Goal: Transaction & Acquisition: Purchase product/service

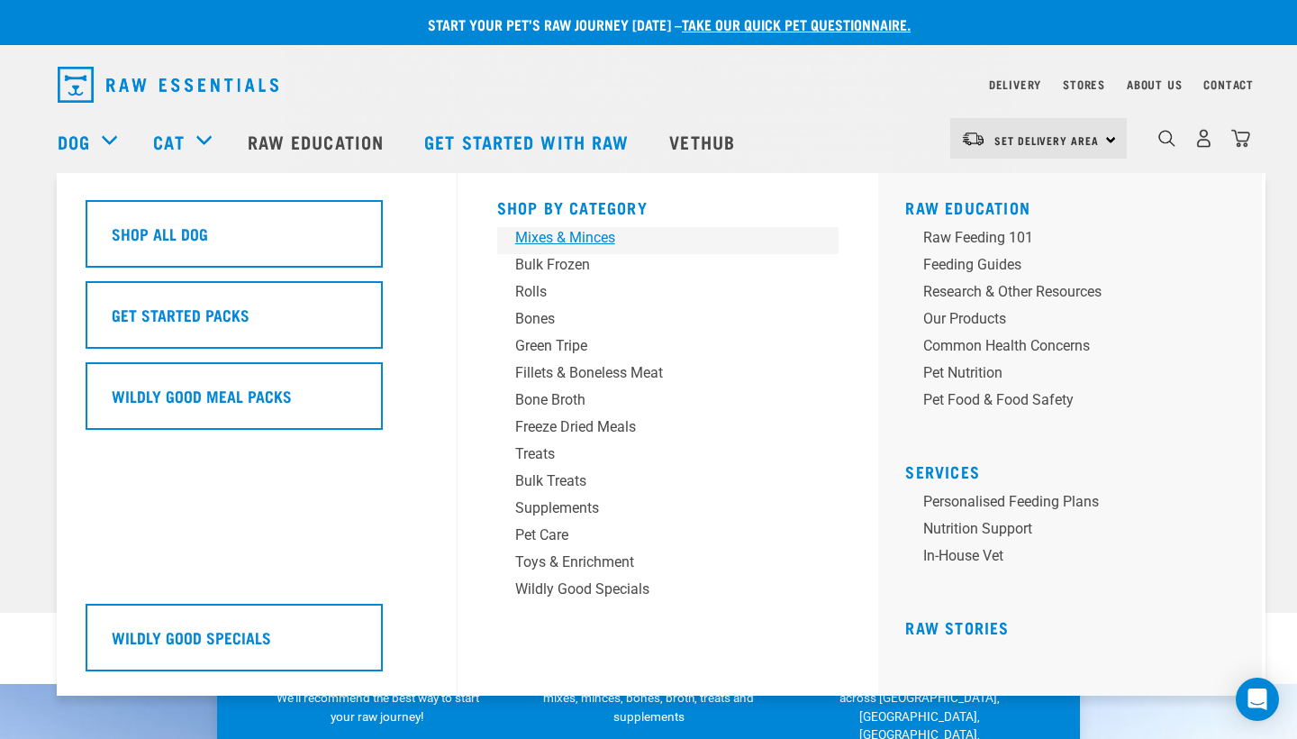
click at [585, 237] on div "Mixes & Minces" at bounding box center [655, 238] width 281 height 22
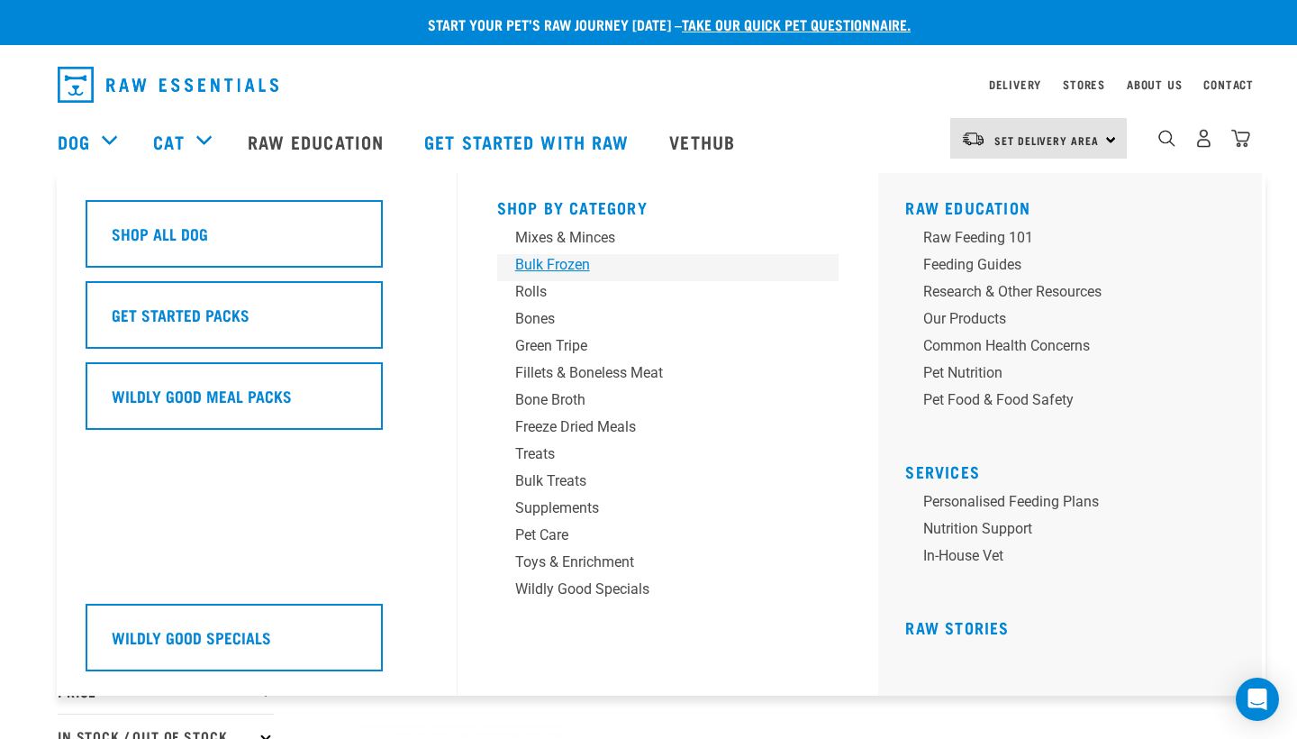
click at [579, 262] on div "Bulk Frozen" at bounding box center [655, 265] width 281 height 22
click at [533, 264] on div "Bulk Frozen" at bounding box center [655, 265] width 281 height 22
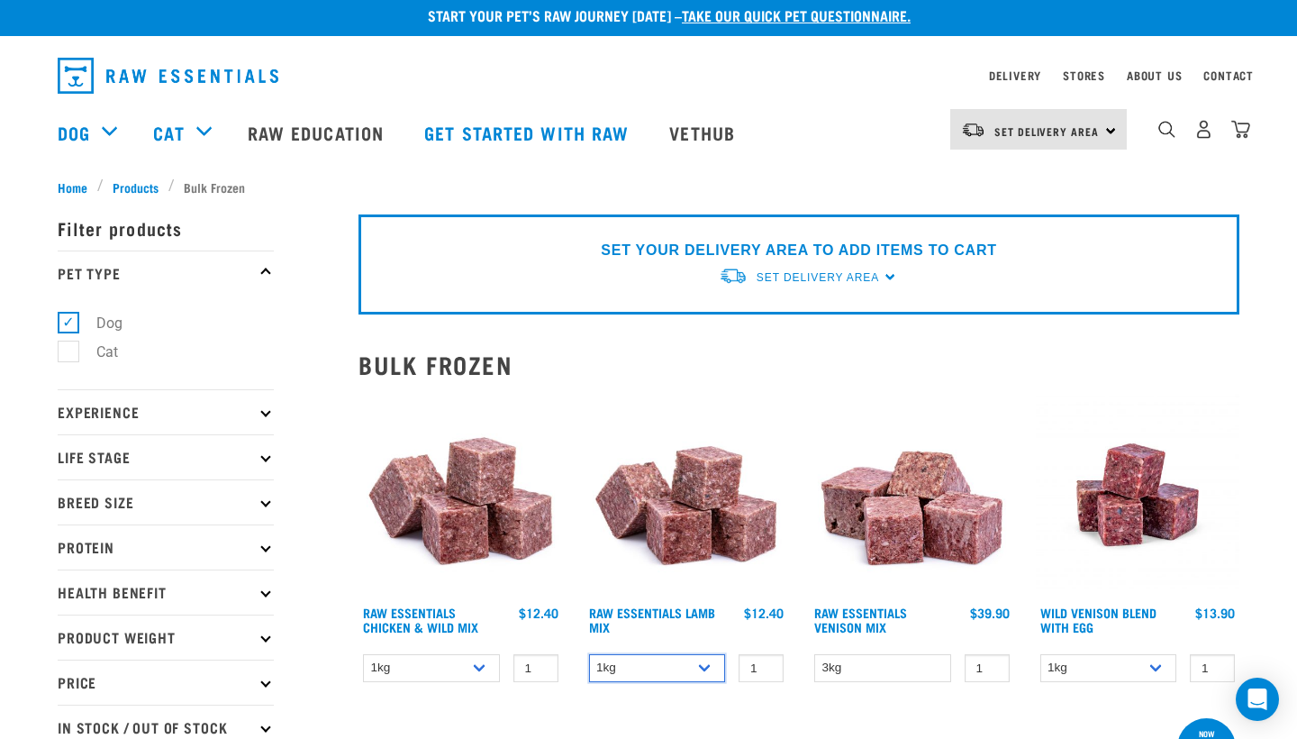
scroll to position [7, 0]
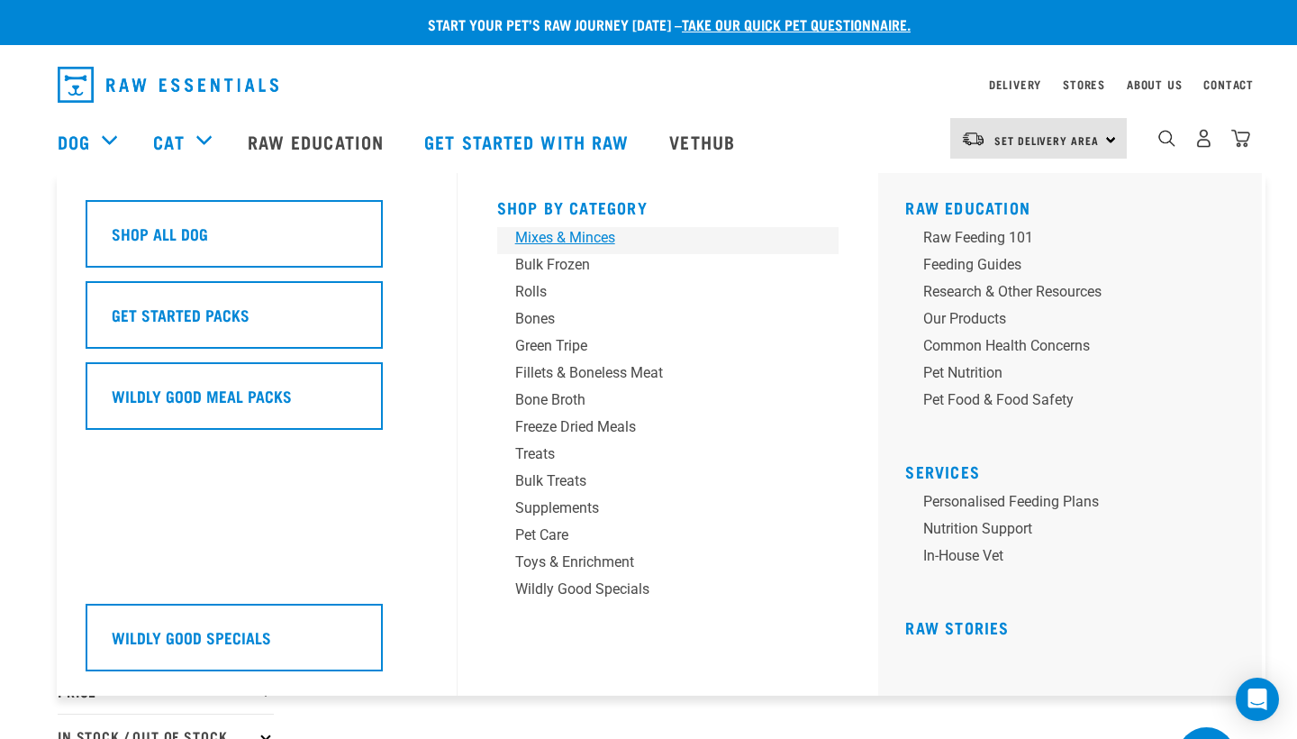
click at [539, 237] on div "Mixes & Minces" at bounding box center [655, 238] width 281 height 22
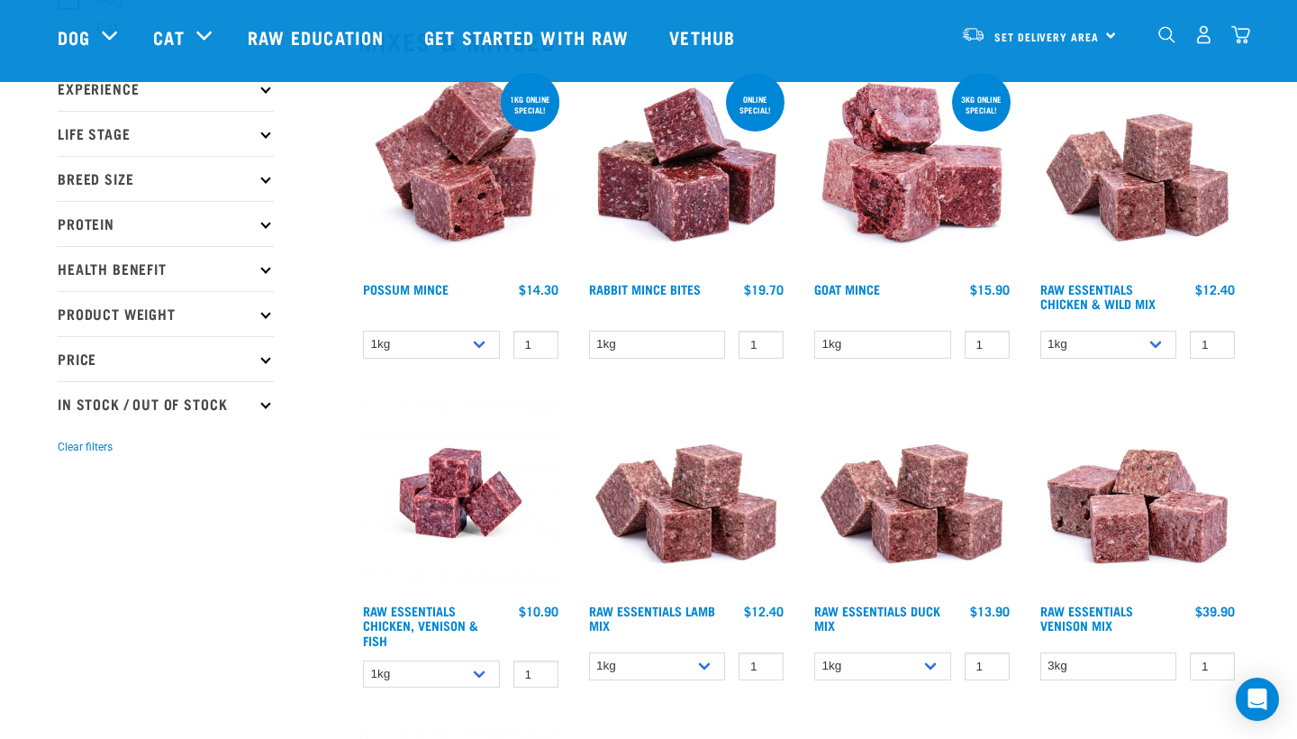
scroll to position [200, 0]
select select "456"
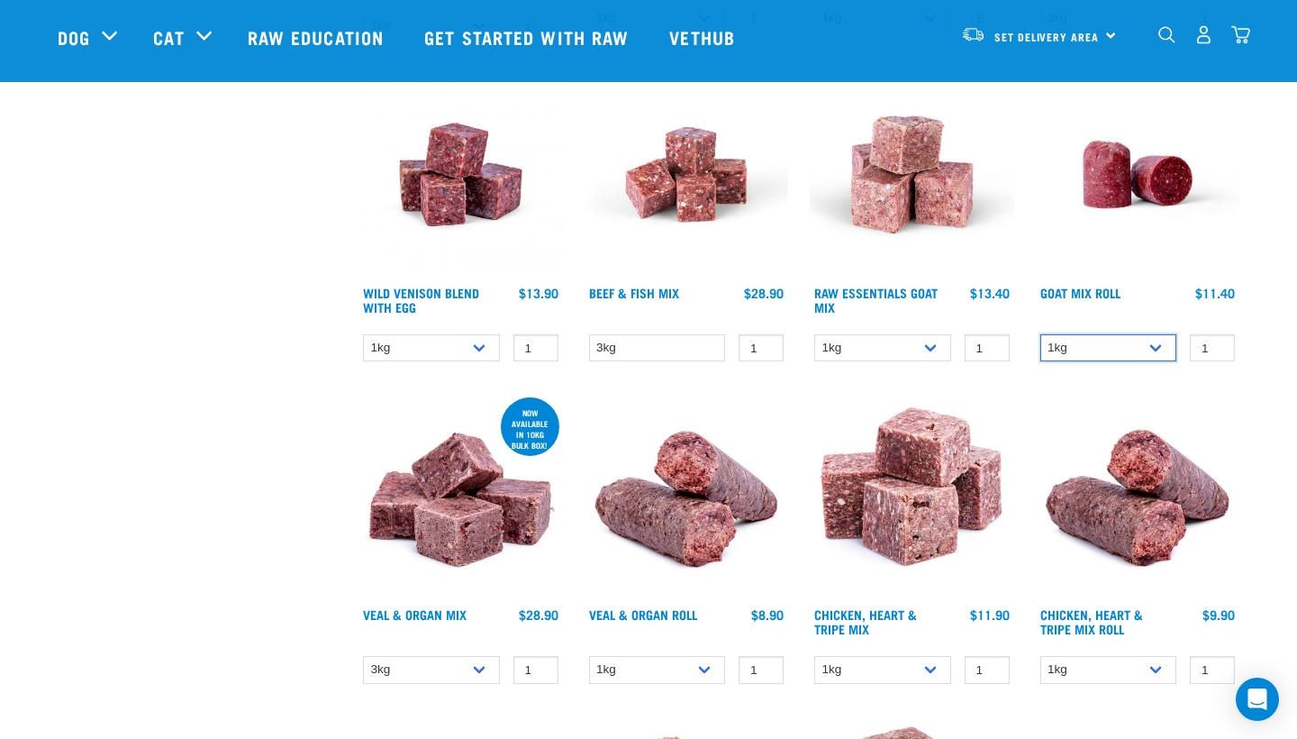
scroll to position [848, 0]
select select "443209"
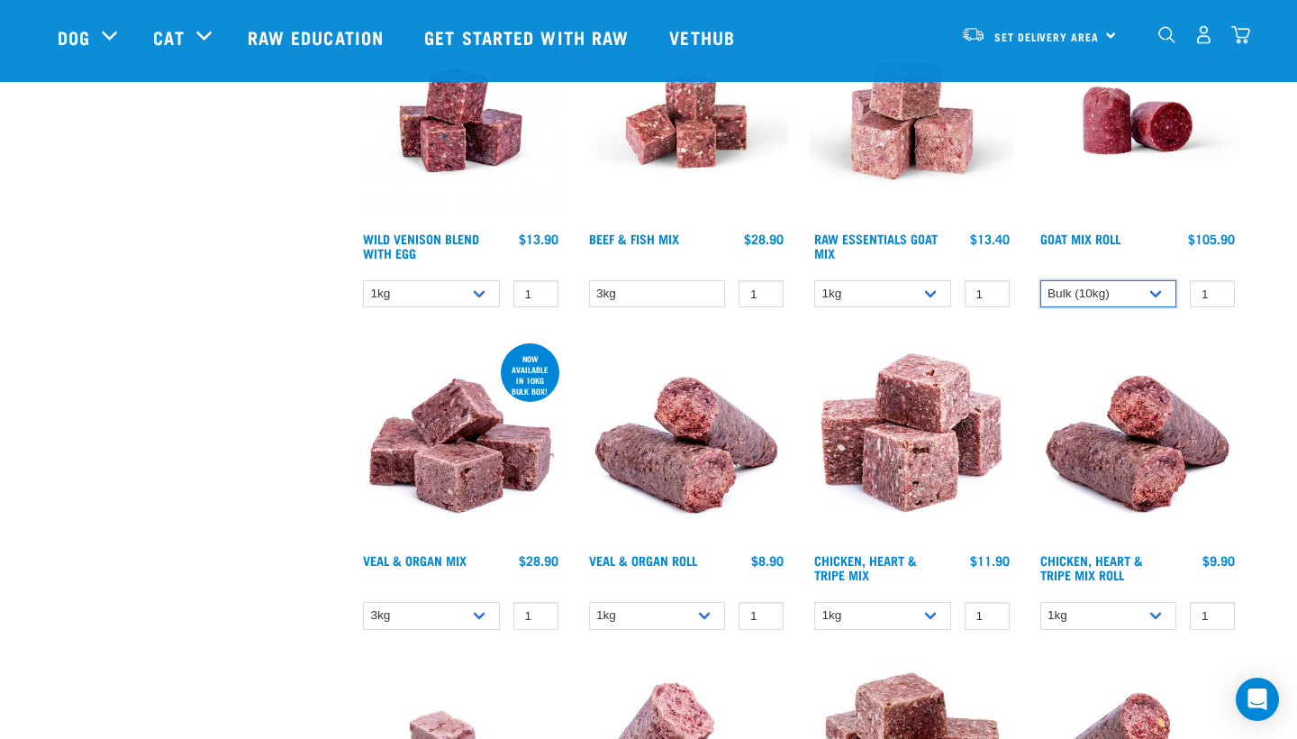
scroll to position [902, 0]
select select "920"
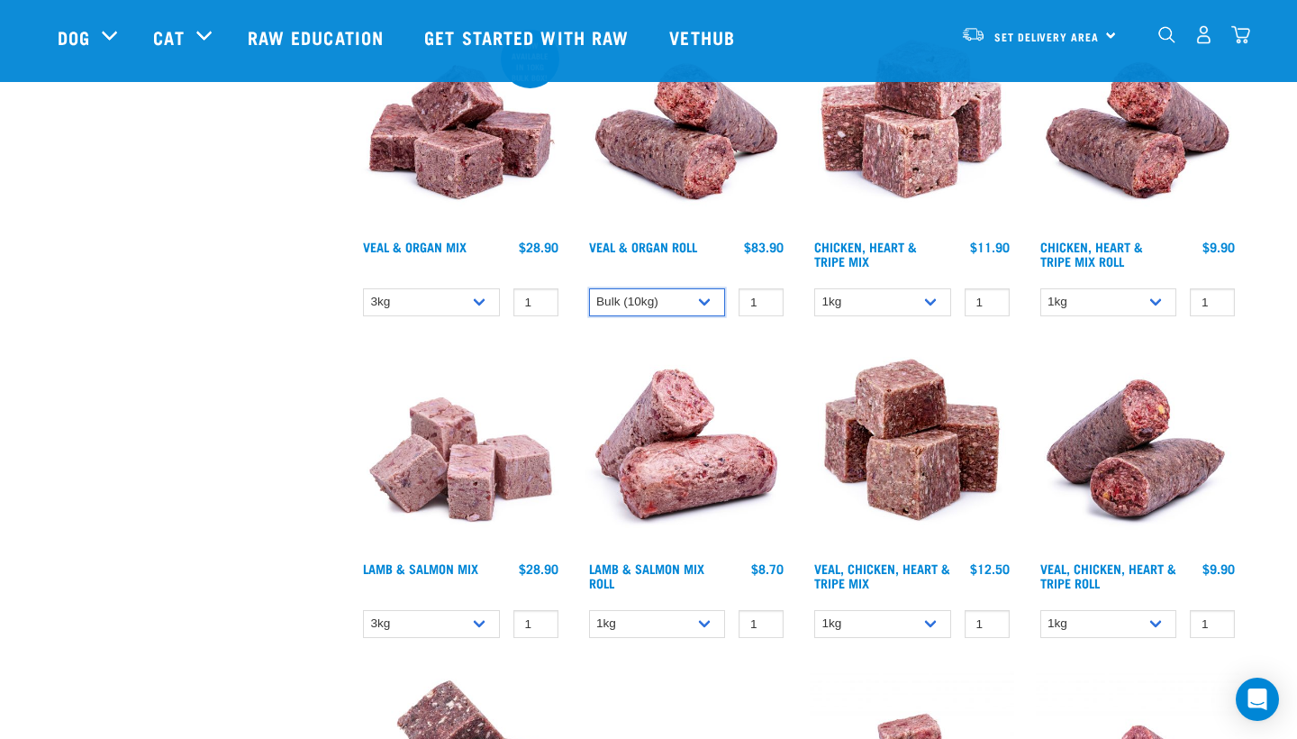
scroll to position [1219, 0]
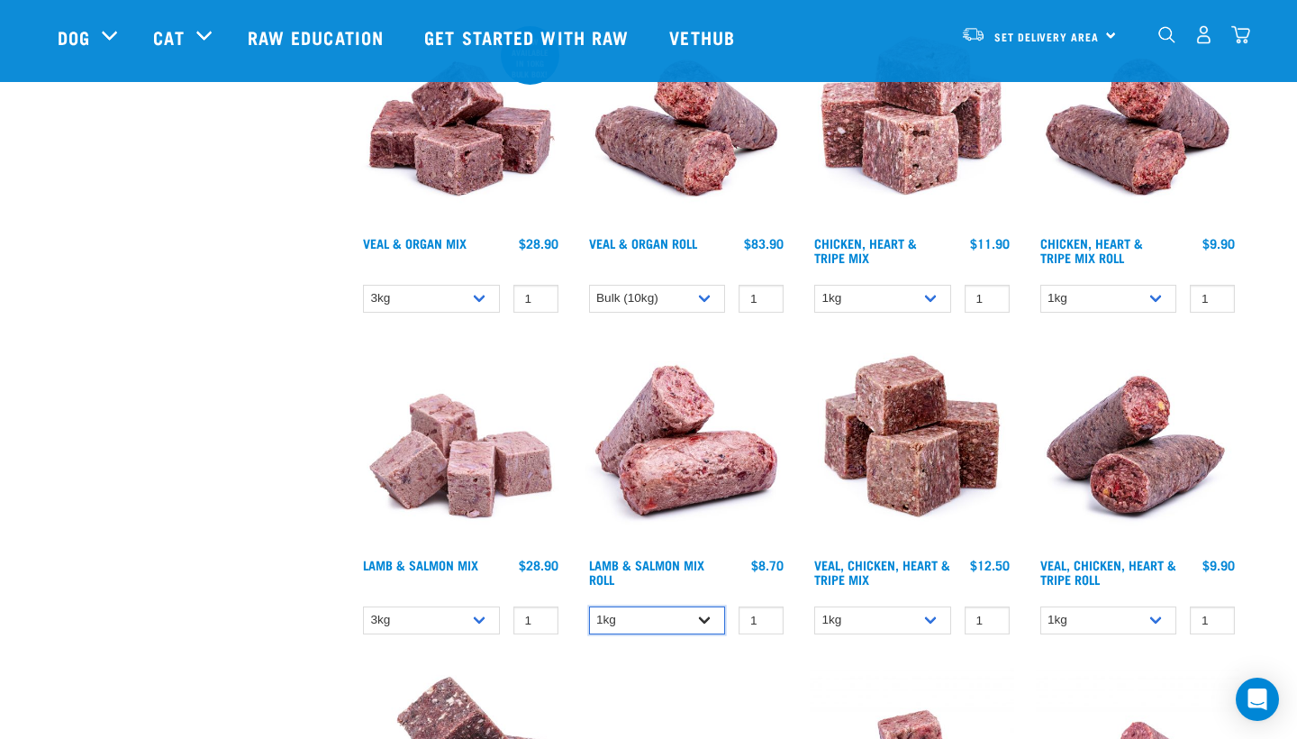
select select "913"
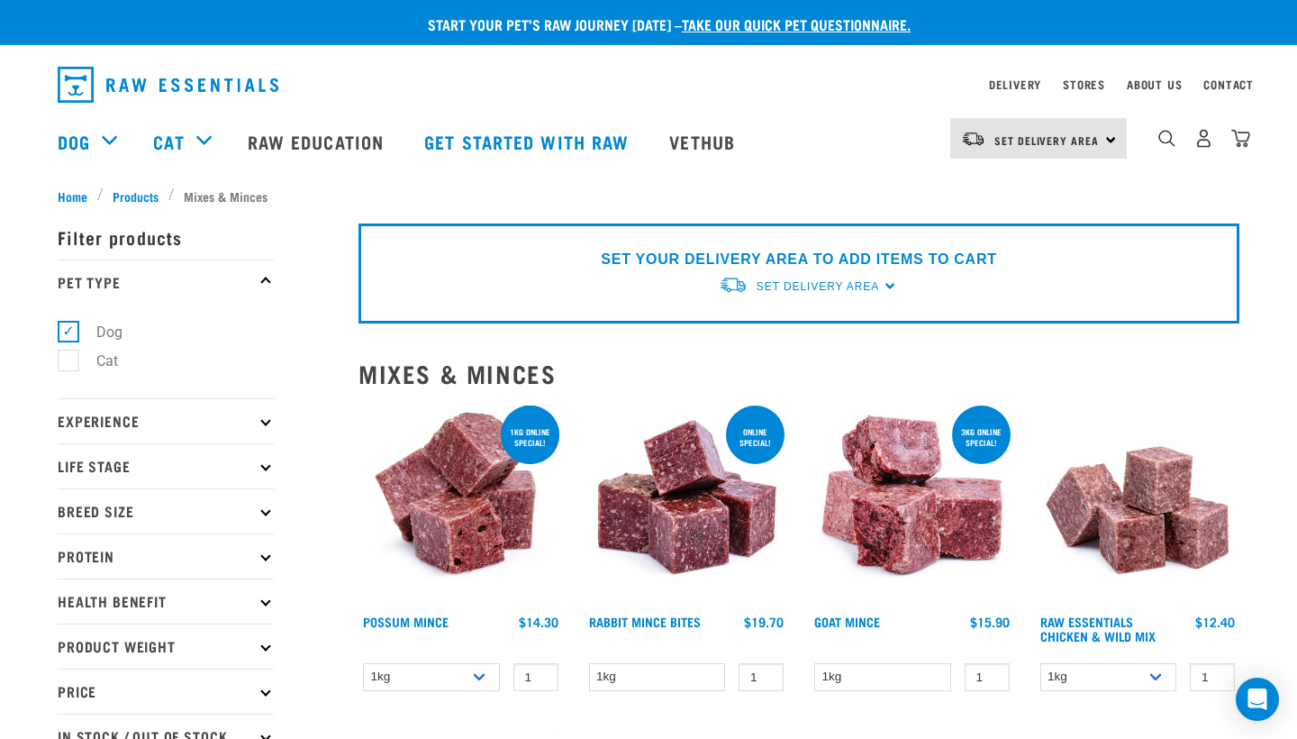
scroll to position [0, 0]
click at [1201, 144] on img "dropdown navigation" at bounding box center [1204, 138] width 19 height 19
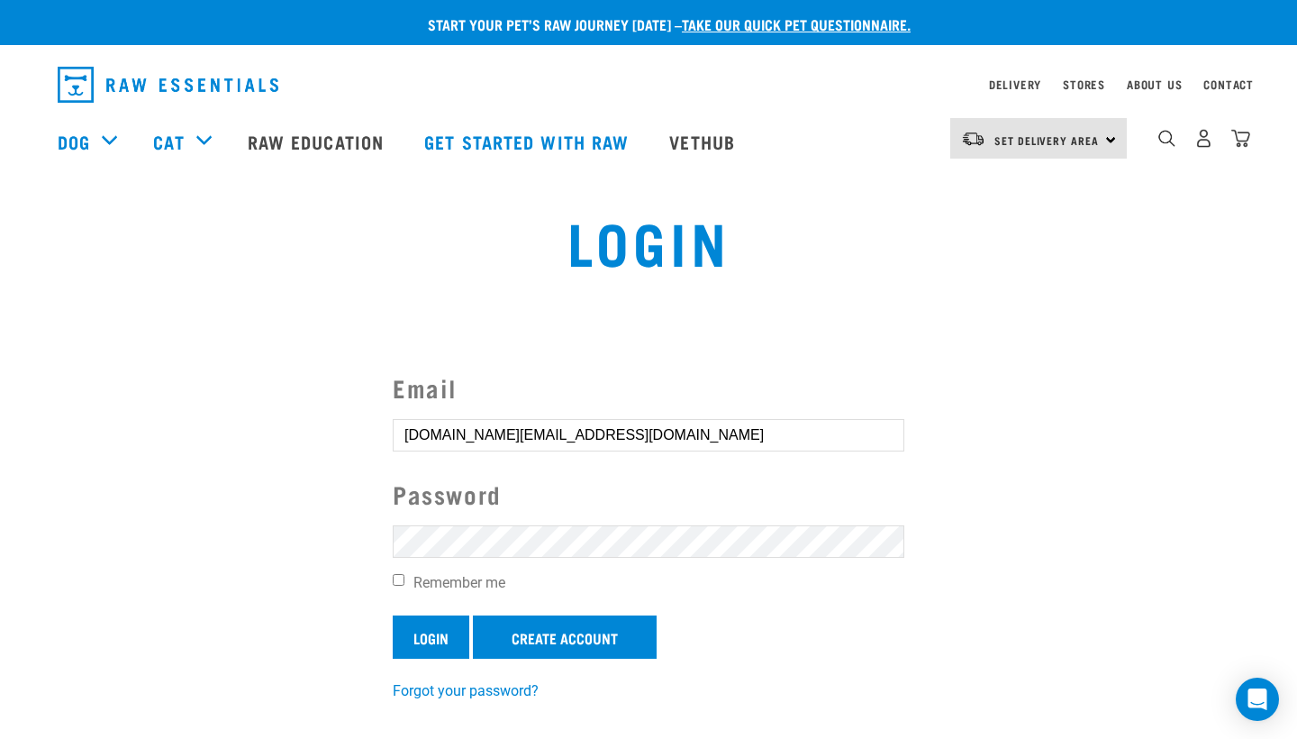
click at [428, 635] on input "Login" at bounding box center [431, 636] width 77 height 43
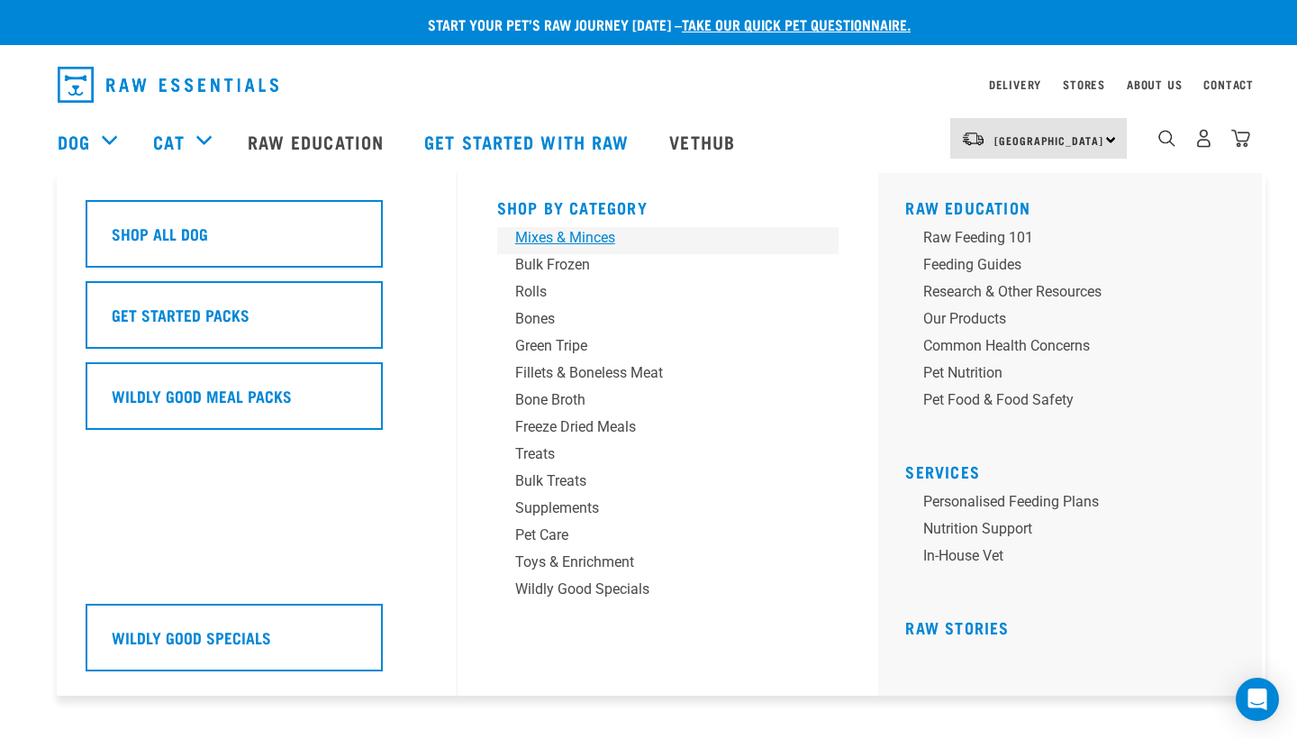
click at [542, 240] on div "Mixes & Minces" at bounding box center [655, 238] width 281 height 22
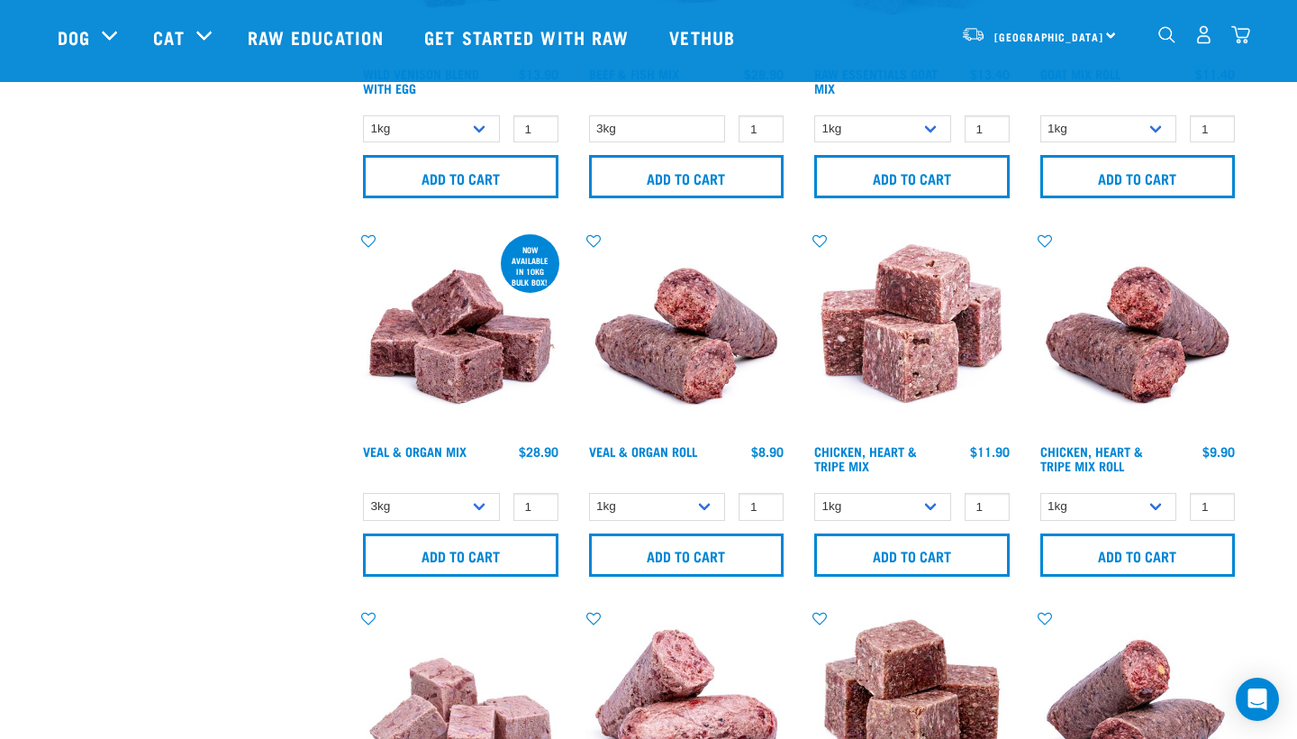
scroll to position [1040, 0]
select select "951"
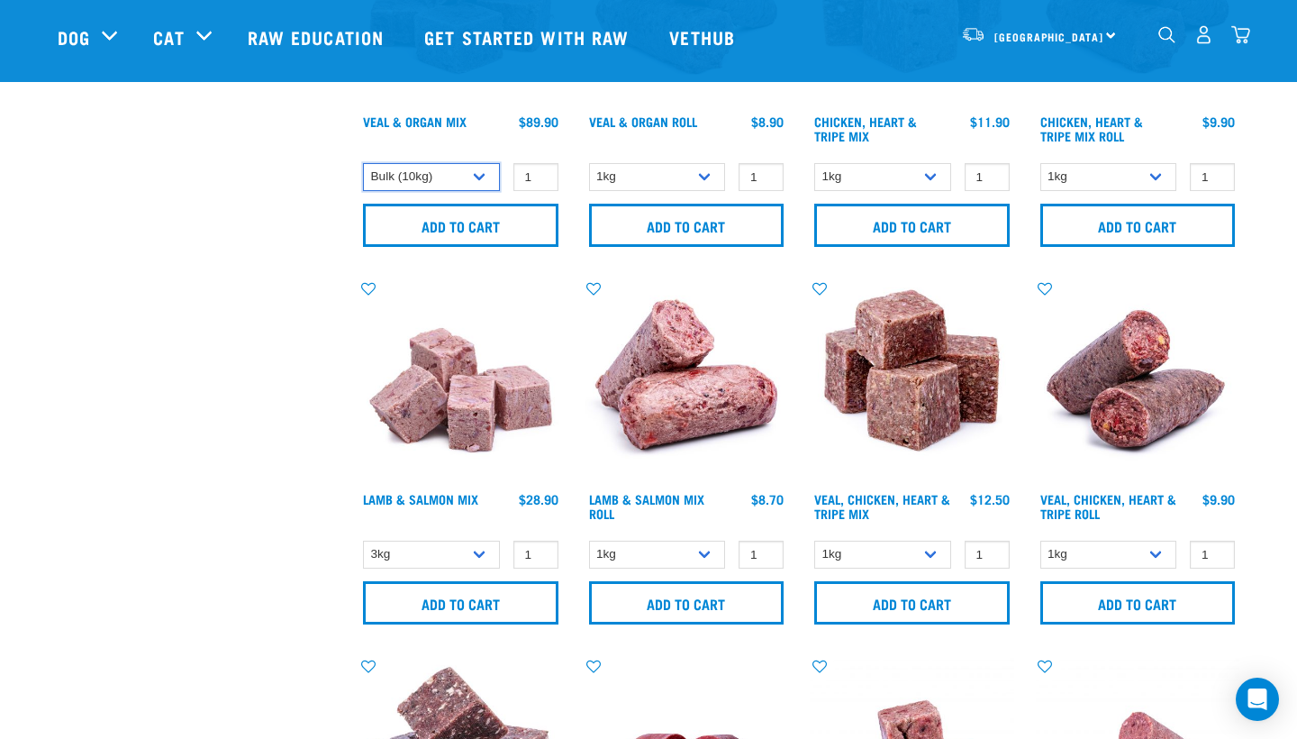
scroll to position [1374, 0]
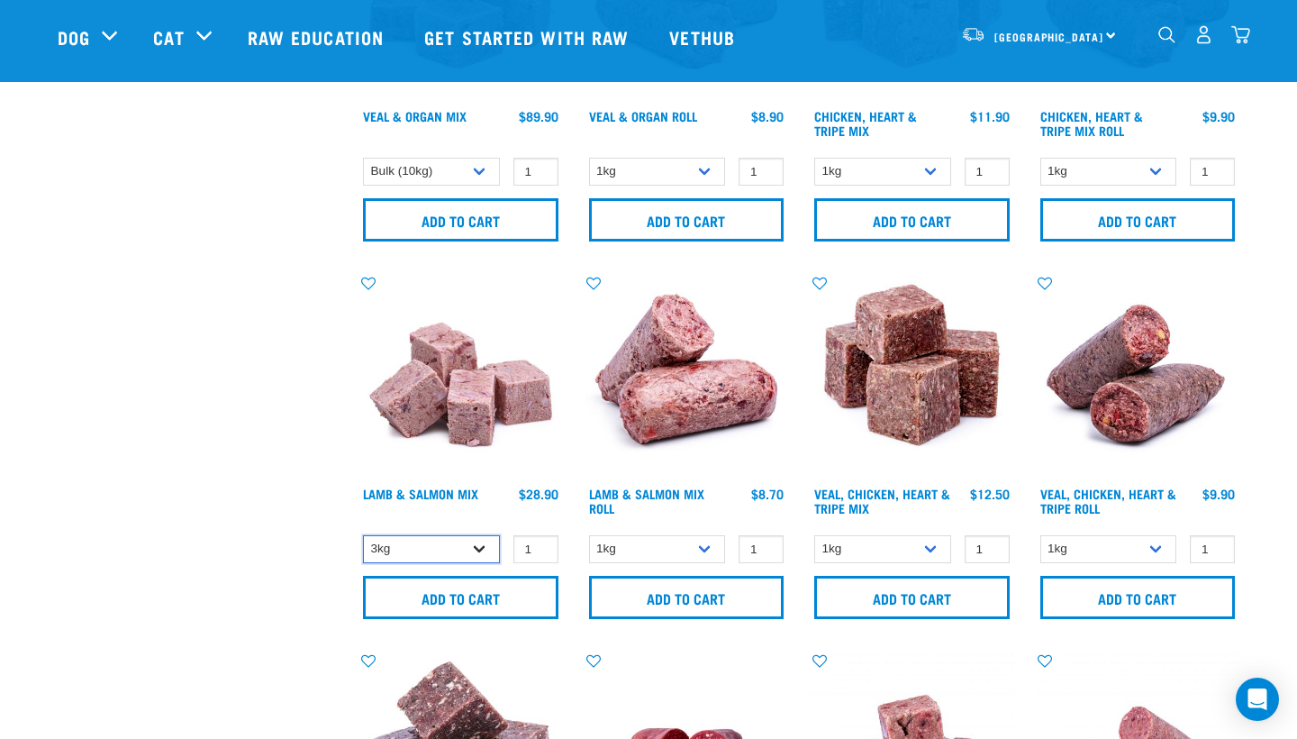
select select "699612"
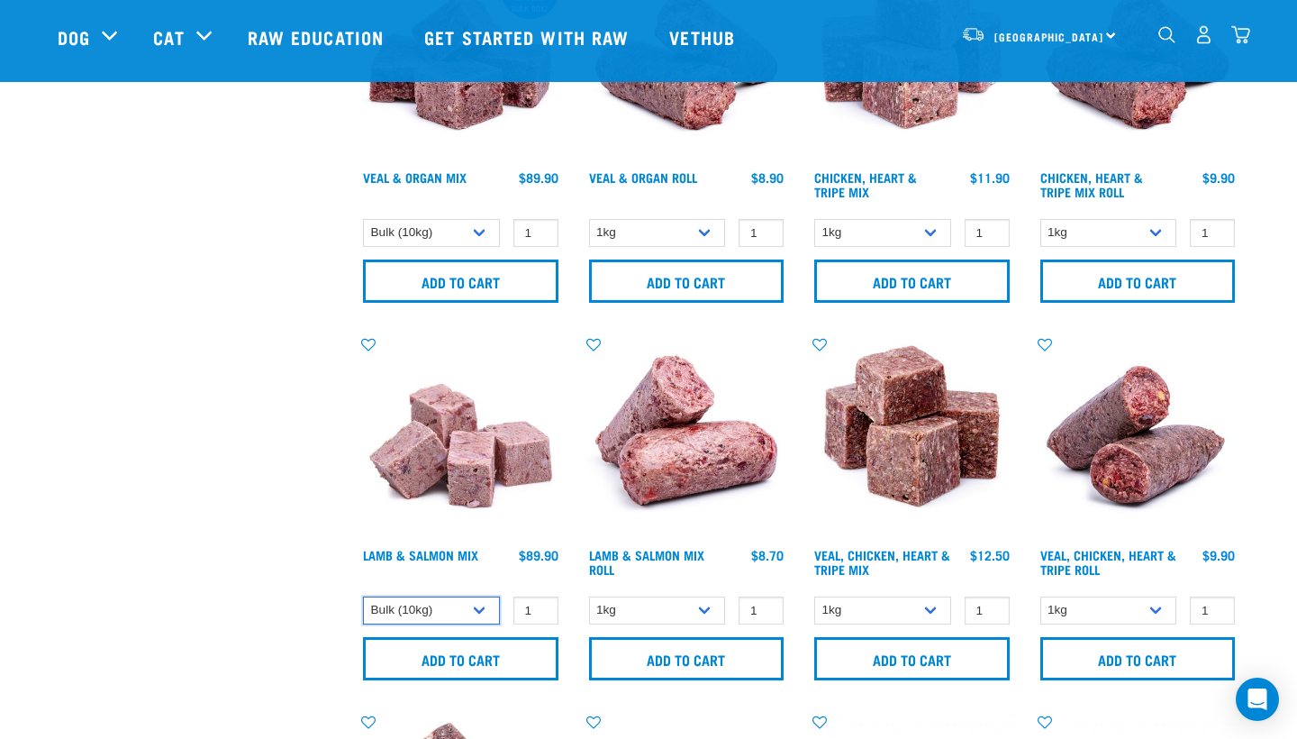
scroll to position [1313, 0]
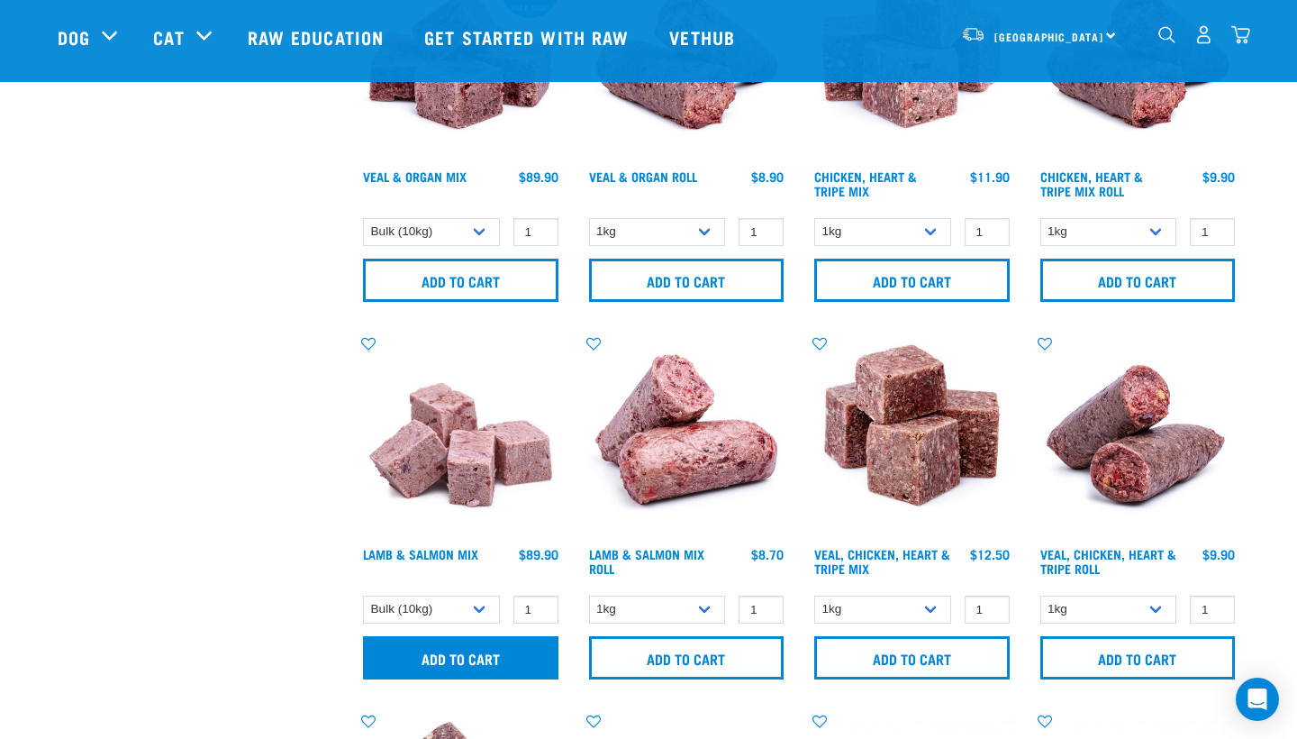
click at [464, 662] on input "Add to cart" at bounding box center [460, 657] width 195 height 43
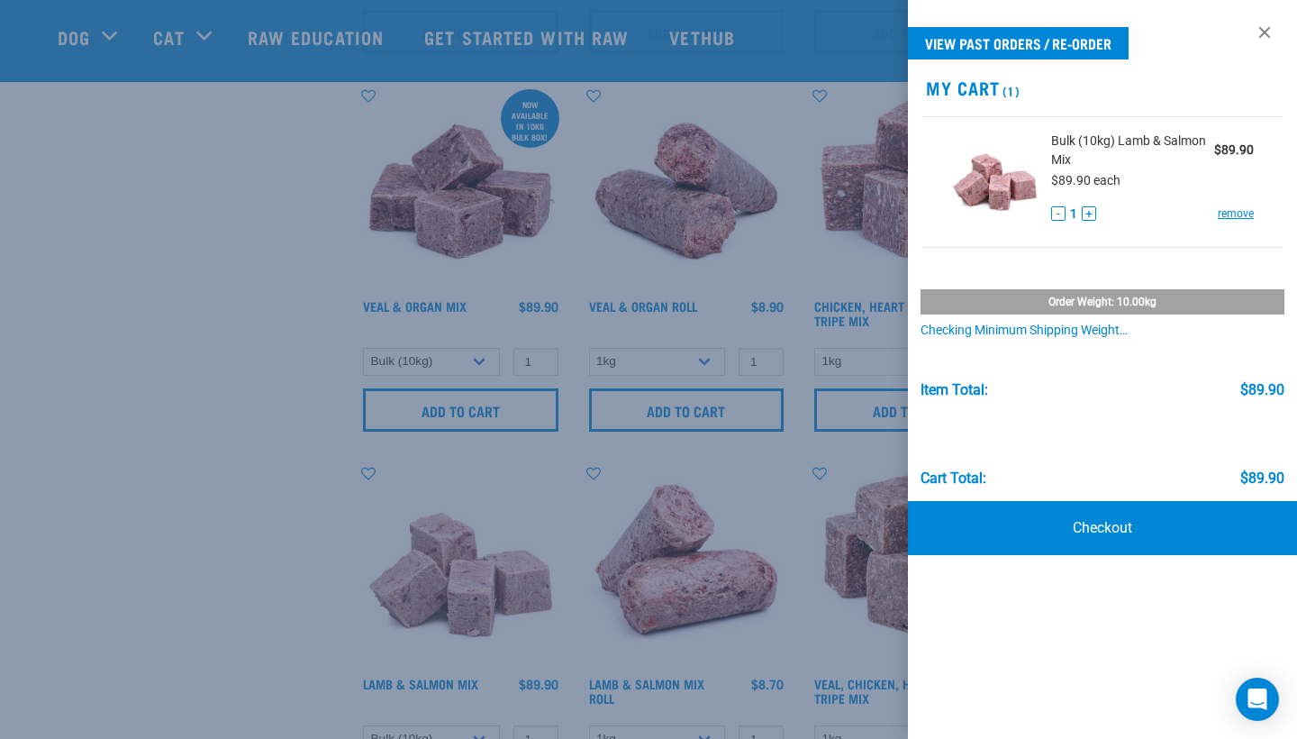
scroll to position [1159, 0]
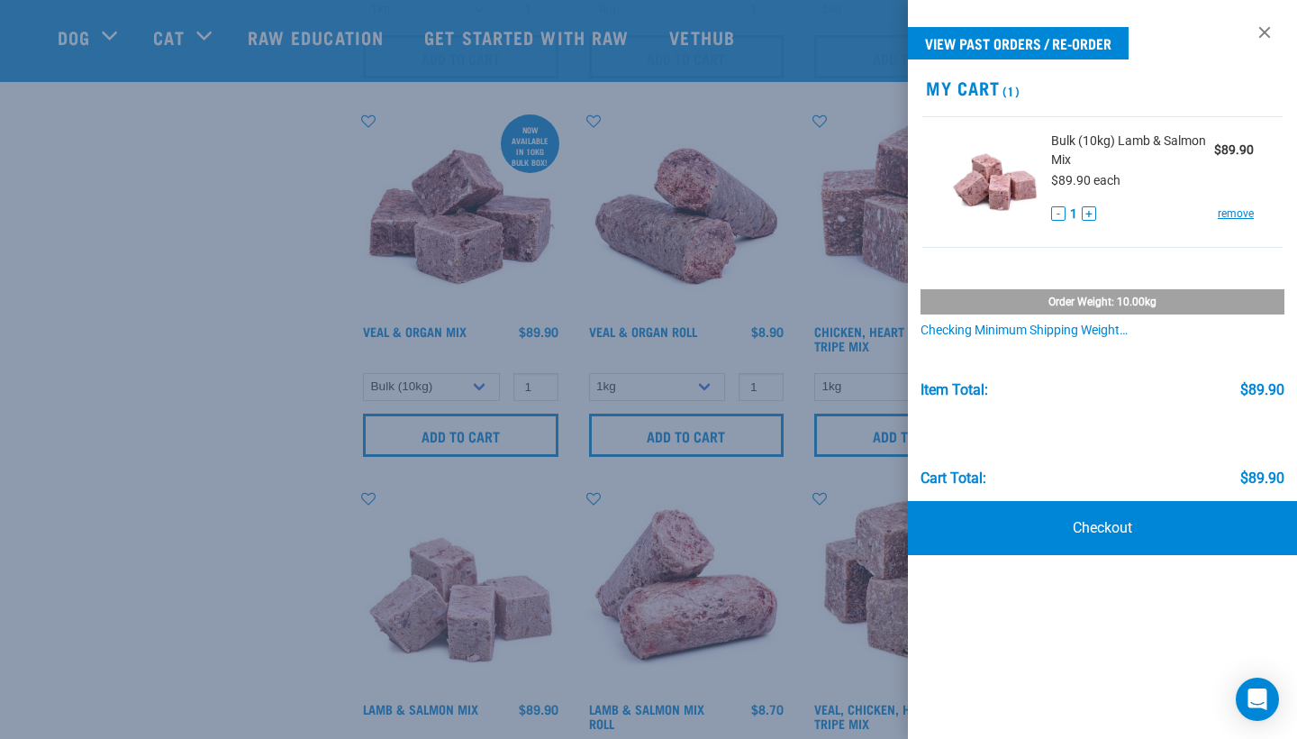
click at [327, 533] on div at bounding box center [648, 369] width 1297 height 739
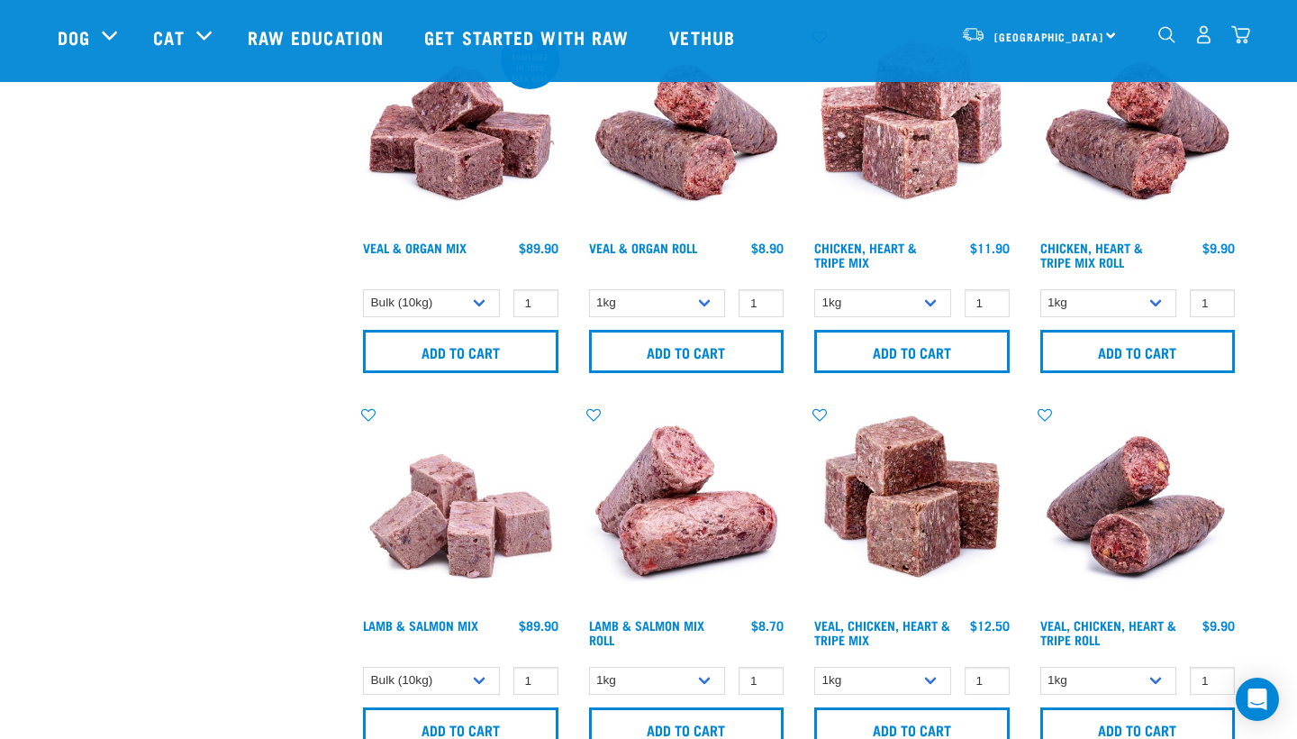
scroll to position [1232, 0]
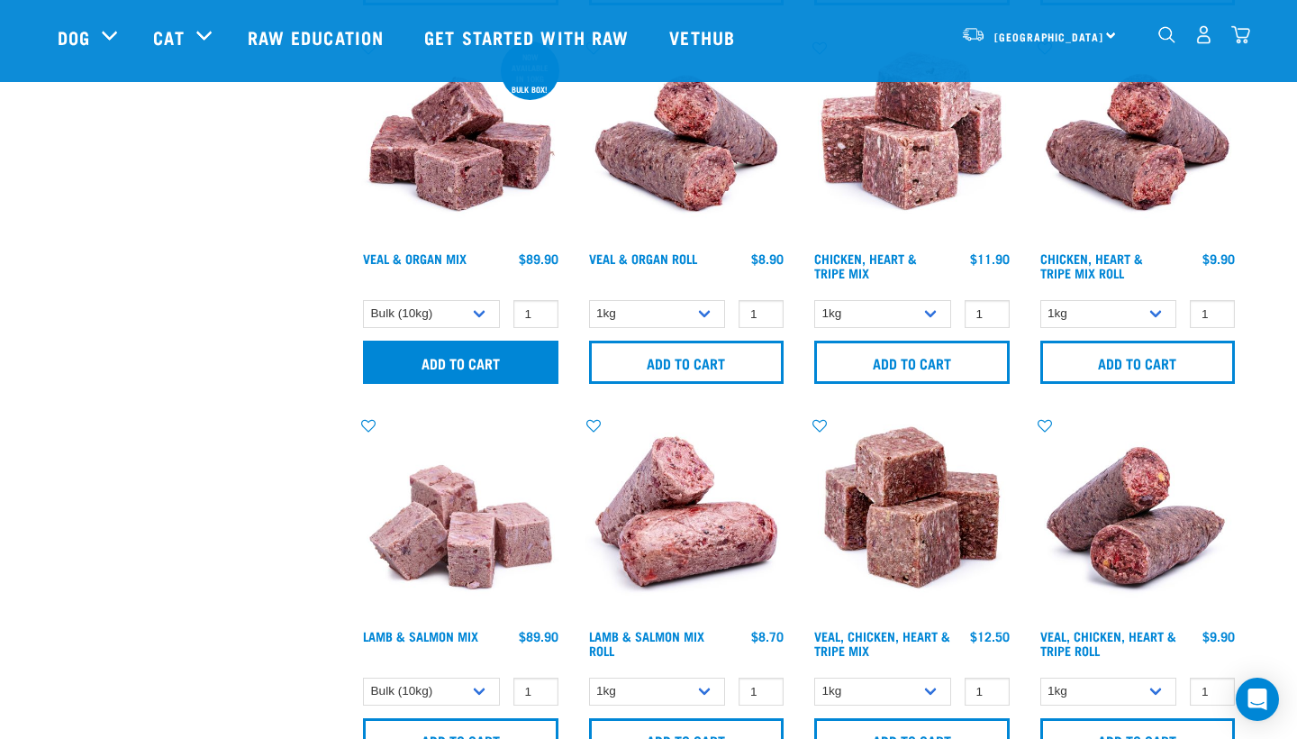
click at [437, 347] on input "Add to cart" at bounding box center [460, 362] width 195 height 43
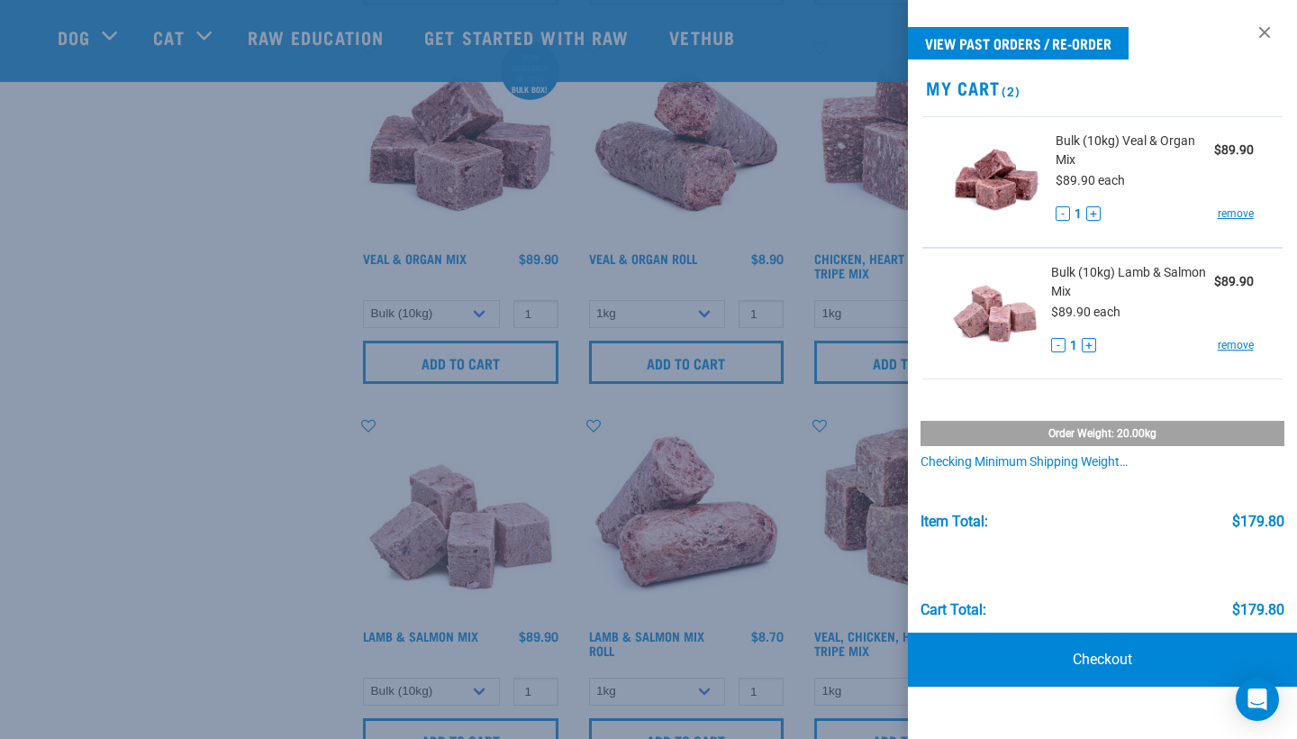
click at [150, 467] on div at bounding box center [648, 369] width 1297 height 739
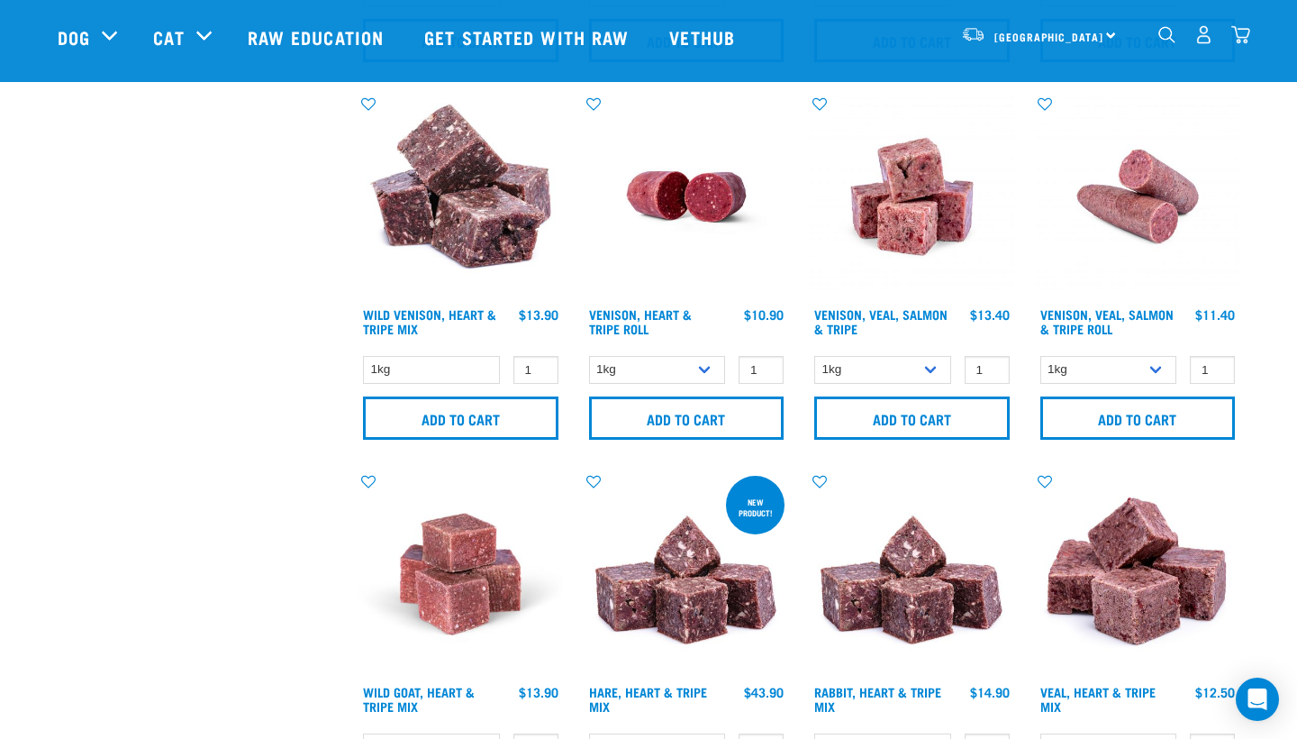
scroll to position [1931, 0]
select select "327935"
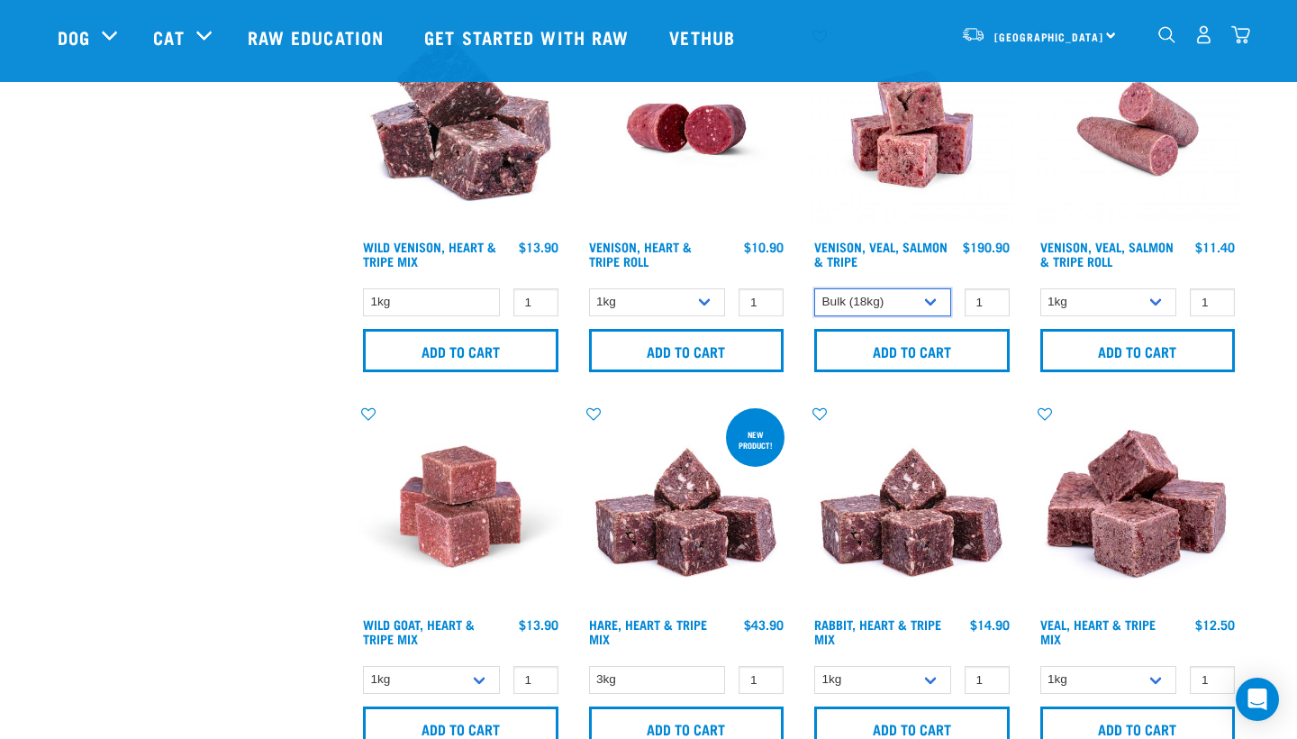
scroll to position [2003, 0]
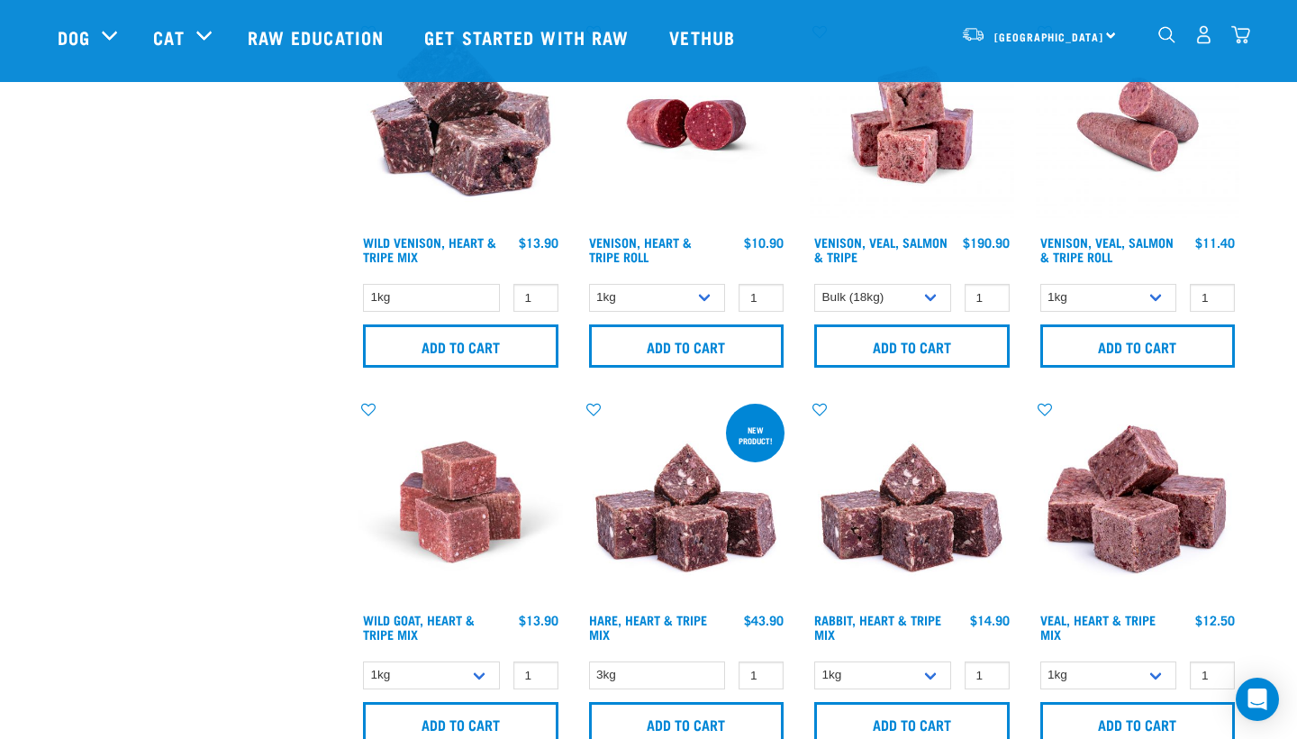
click at [1239, 57] on div "2" at bounding box center [1188, 37] width 123 height 72
click at [1242, 42] on img "dropdown navigation" at bounding box center [1241, 34] width 19 height 19
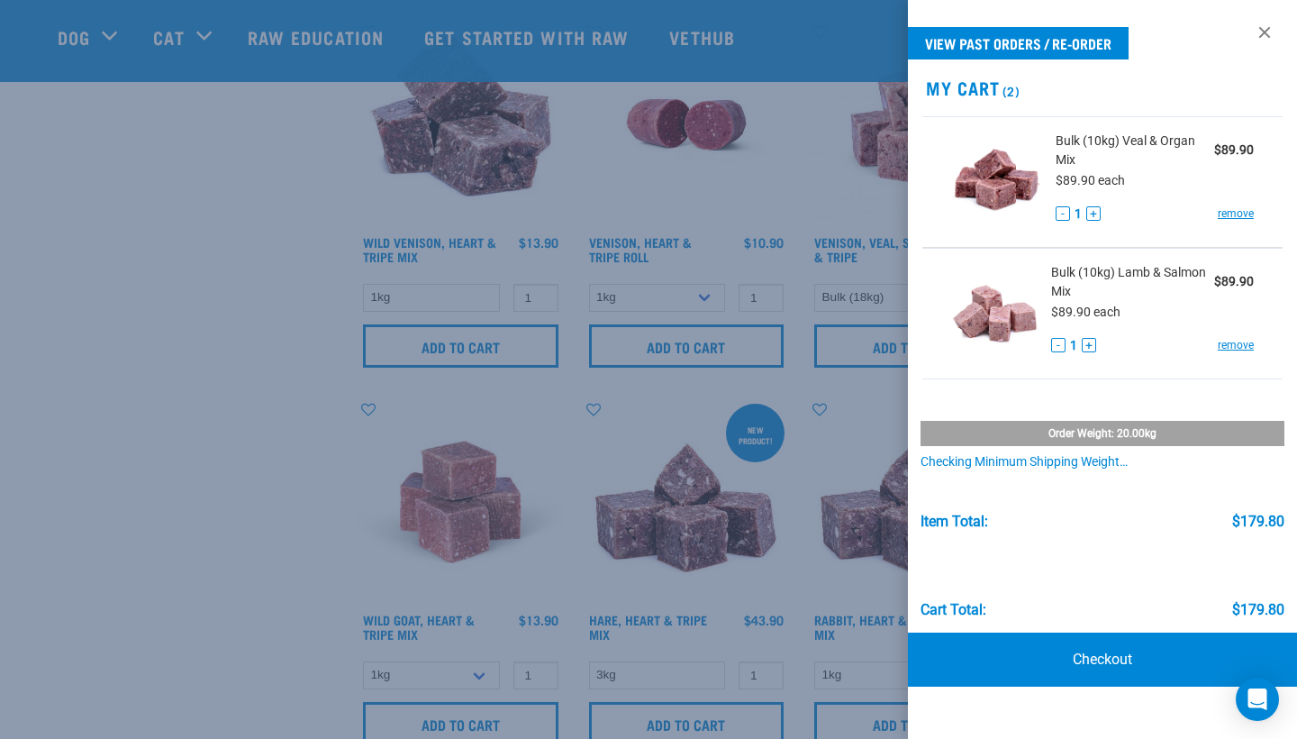
click at [824, 443] on div at bounding box center [648, 369] width 1297 height 739
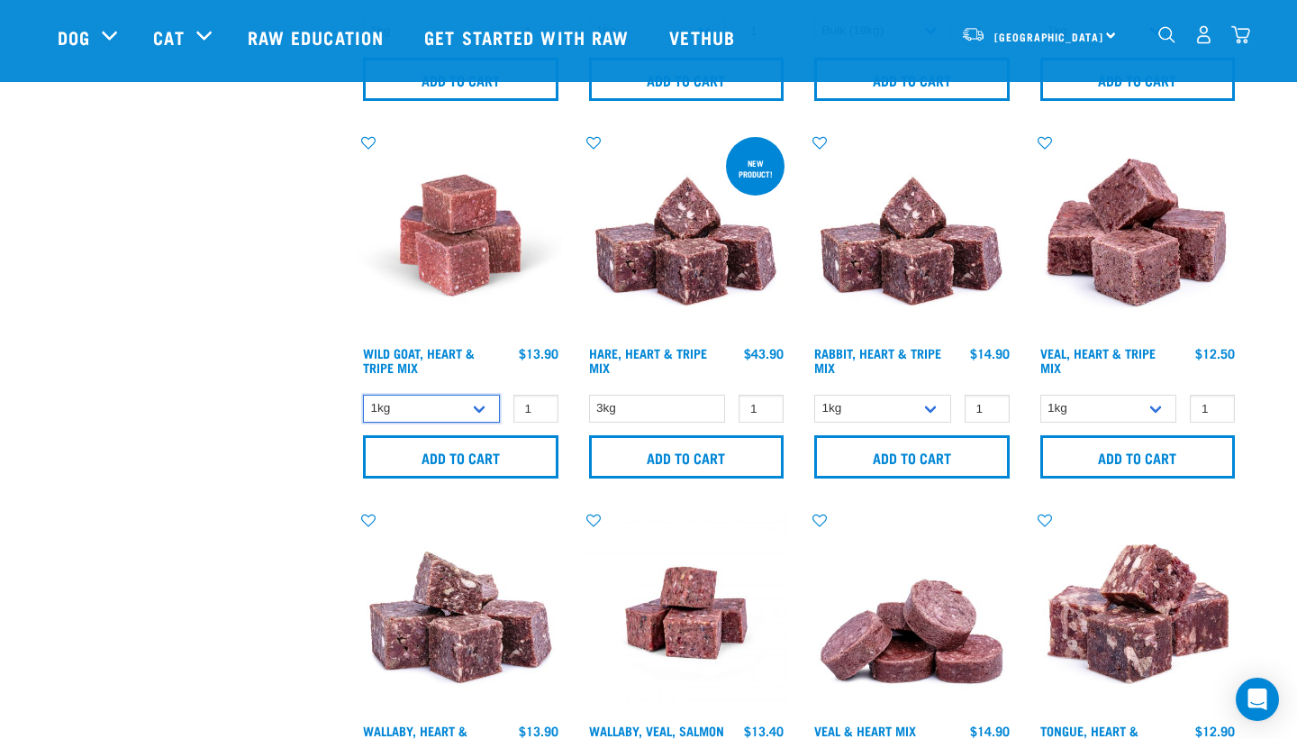
scroll to position [2326, 0]
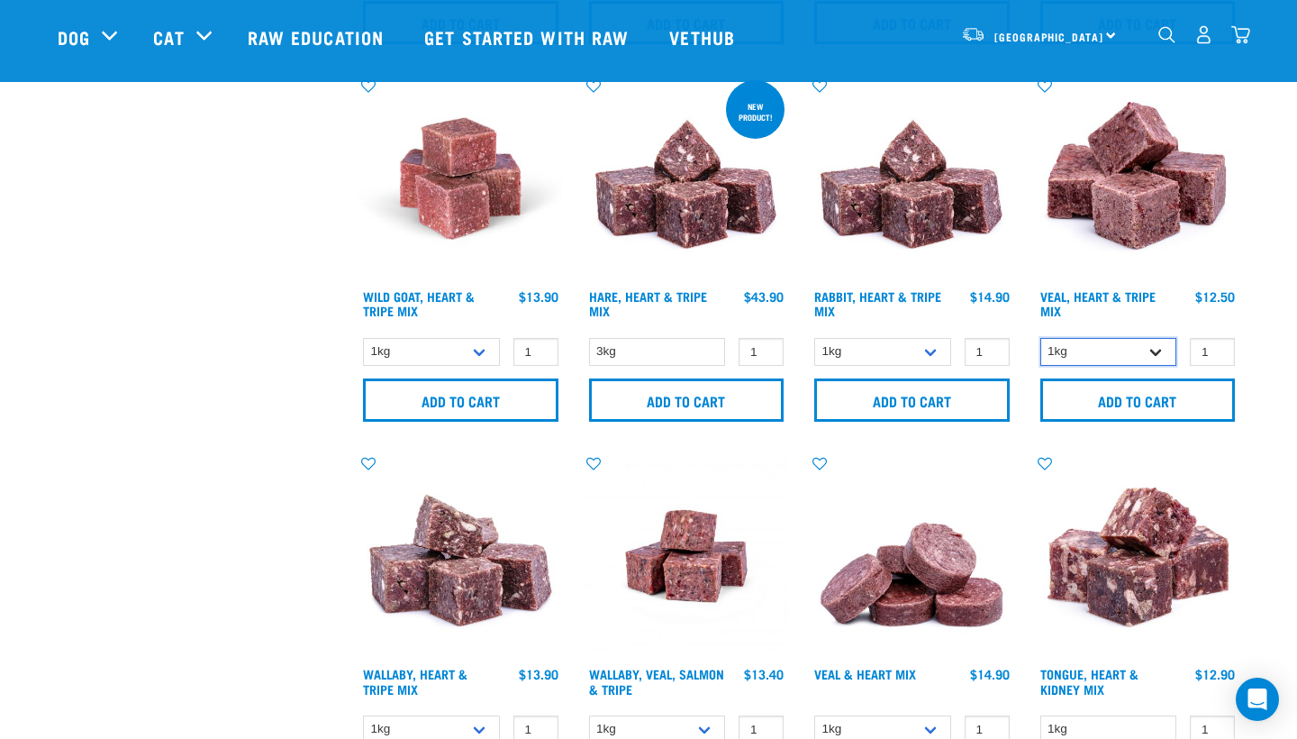
select select "14880"
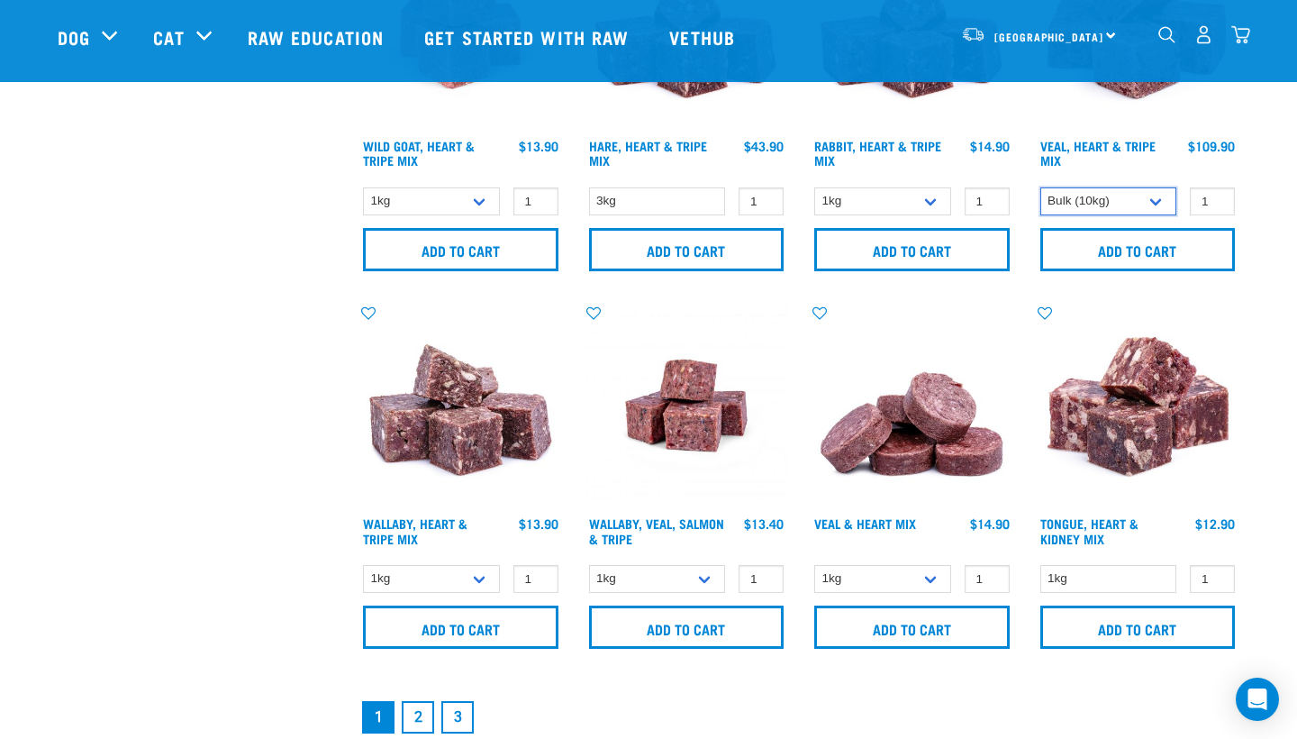
scroll to position [2482, 0]
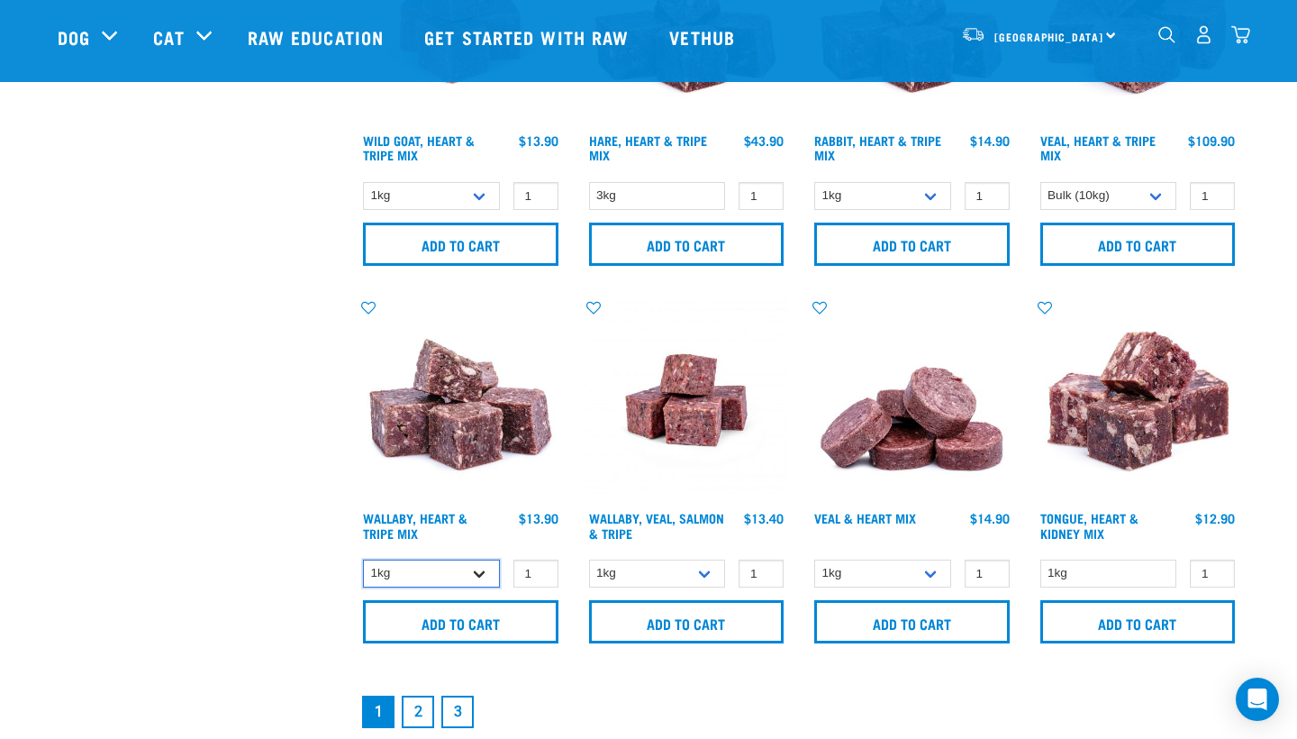
select select "953"
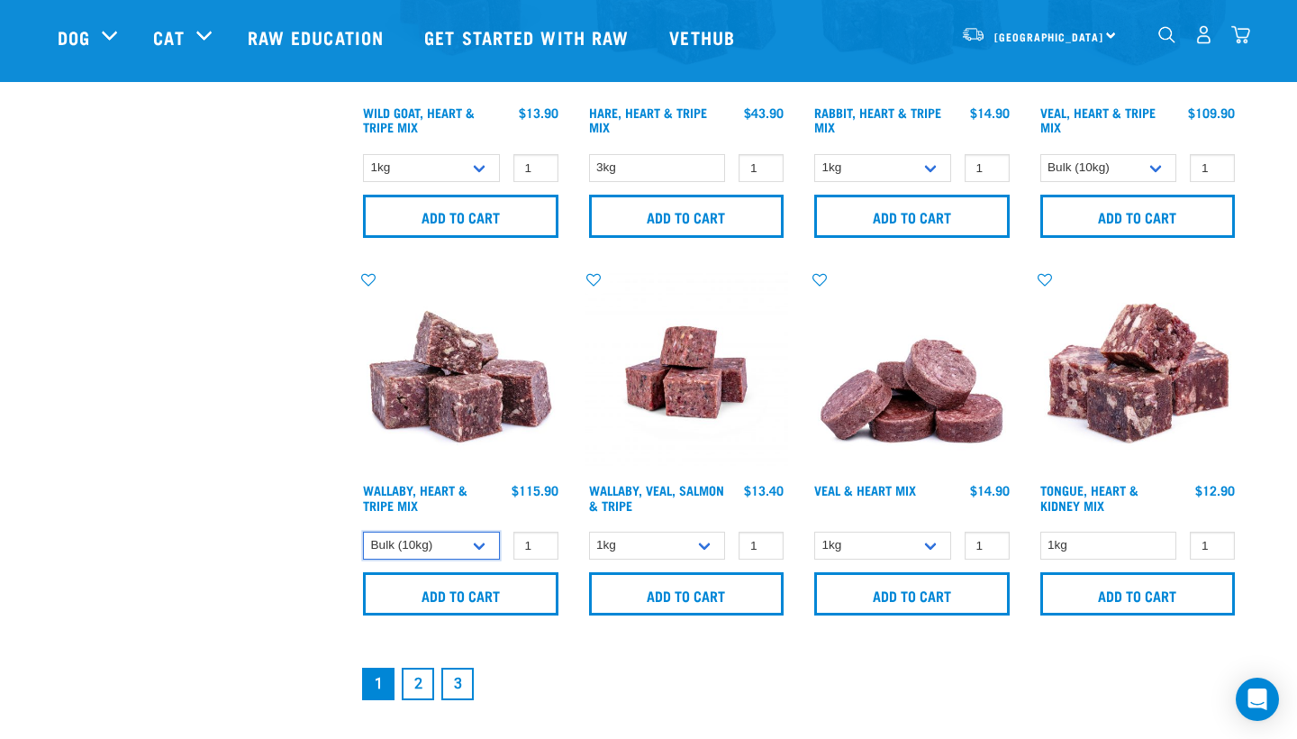
scroll to position [2611, 0]
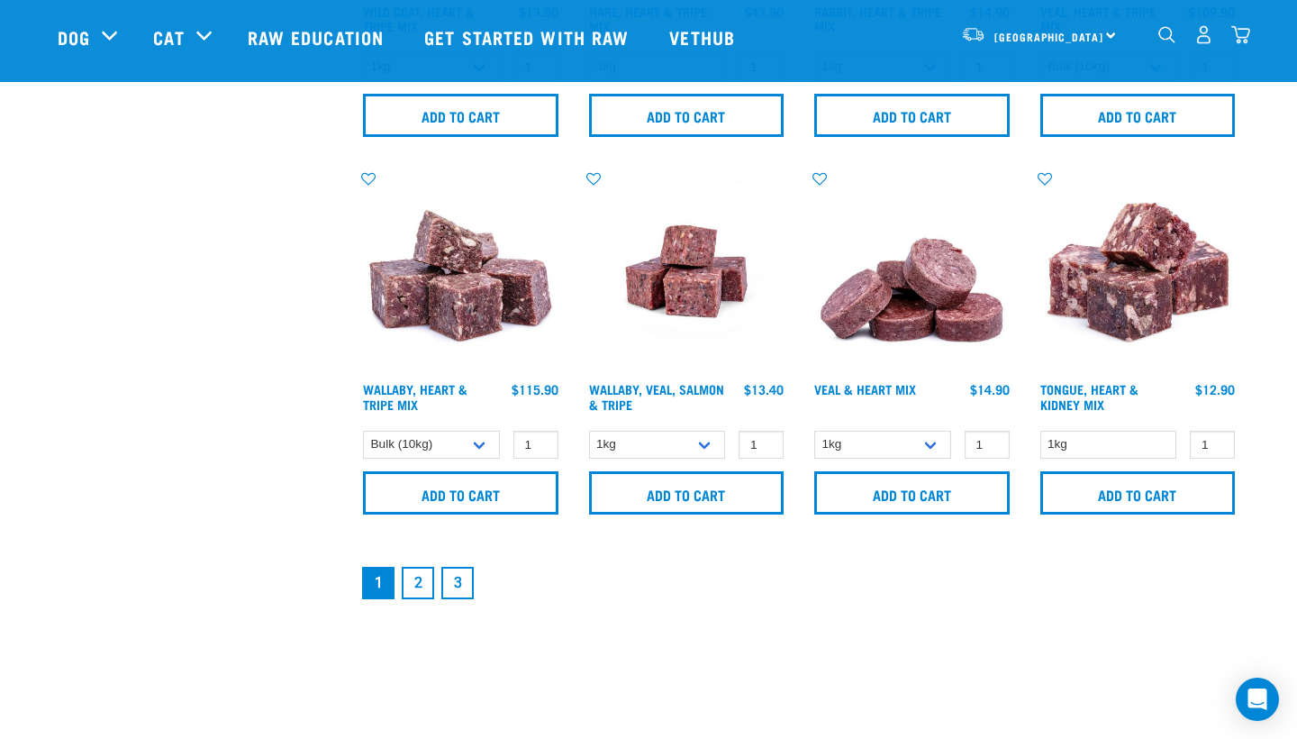
click at [418, 577] on link "2" at bounding box center [418, 583] width 32 height 32
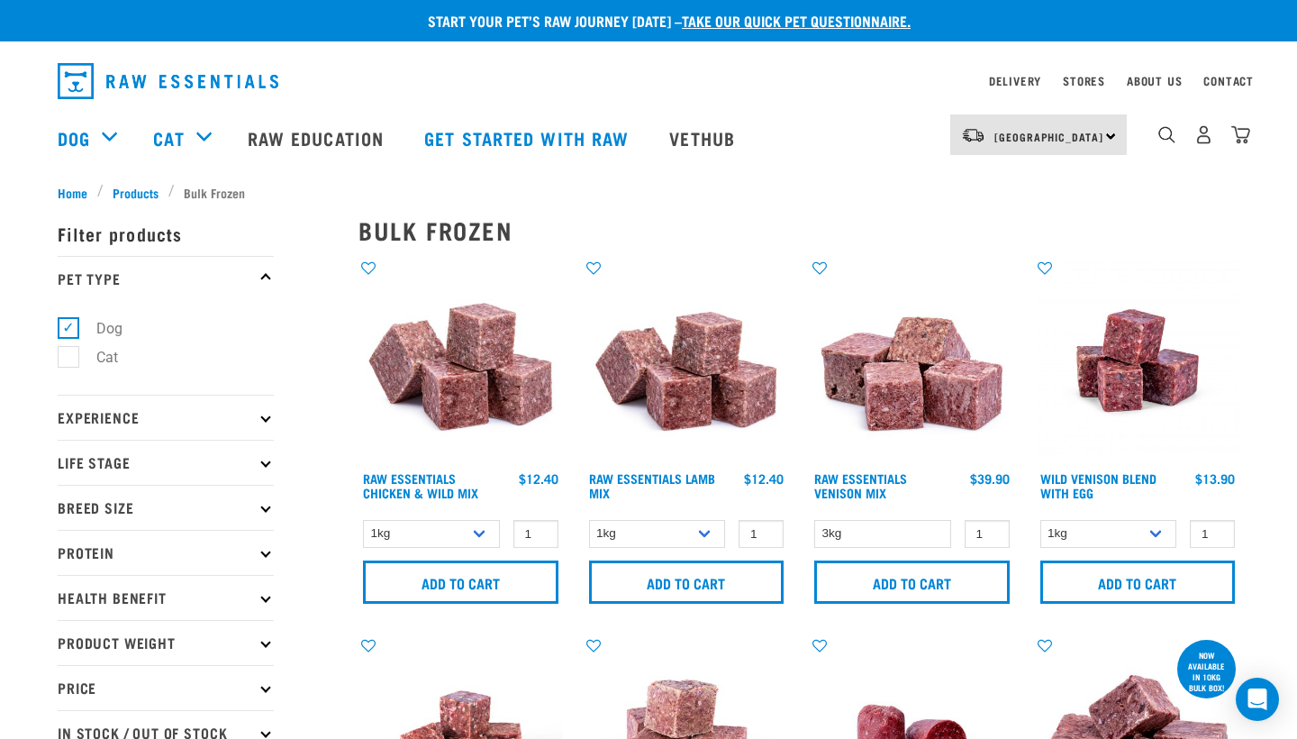
scroll to position [3, 0]
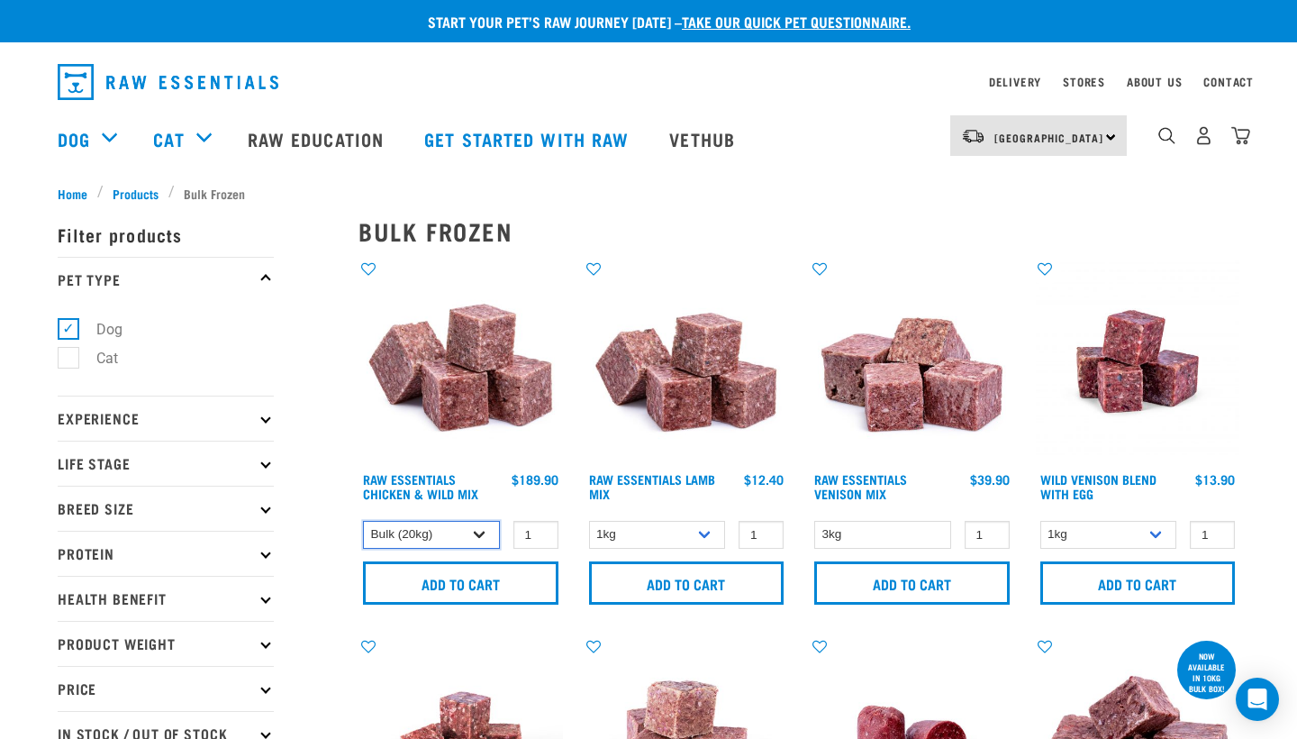
select select "14881"
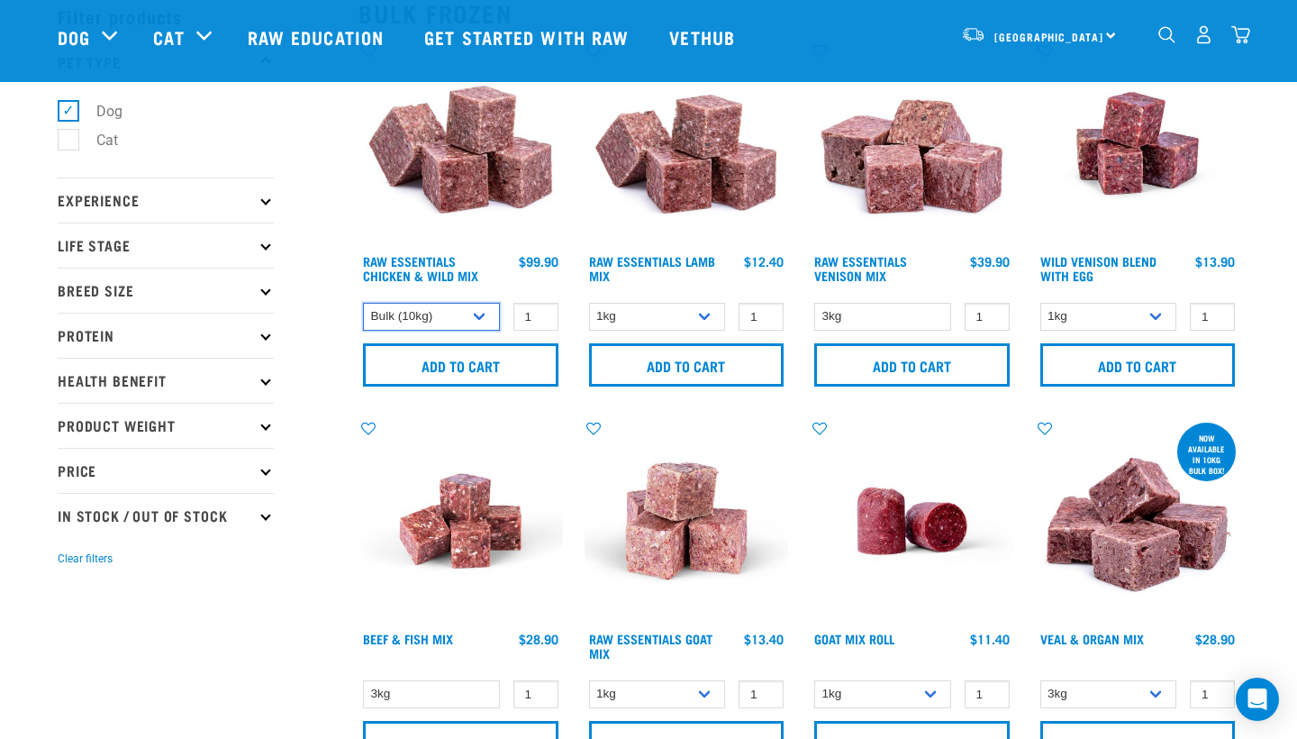
scroll to position [92, 0]
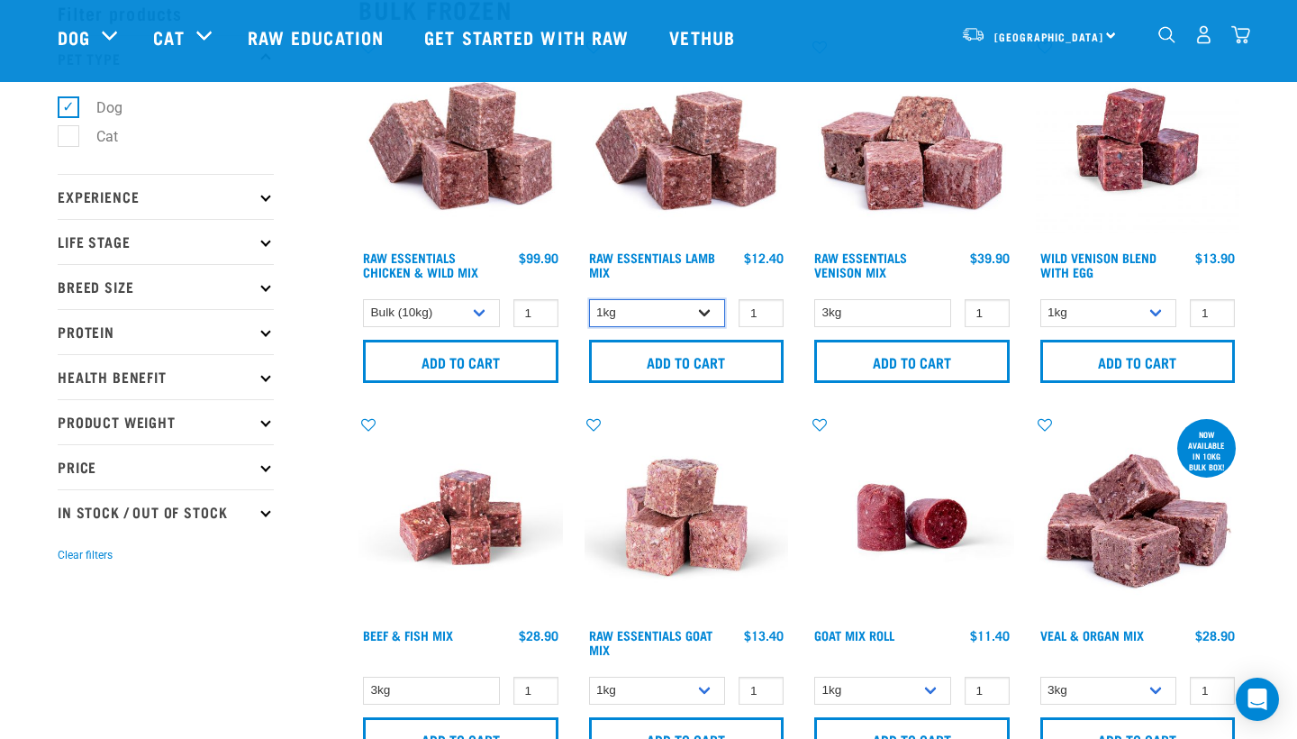
select select "341961"
select select "50722"
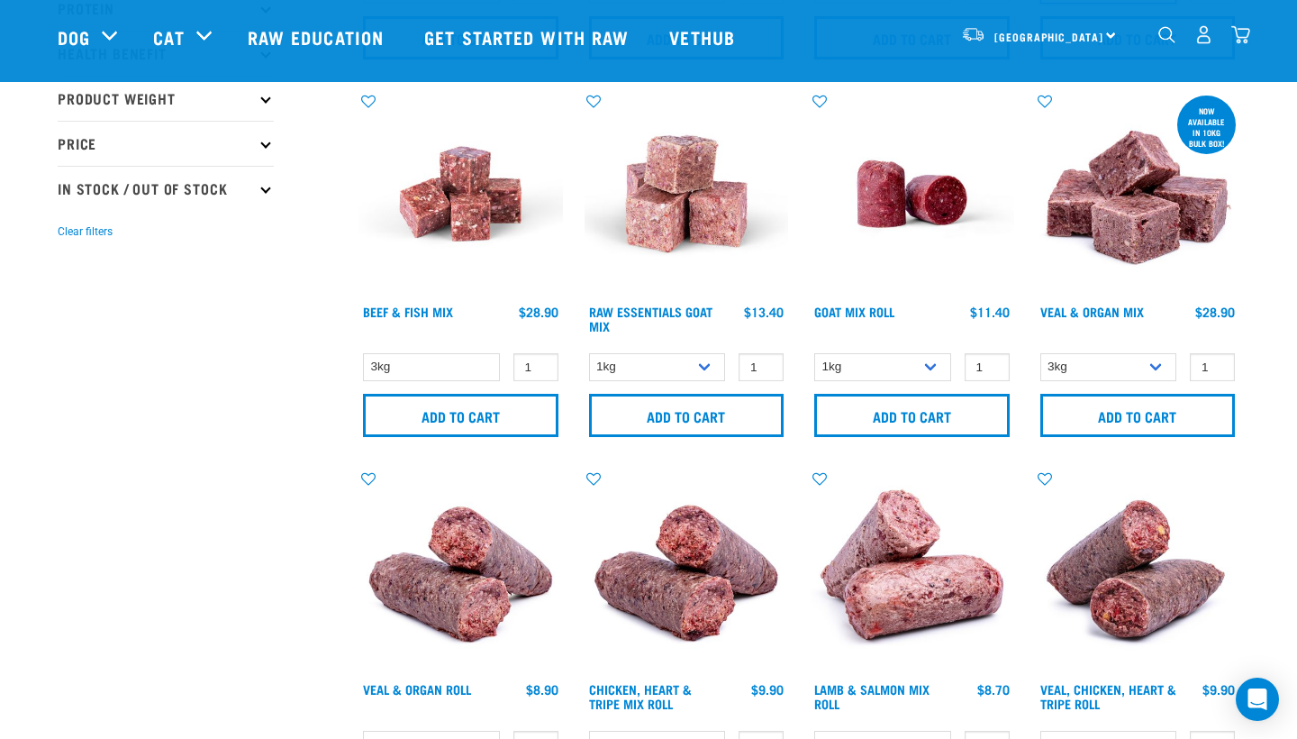
scroll to position [421, 0]
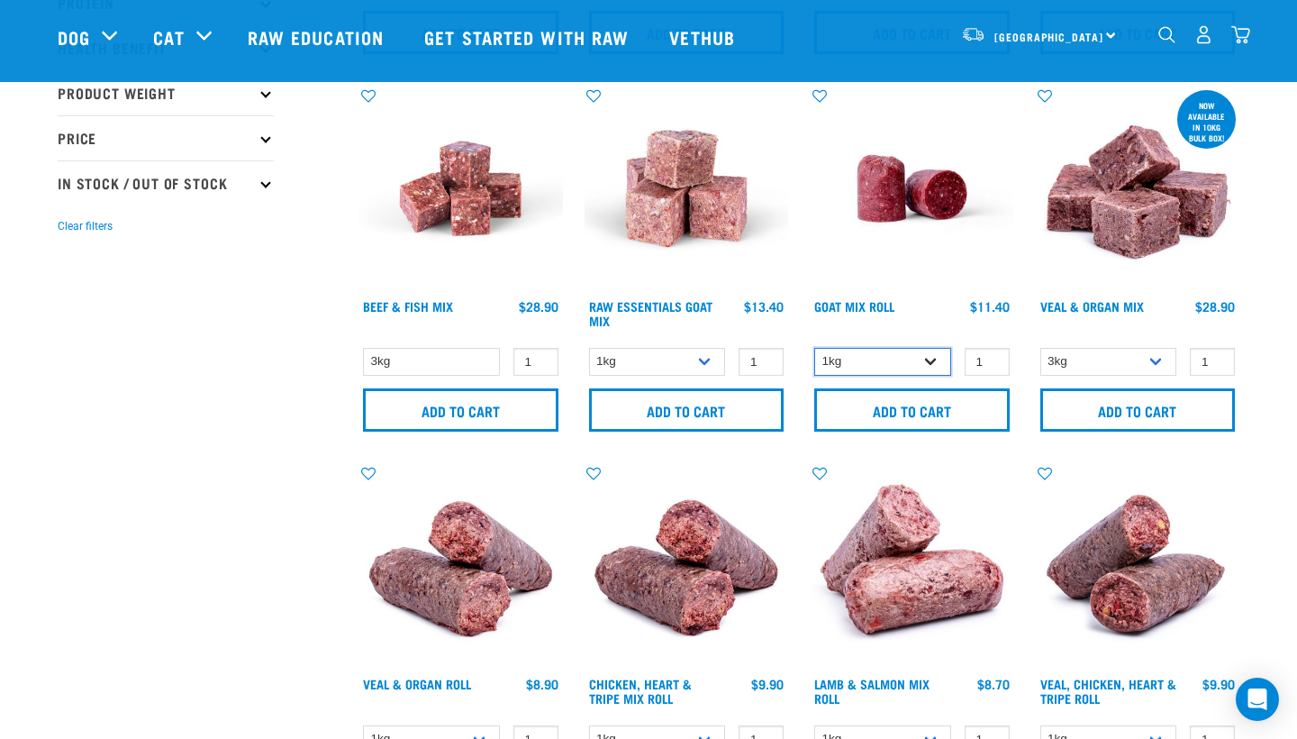
select select "443209"
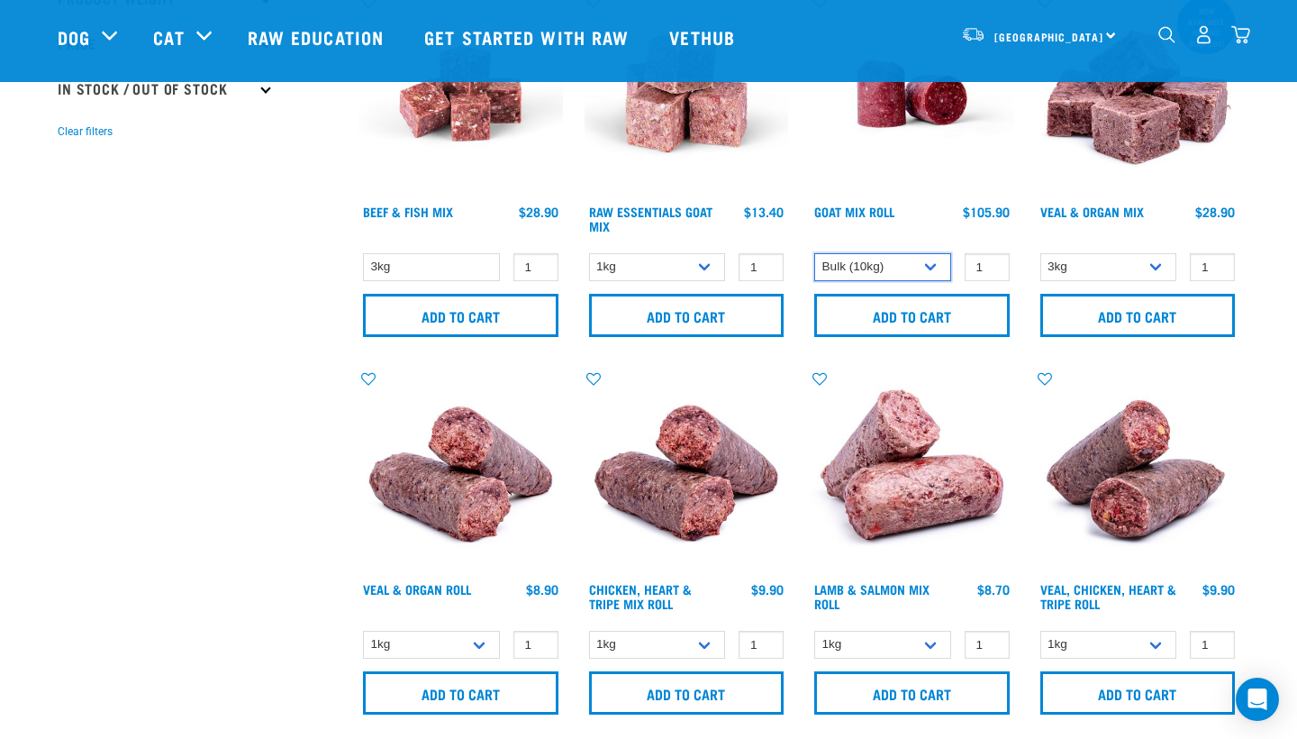
scroll to position [516, 0]
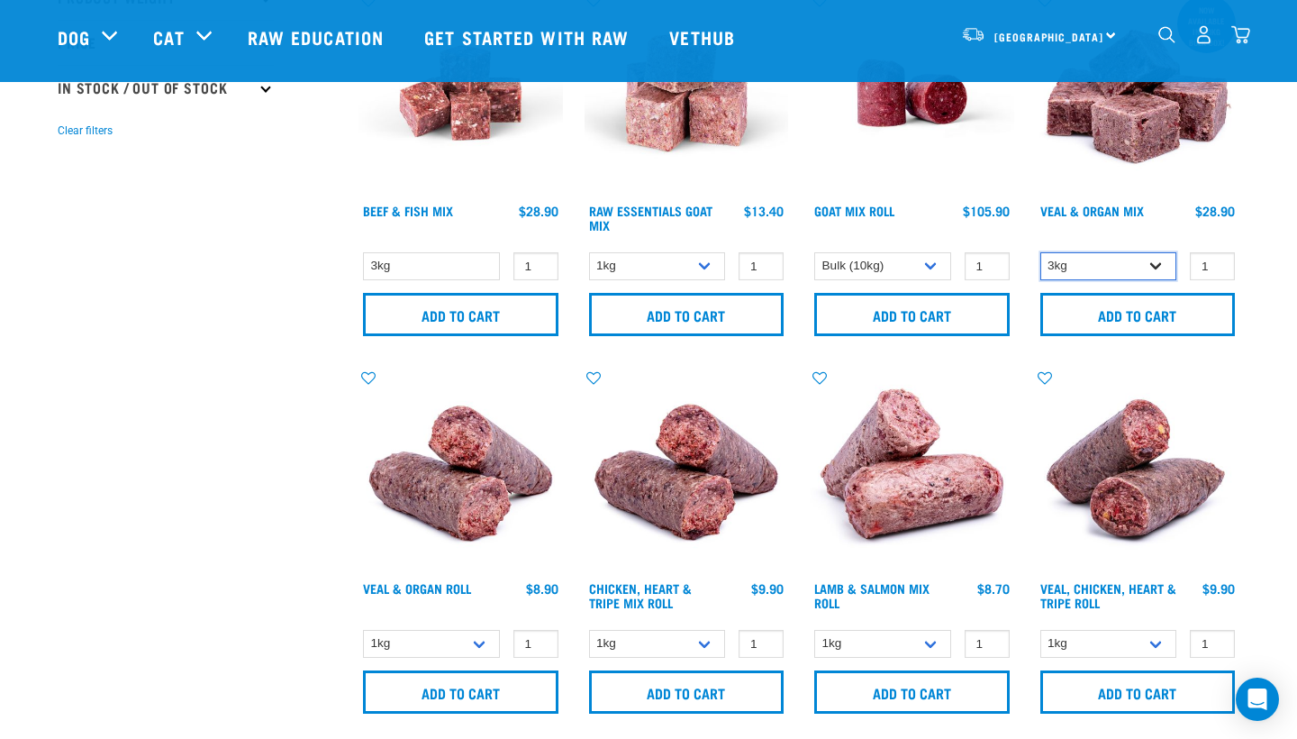
select select "951"
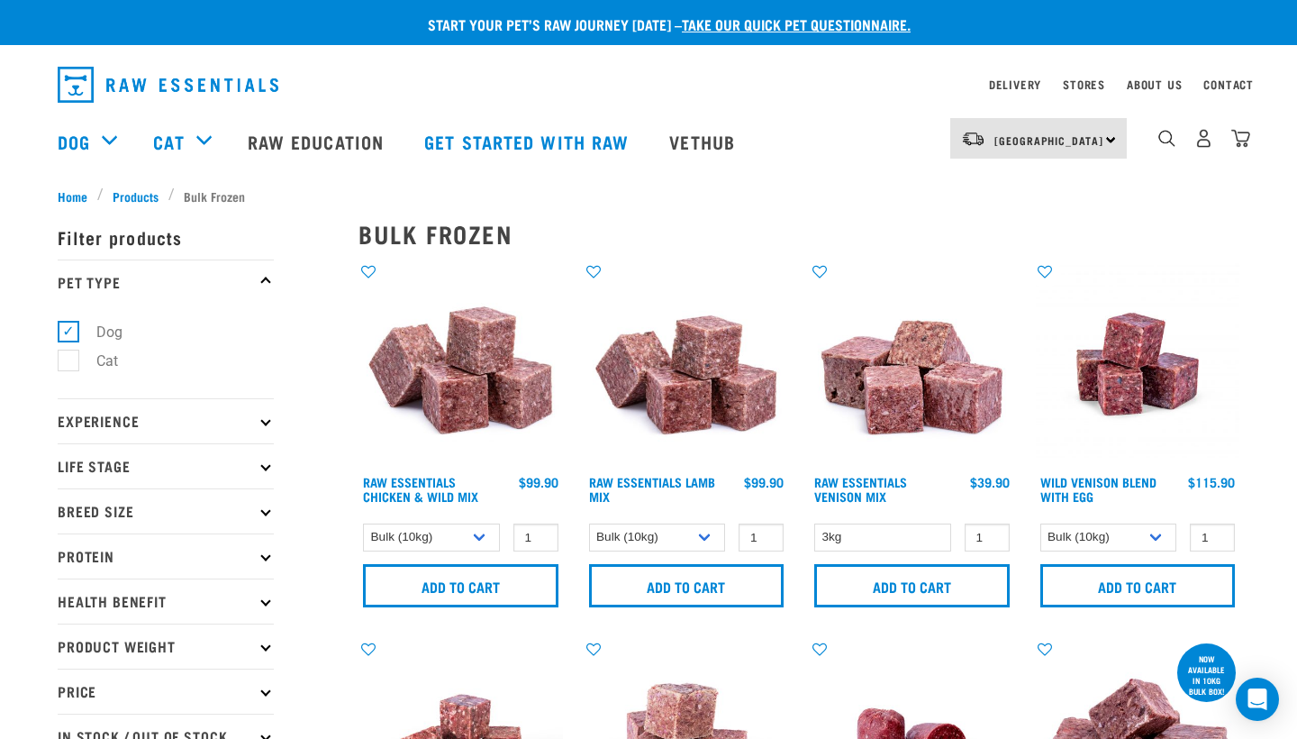
scroll to position [0, 0]
select select "708"
select select "18"
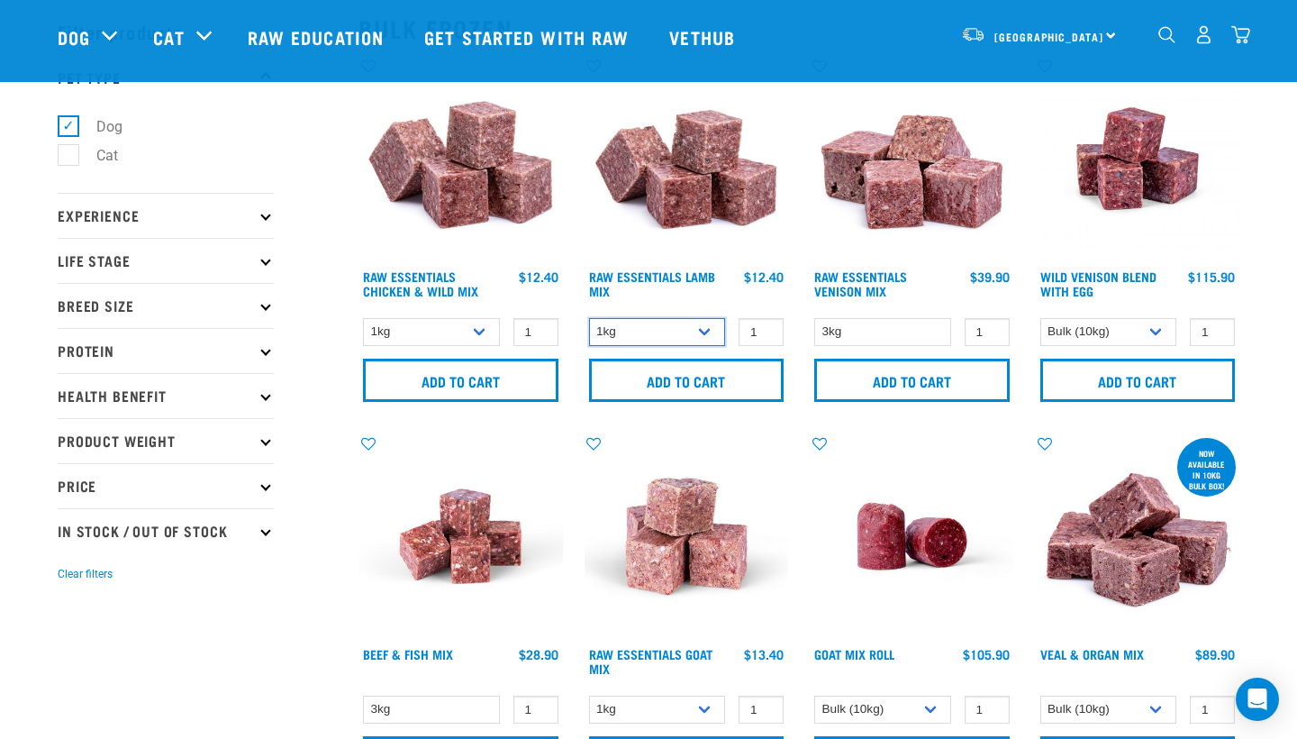
scroll to position [77, 0]
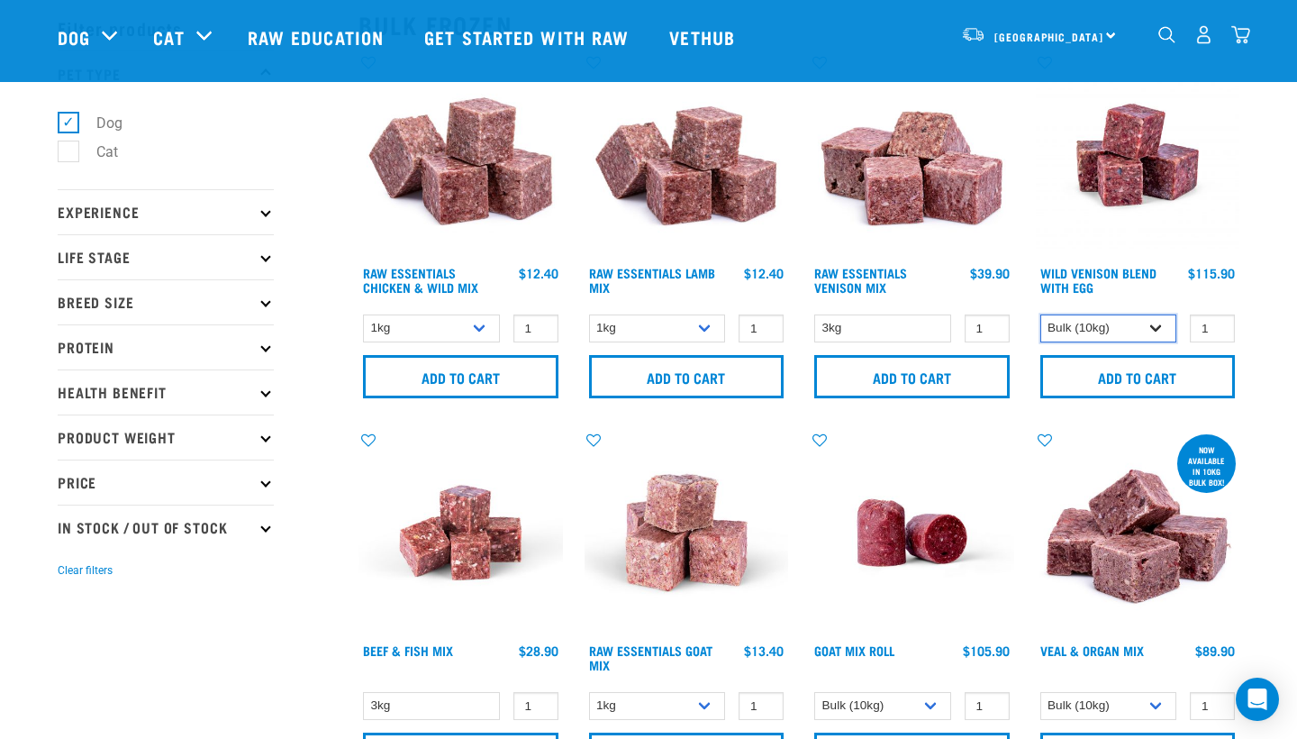
select select "33465"
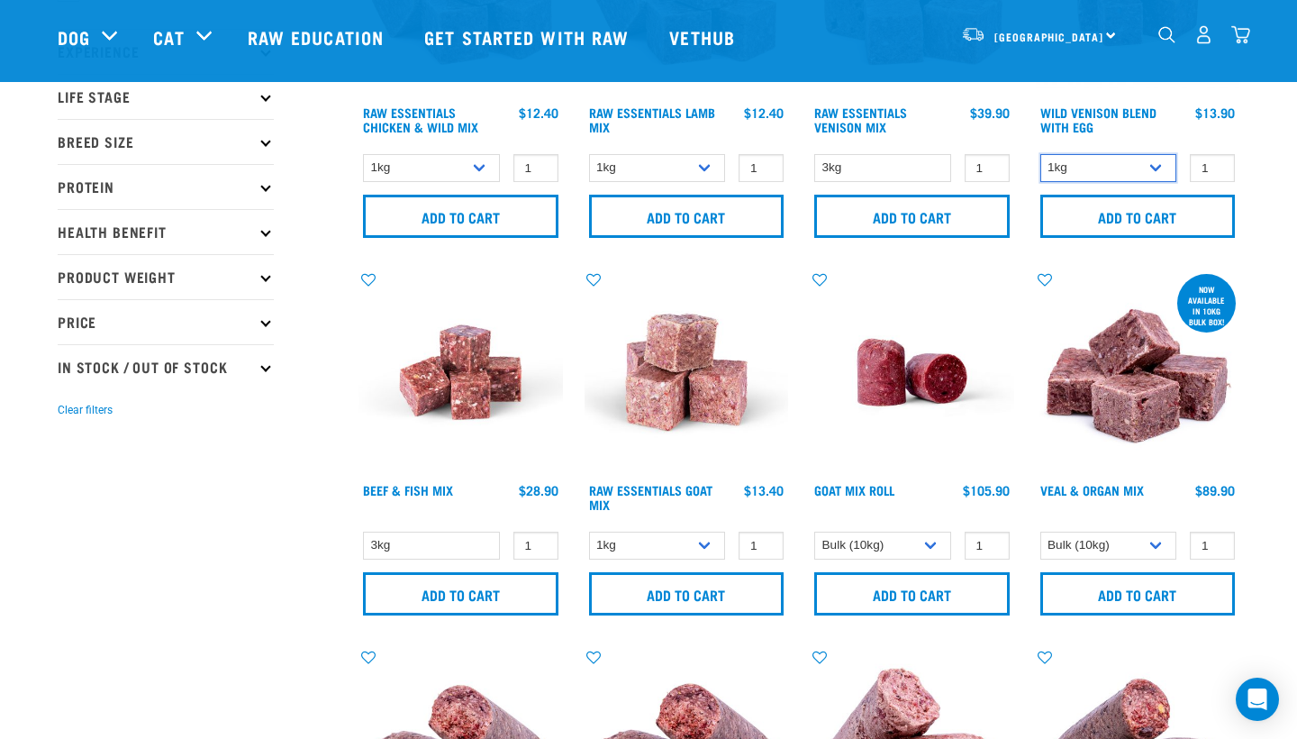
scroll to position [241, 0]
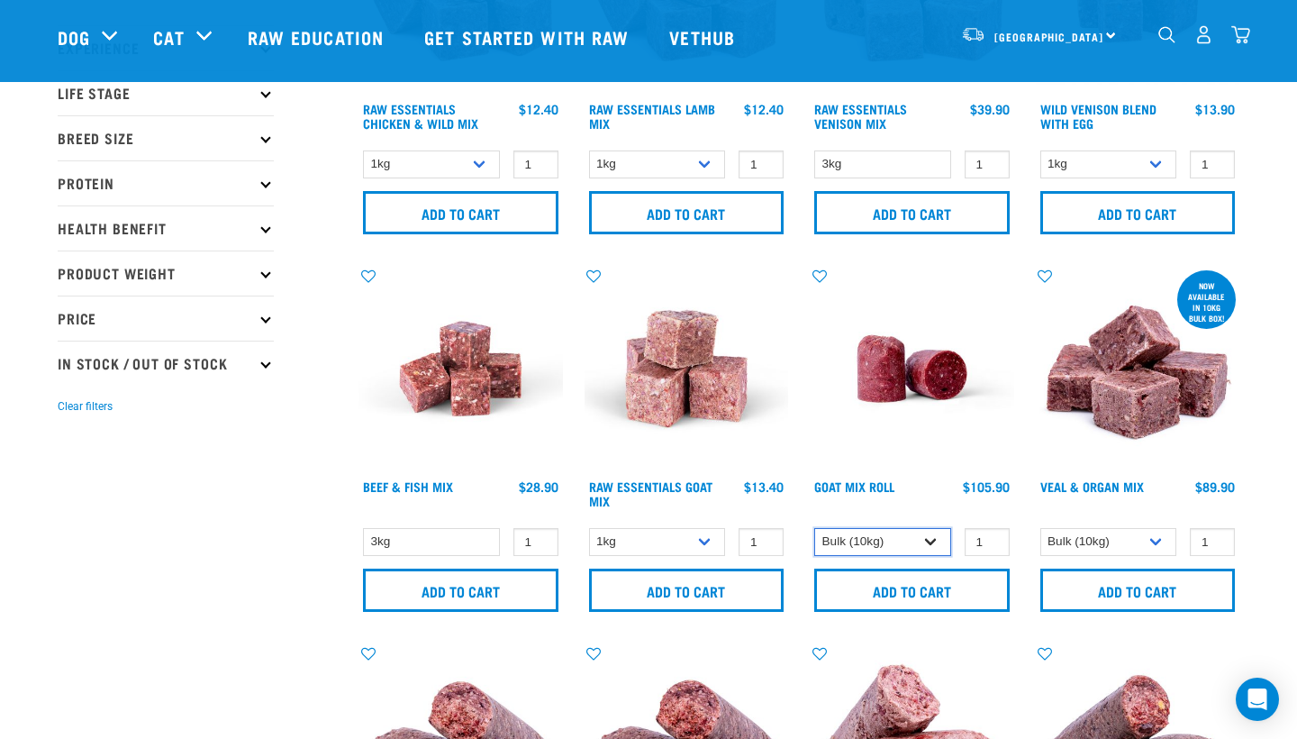
select select "442100"
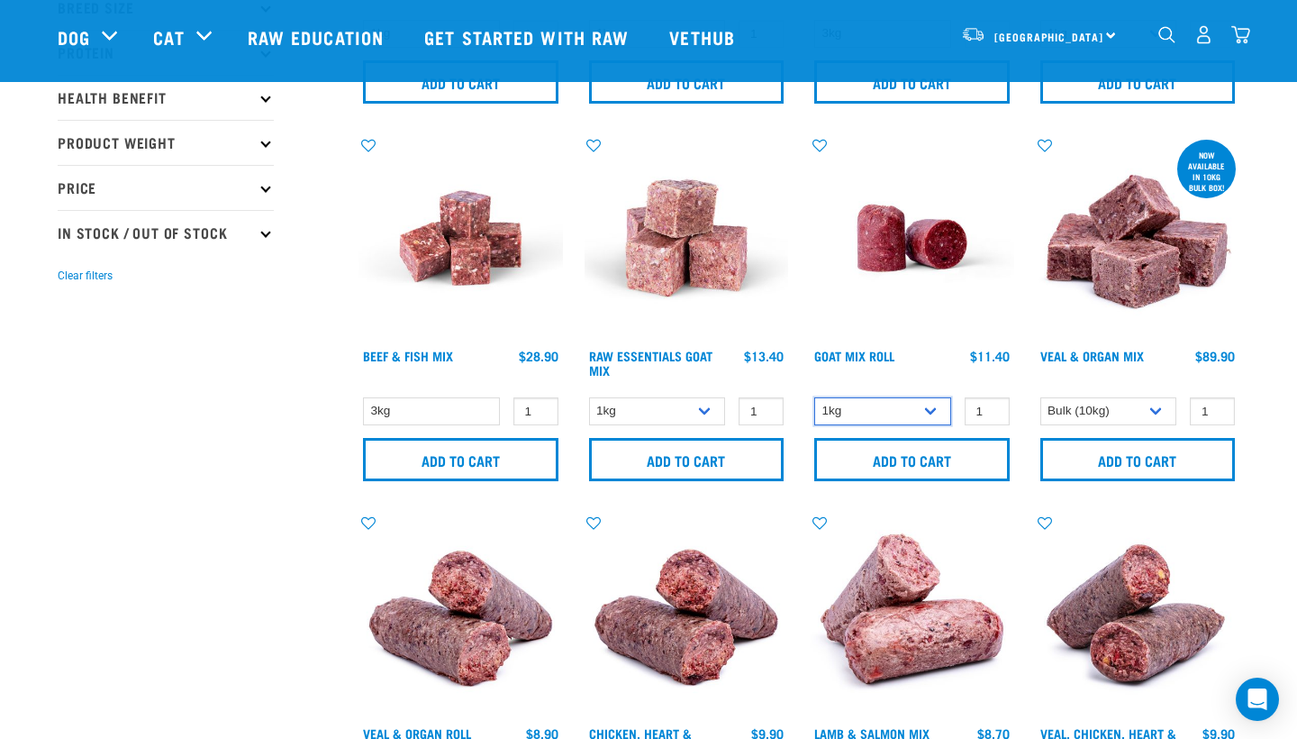
scroll to position [372, 0]
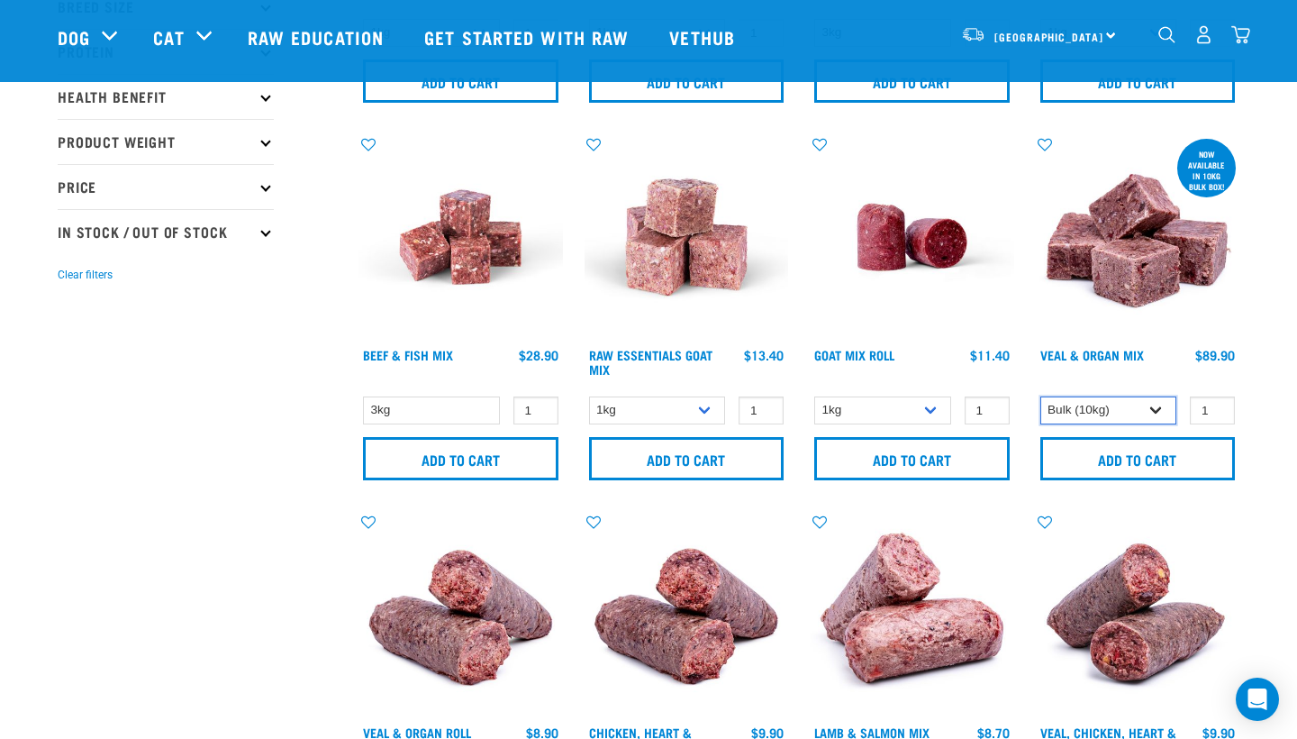
select select "747"
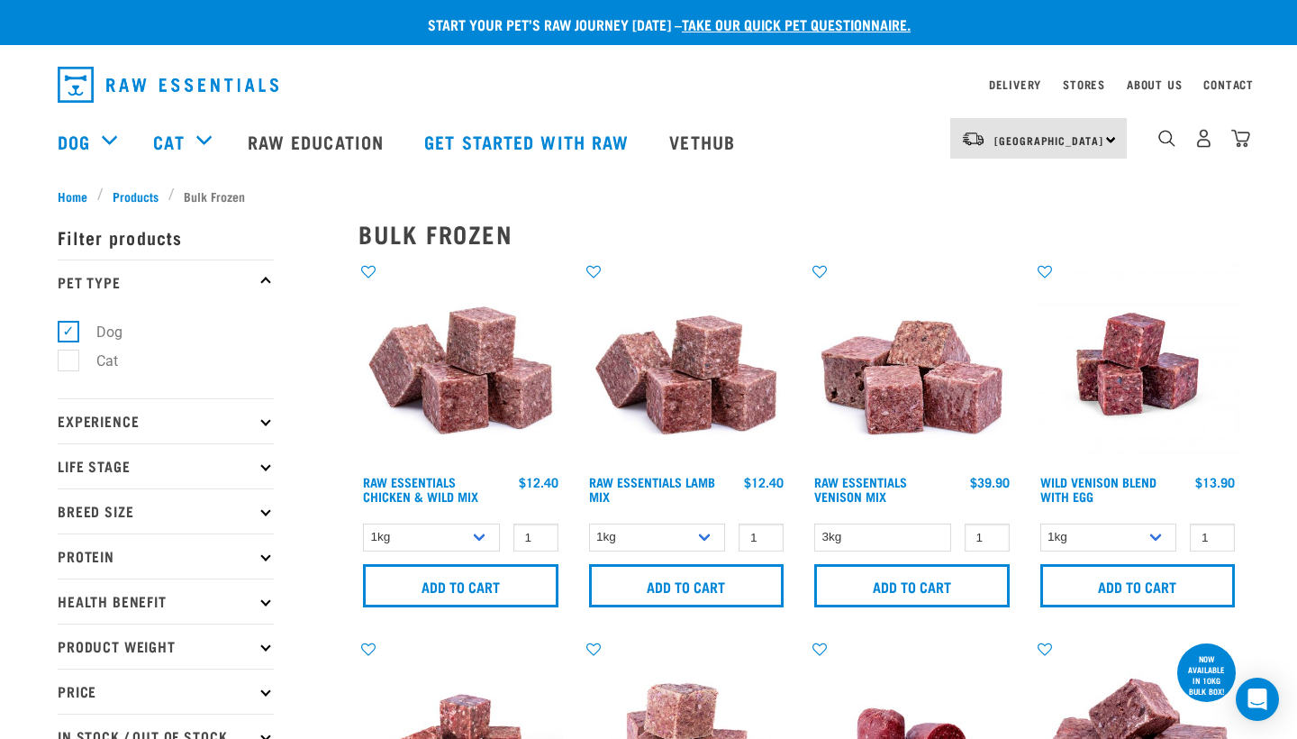
scroll to position [0, 0]
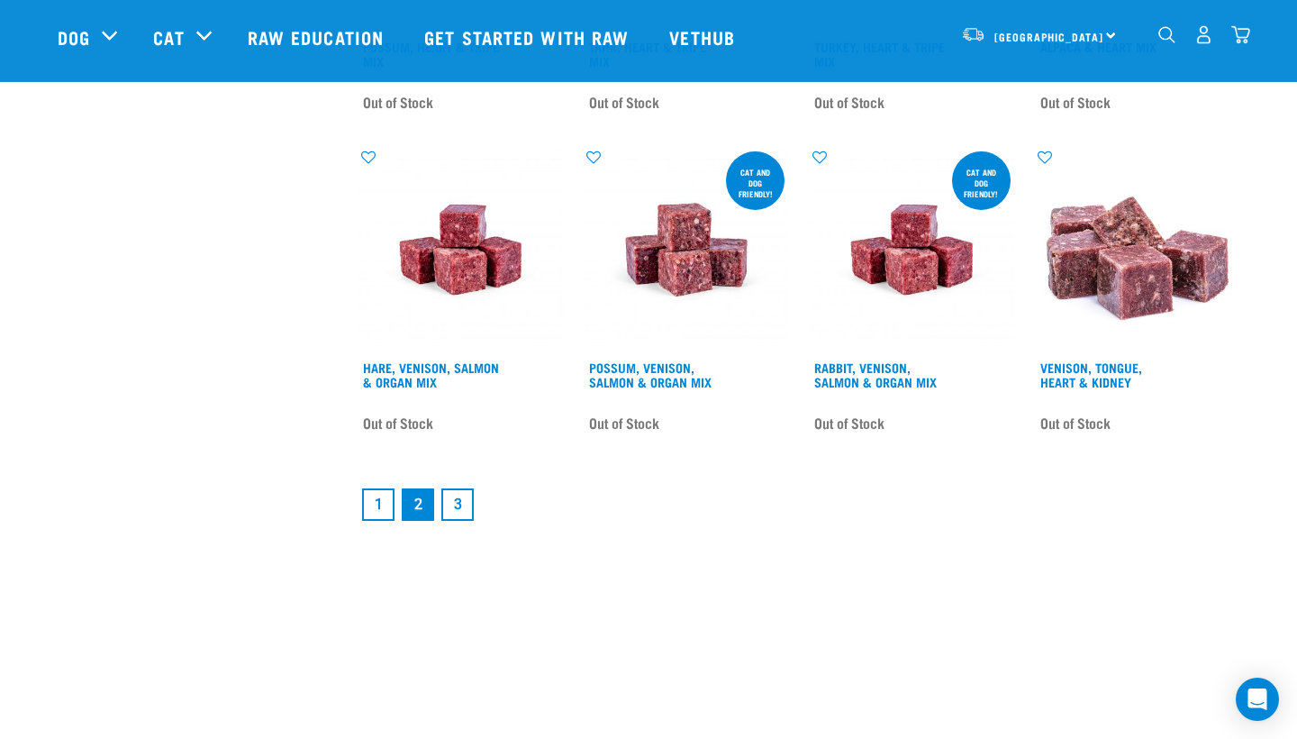
scroll to position [2568, 0]
click at [459, 512] on link "3" at bounding box center [457, 504] width 32 height 32
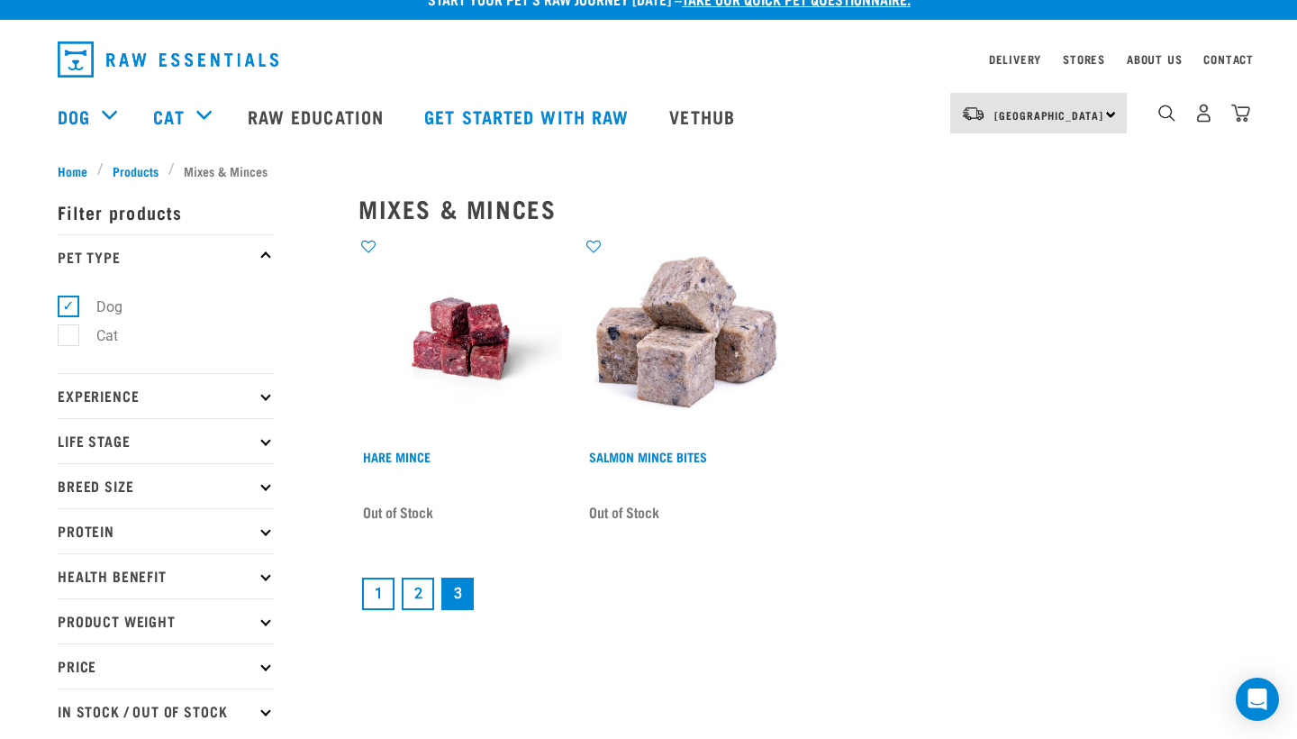
scroll to position [25, 0]
click at [383, 595] on link "1" at bounding box center [378, 593] width 32 height 32
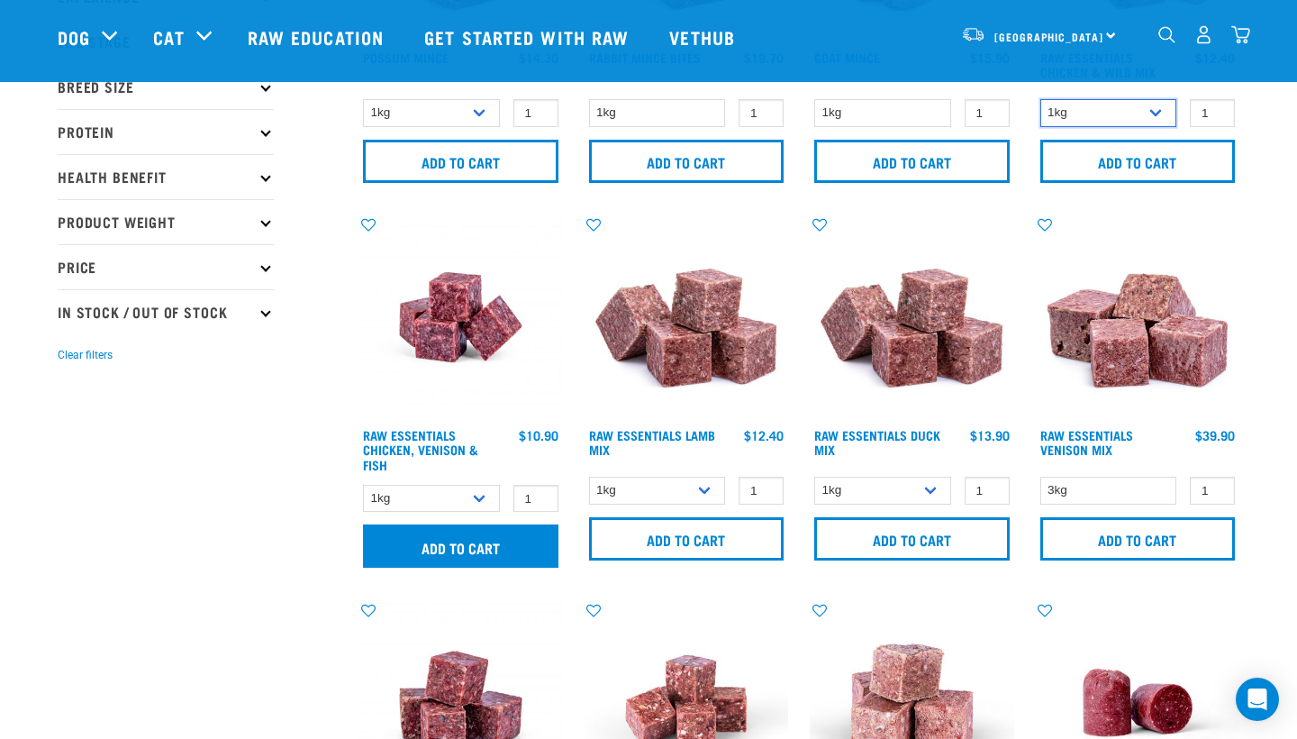
scroll to position [304, 0]
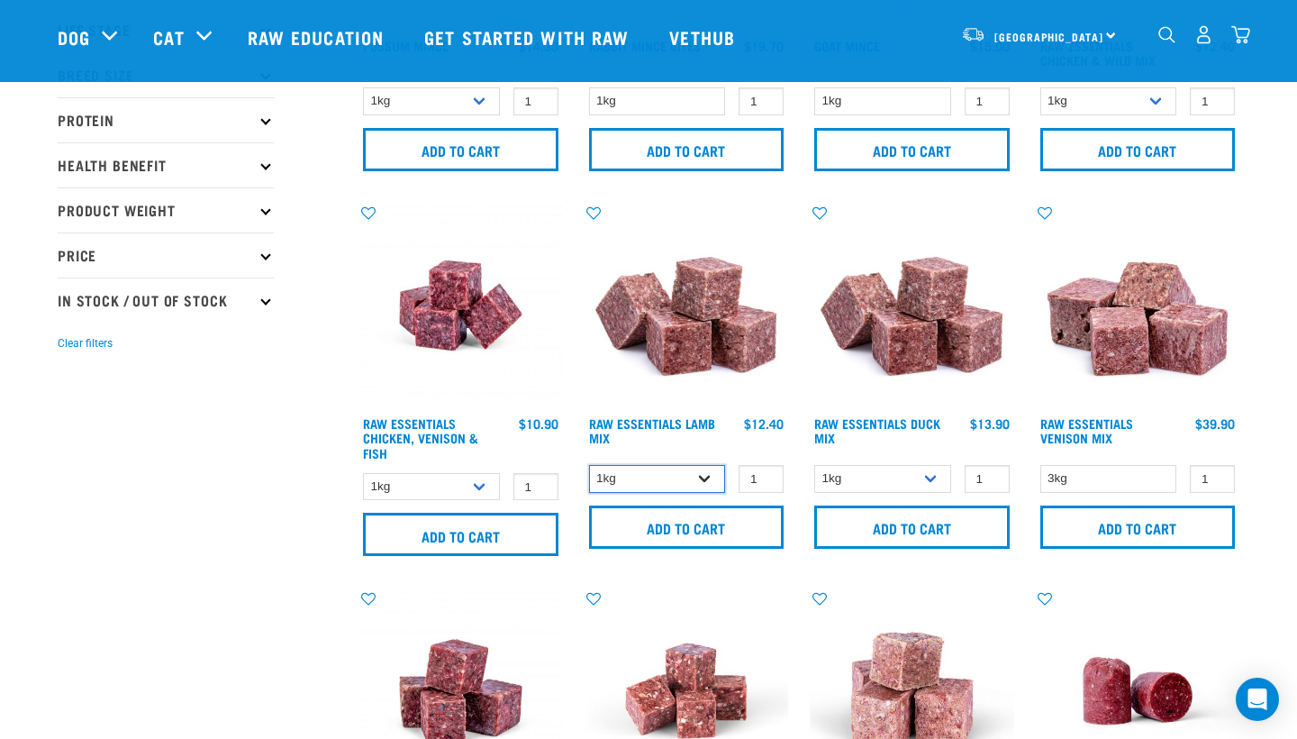
select select "341961"
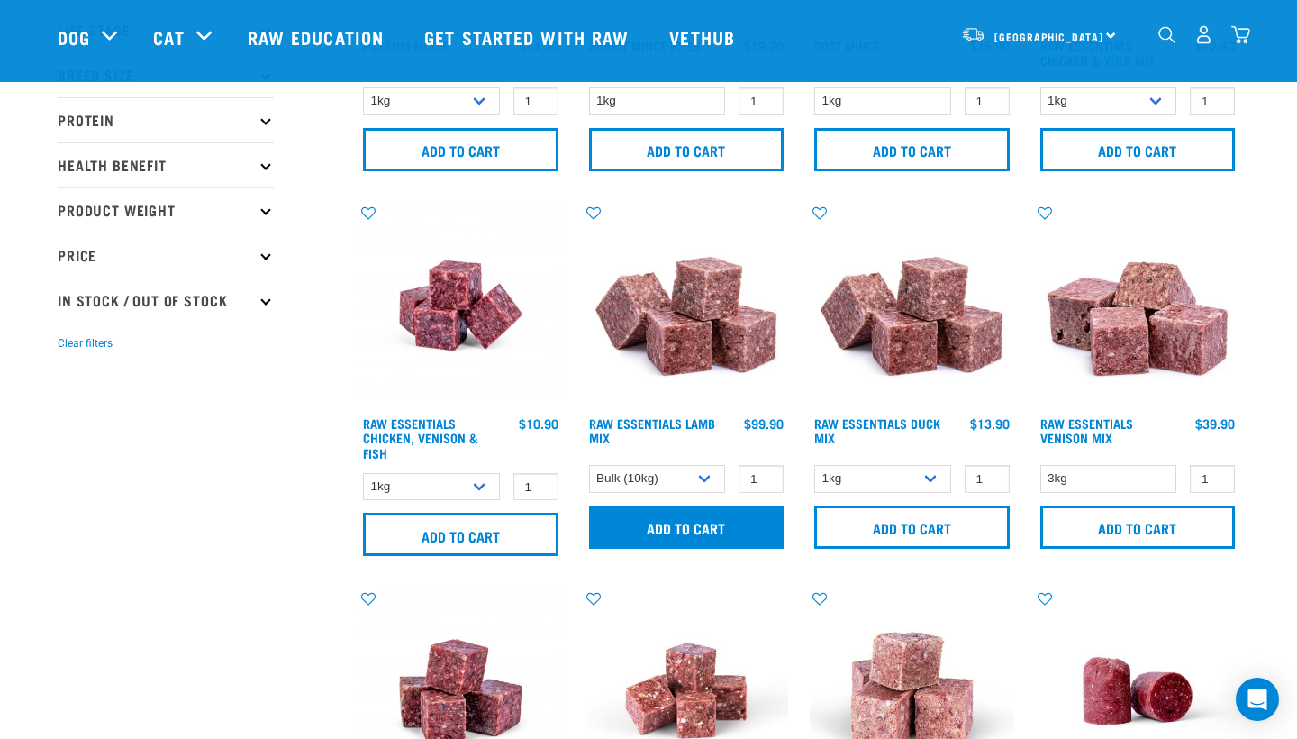
click at [686, 526] on input "Add to cart" at bounding box center [686, 526] width 195 height 43
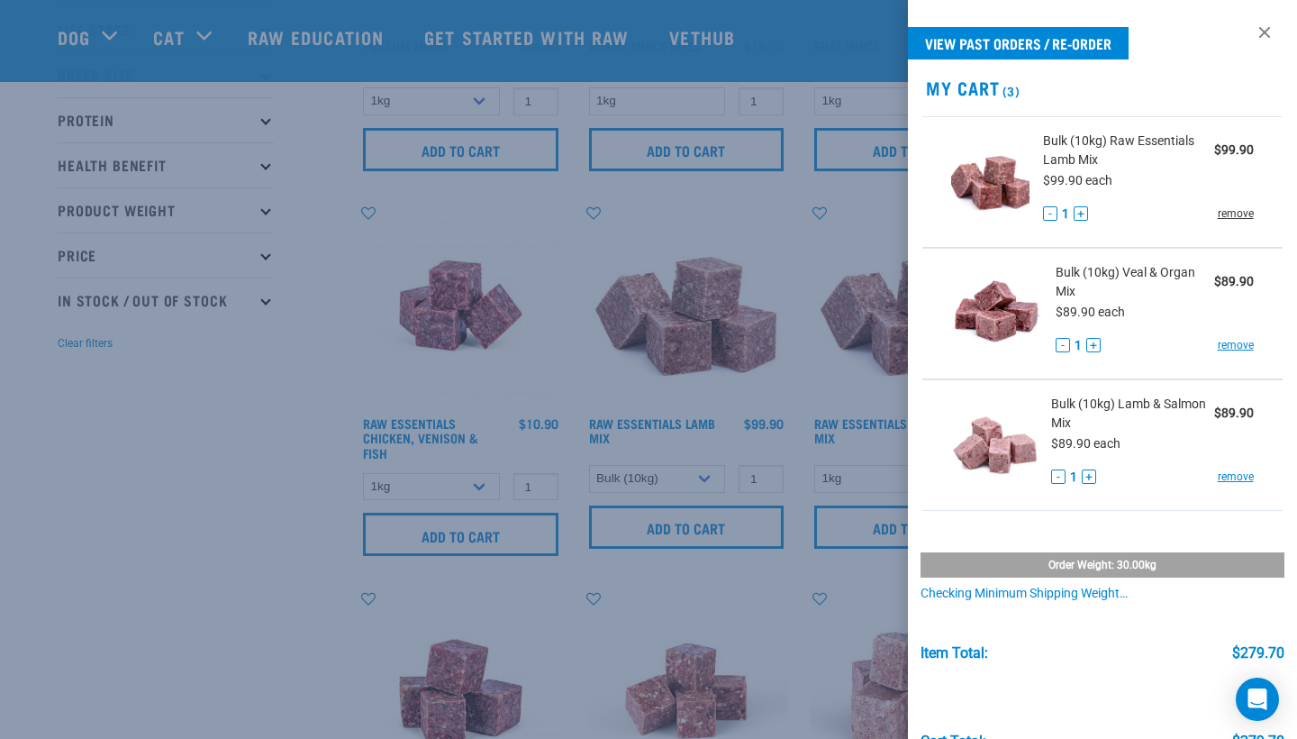
click at [1238, 213] on link "remove" at bounding box center [1236, 213] width 36 height 16
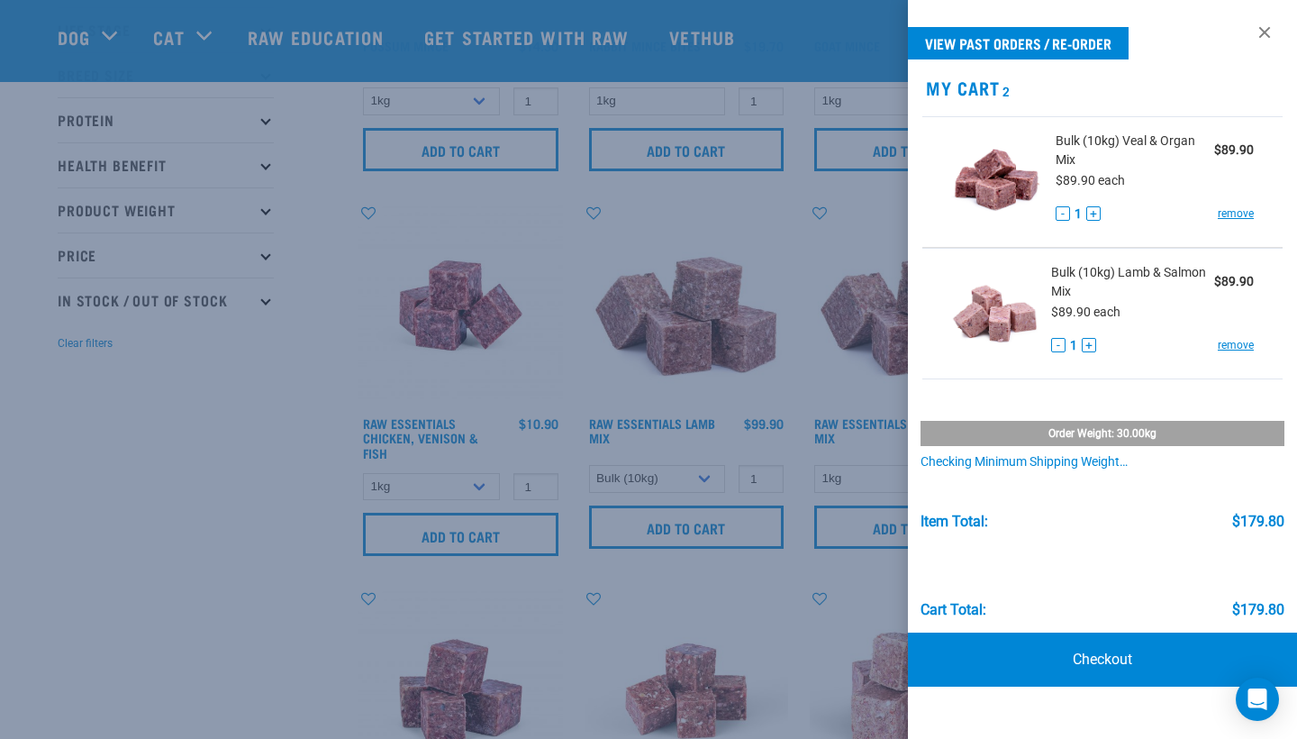
click at [745, 338] on div at bounding box center [648, 369] width 1297 height 739
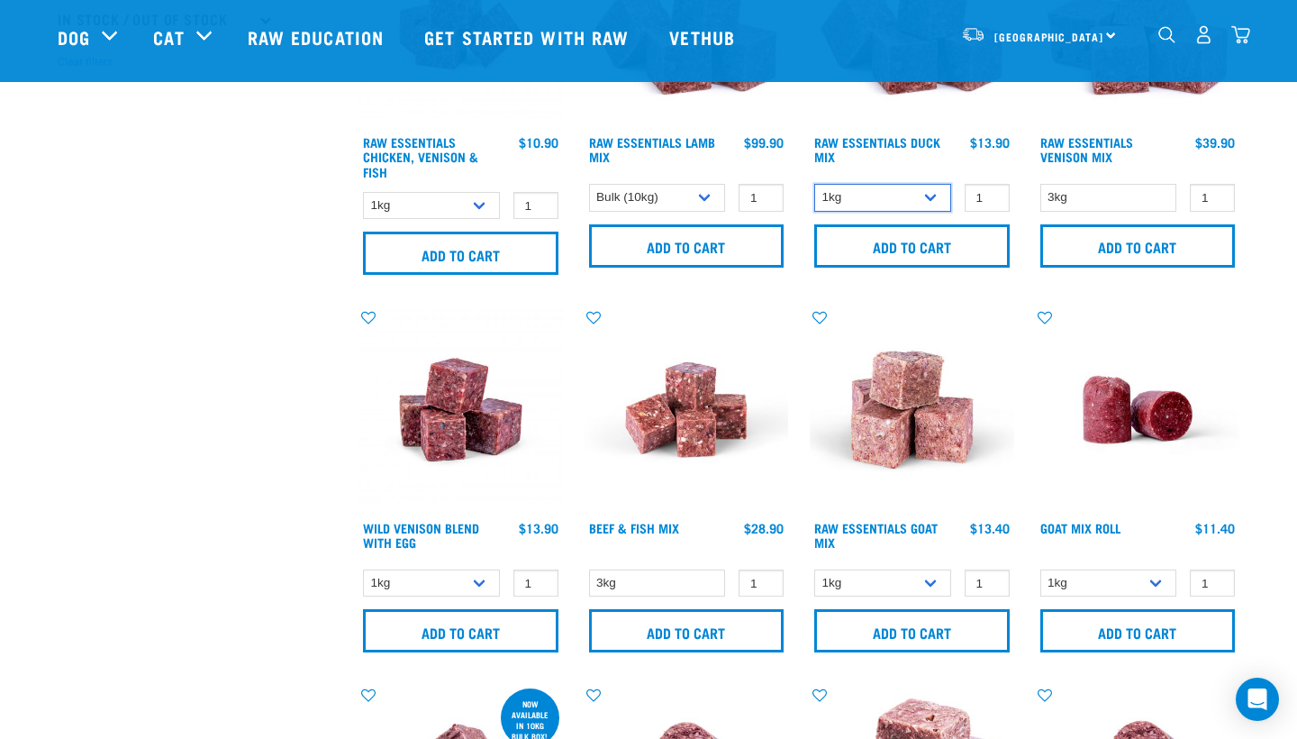
scroll to position [585, 0]
click at [1242, 40] on img "dropdown navigation" at bounding box center [1241, 34] width 19 height 19
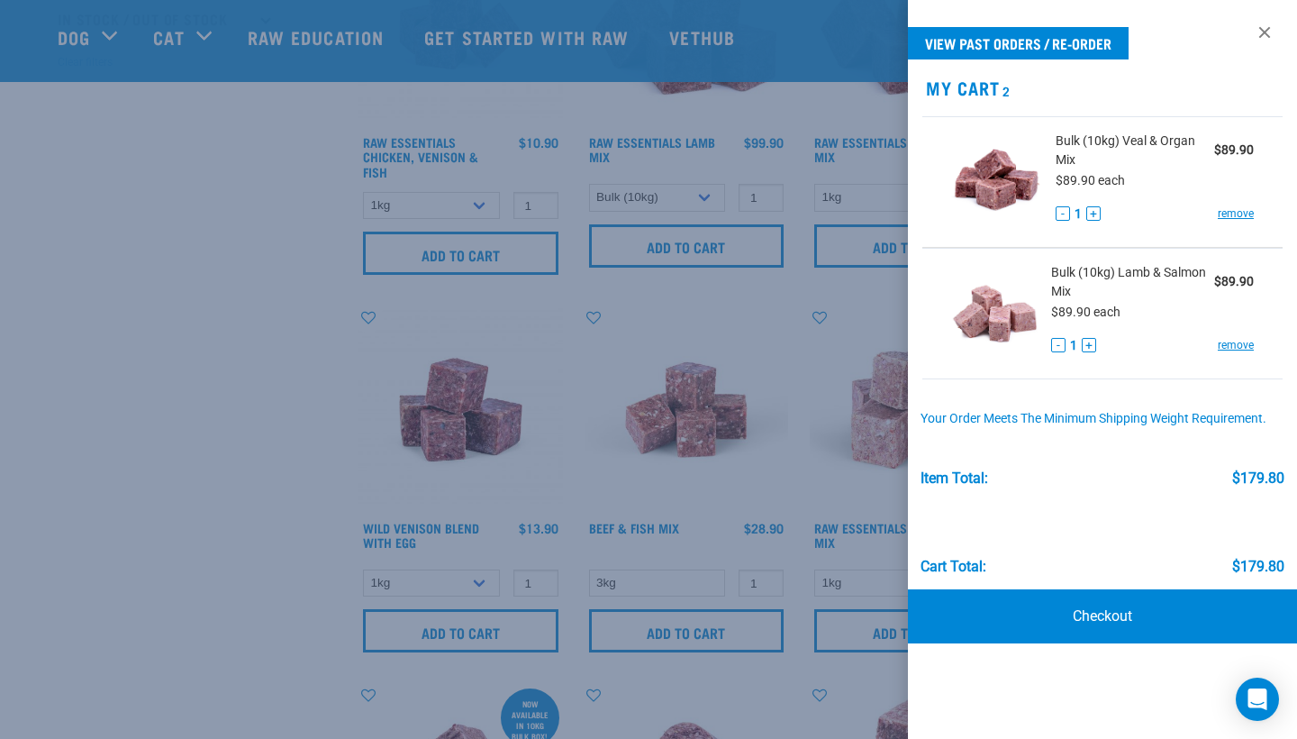
click at [225, 442] on div at bounding box center [648, 369] width 1297 height 739
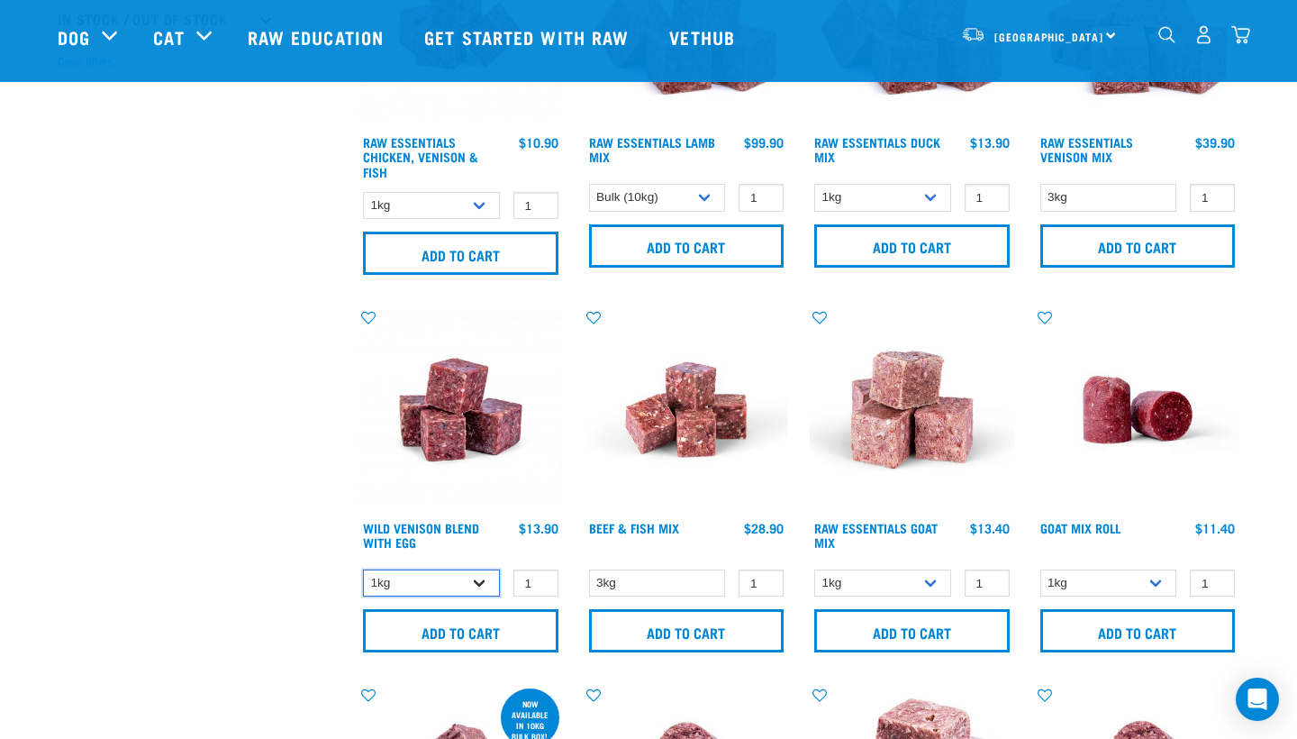
select select "50722"
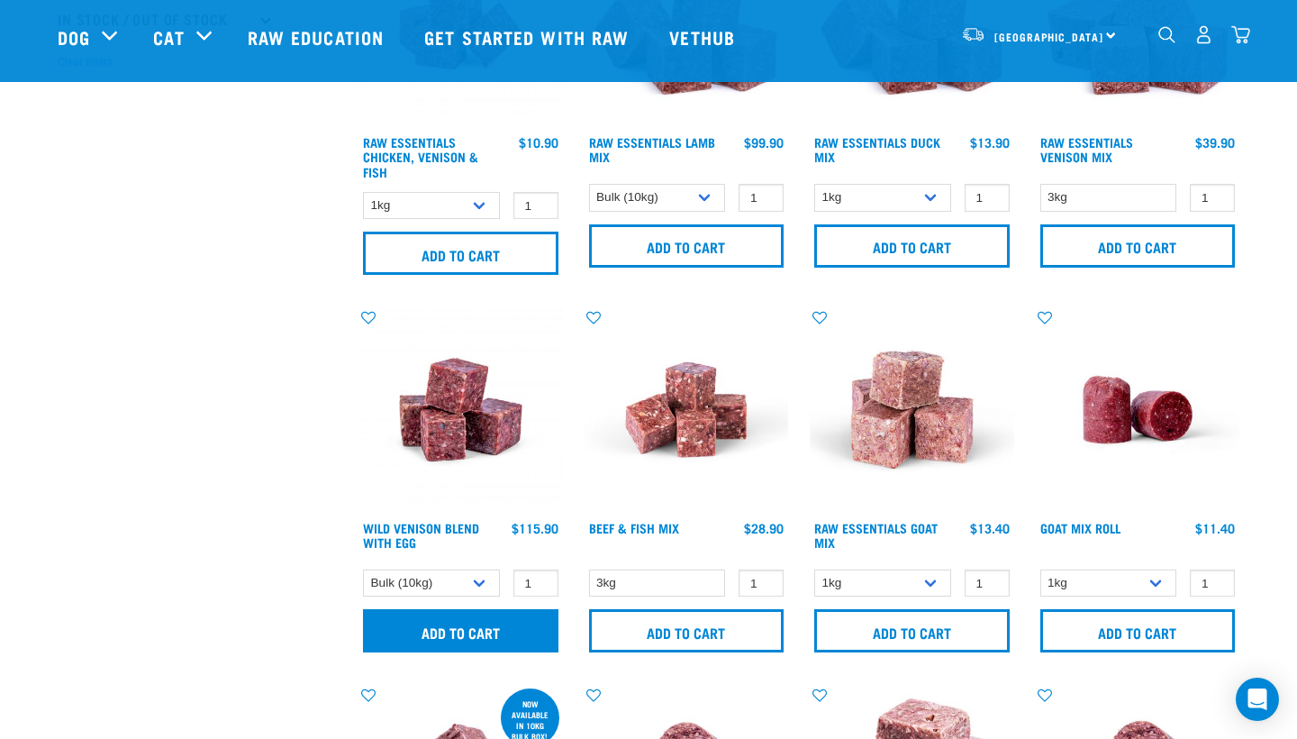
click at [456, 636] on input "Add to cart" at bounding box center [460, 630] width 195 height 43
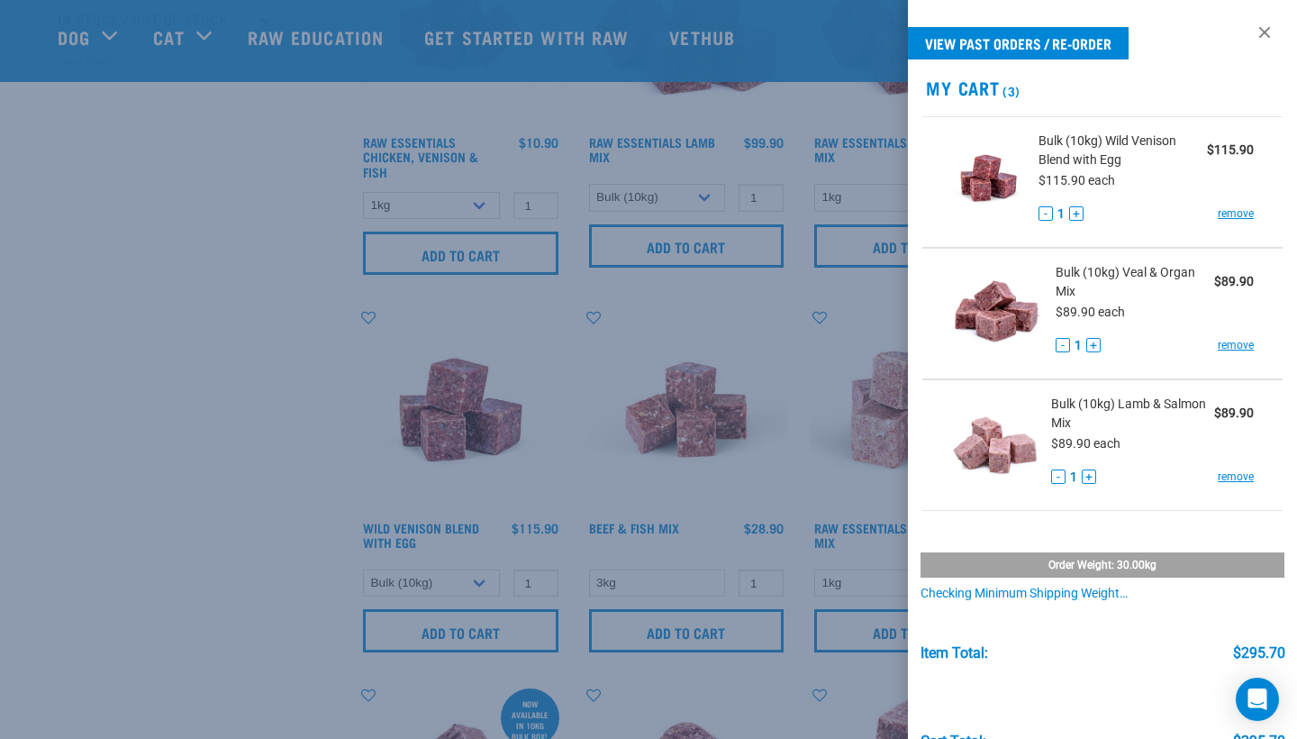
click at [599, 418] on div at bounding box center [648, 369] width 1297 height 739
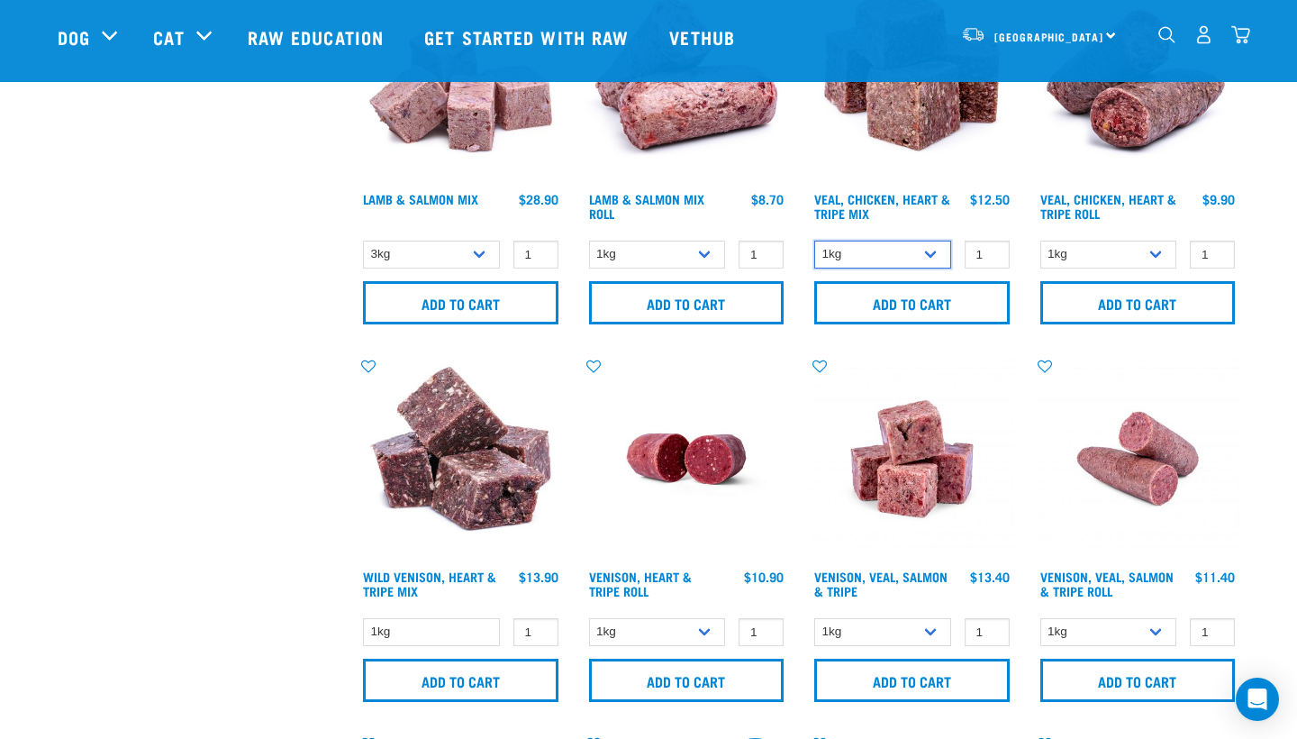
scroll to position [1669, 0]
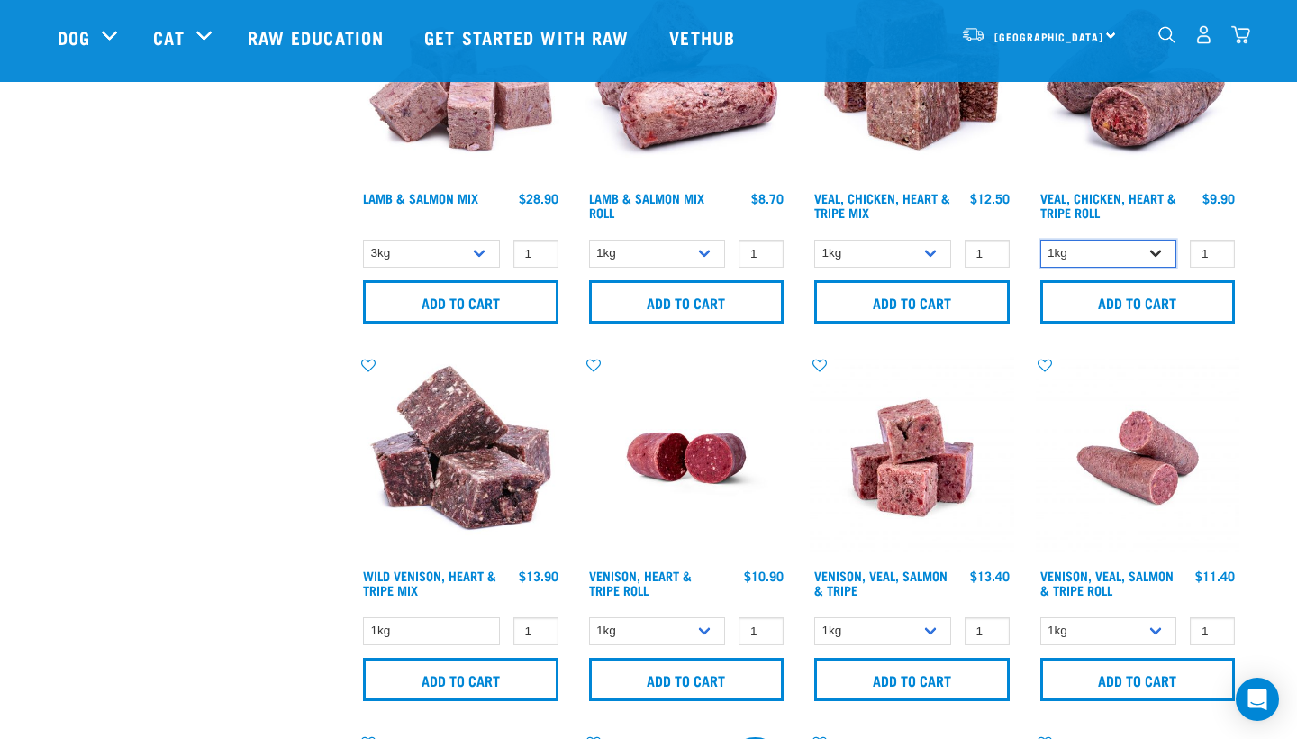
select select "176976"
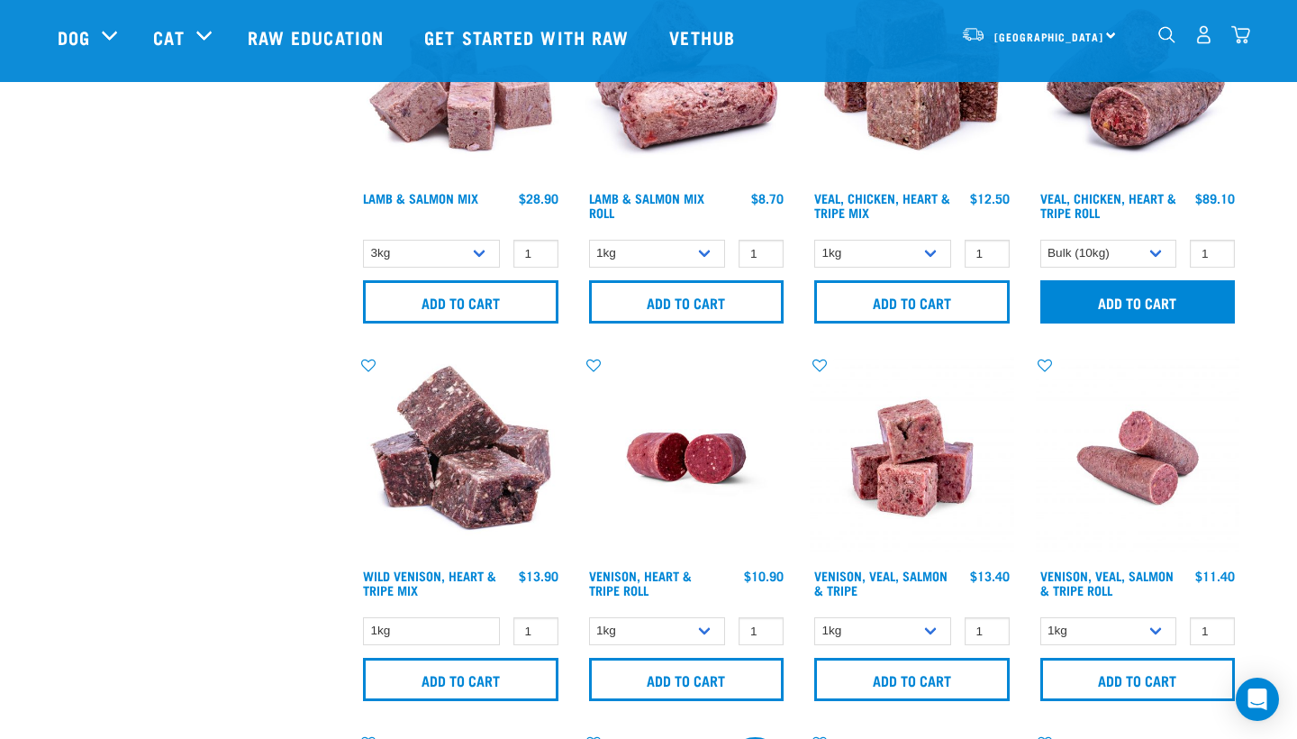
click at [1157, 302] on input "Add to cart" at bounding box center [1138, 301] width 195 height 43
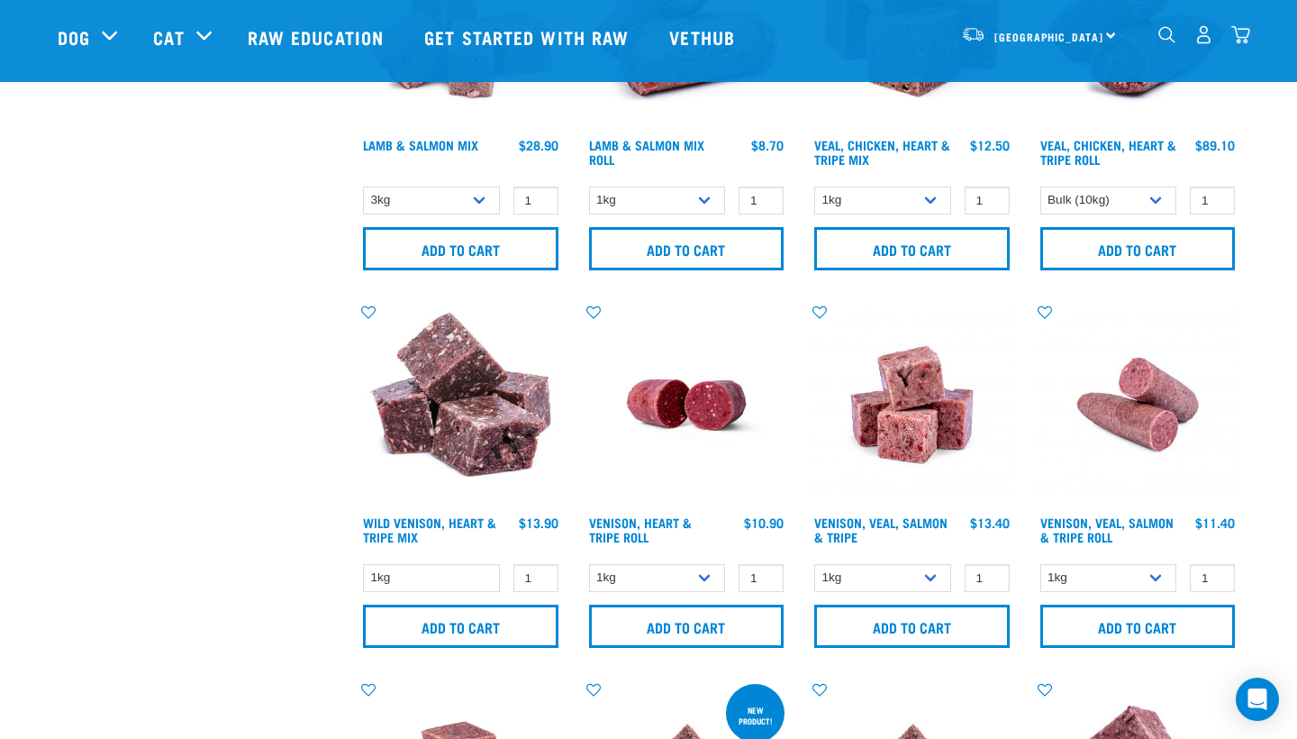
scroll to position [1722, 0]
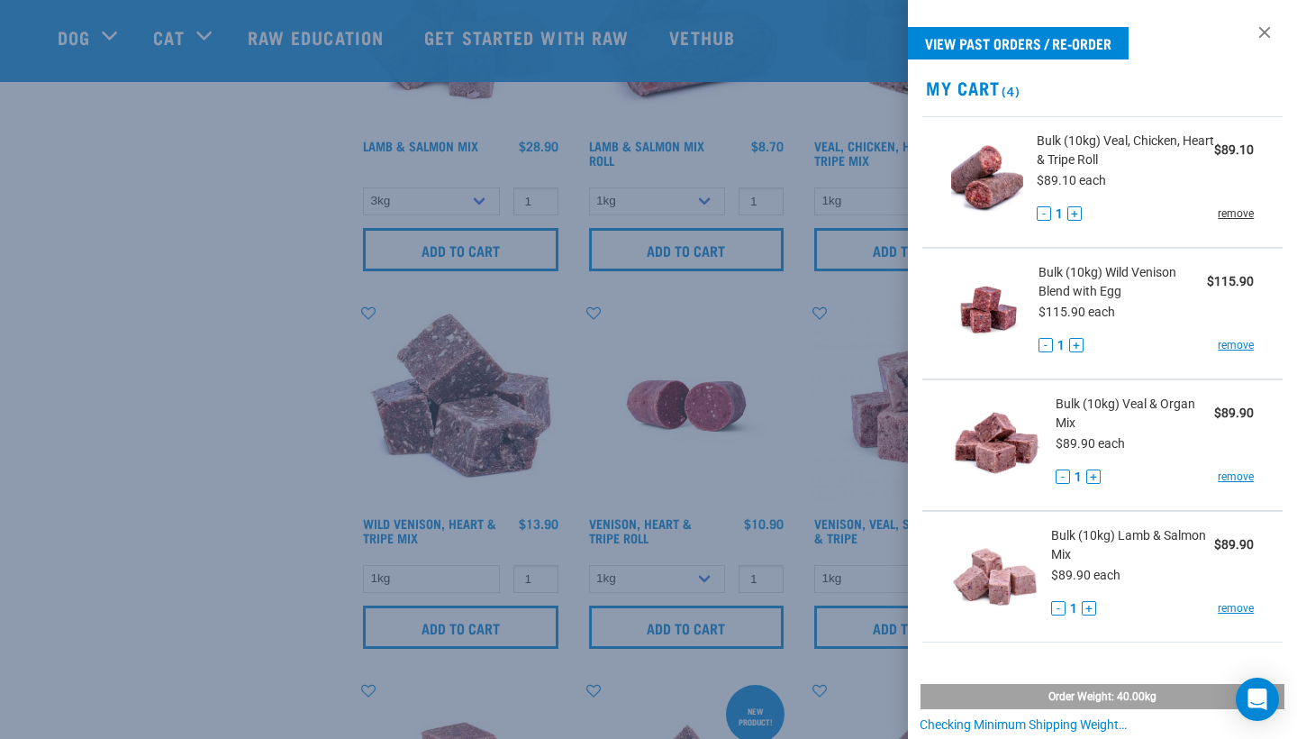
click at [1239, 212] on link "remove" at bounding box center [1236, 213] width 36 height 16
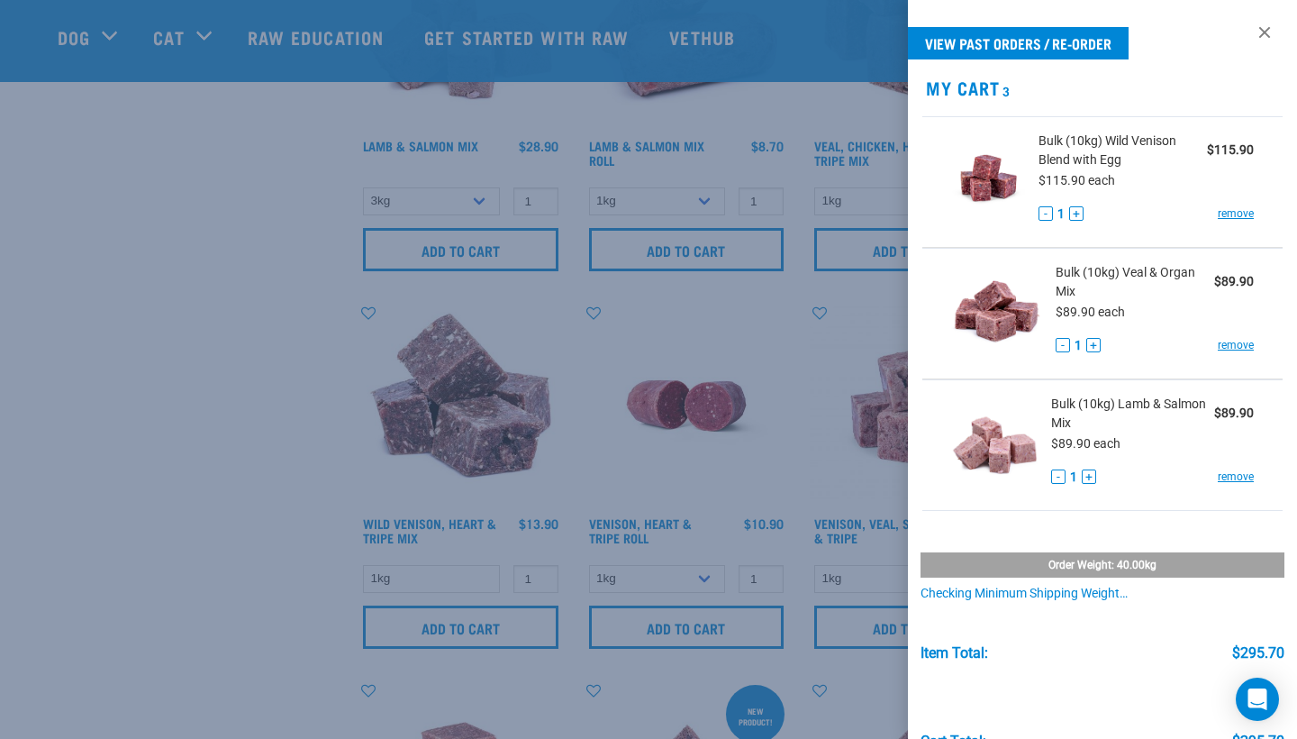
click at [782, 332] on div at bounding box center [648, 369] width 1297 height 739
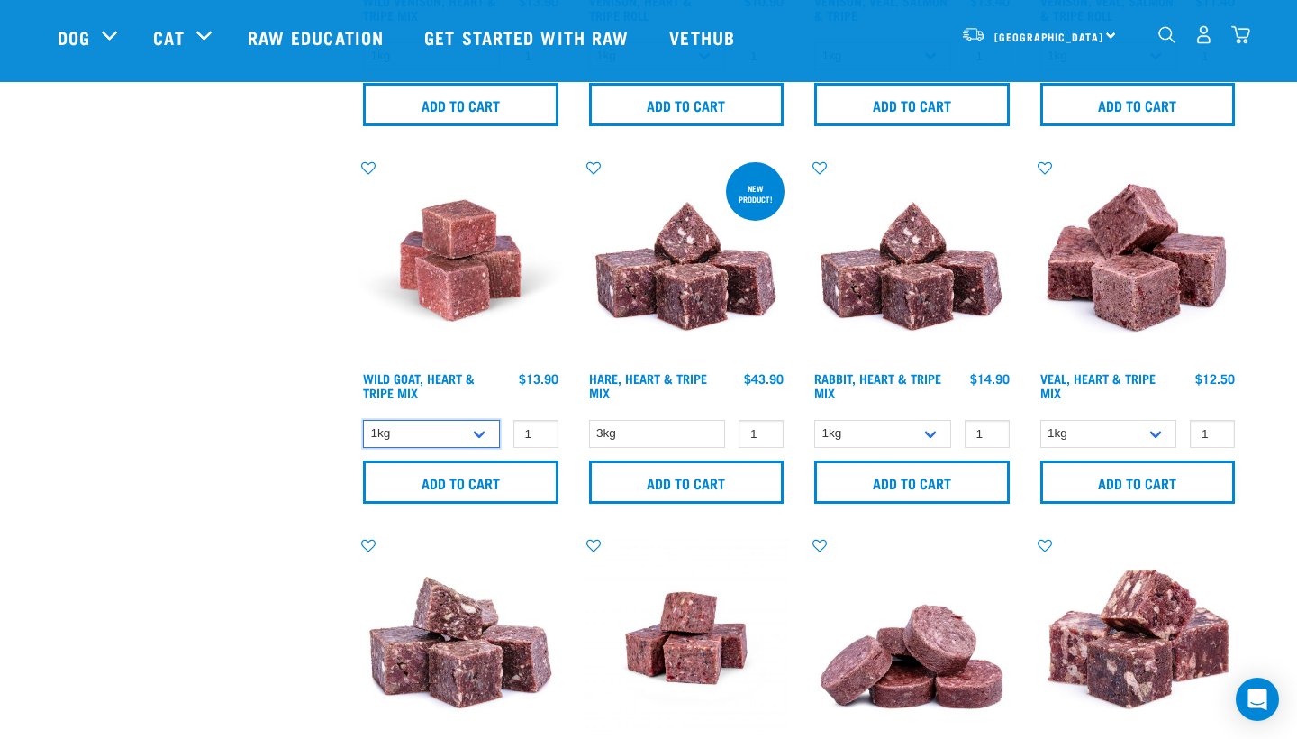
scroll to position [2252, 0]
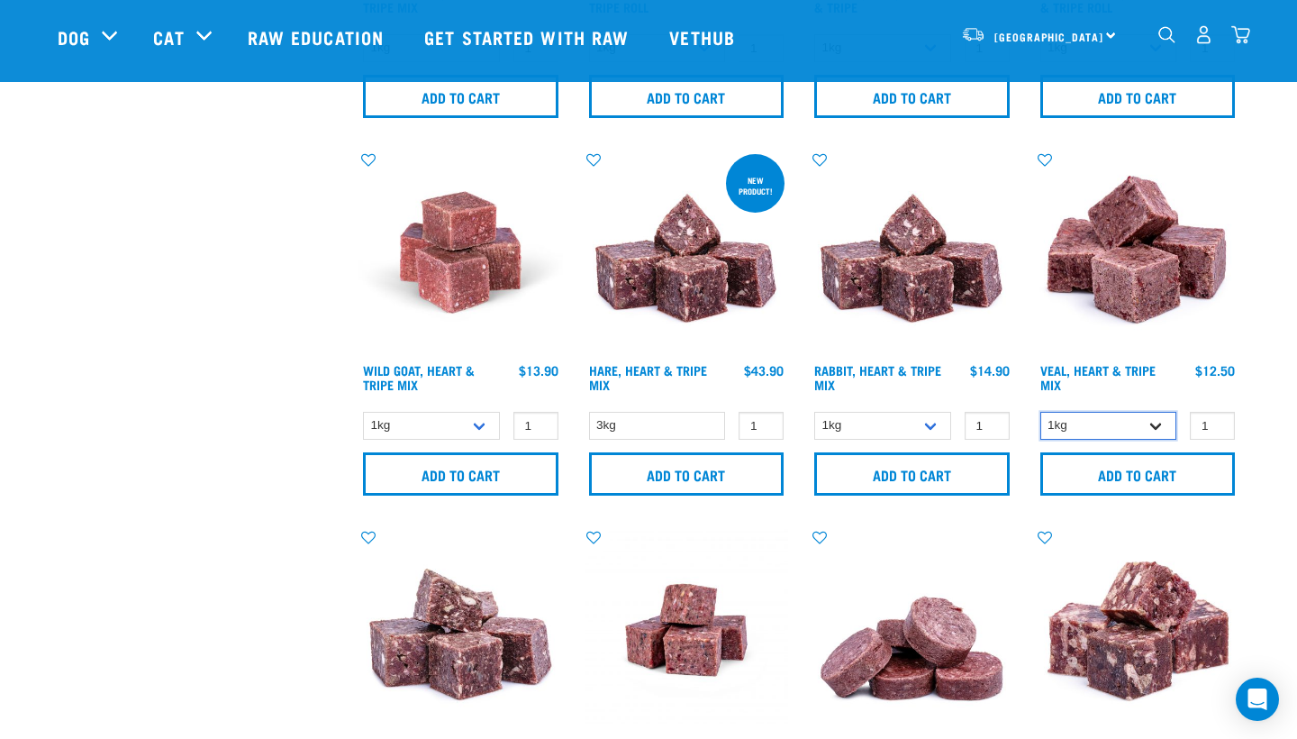
select select "14880"
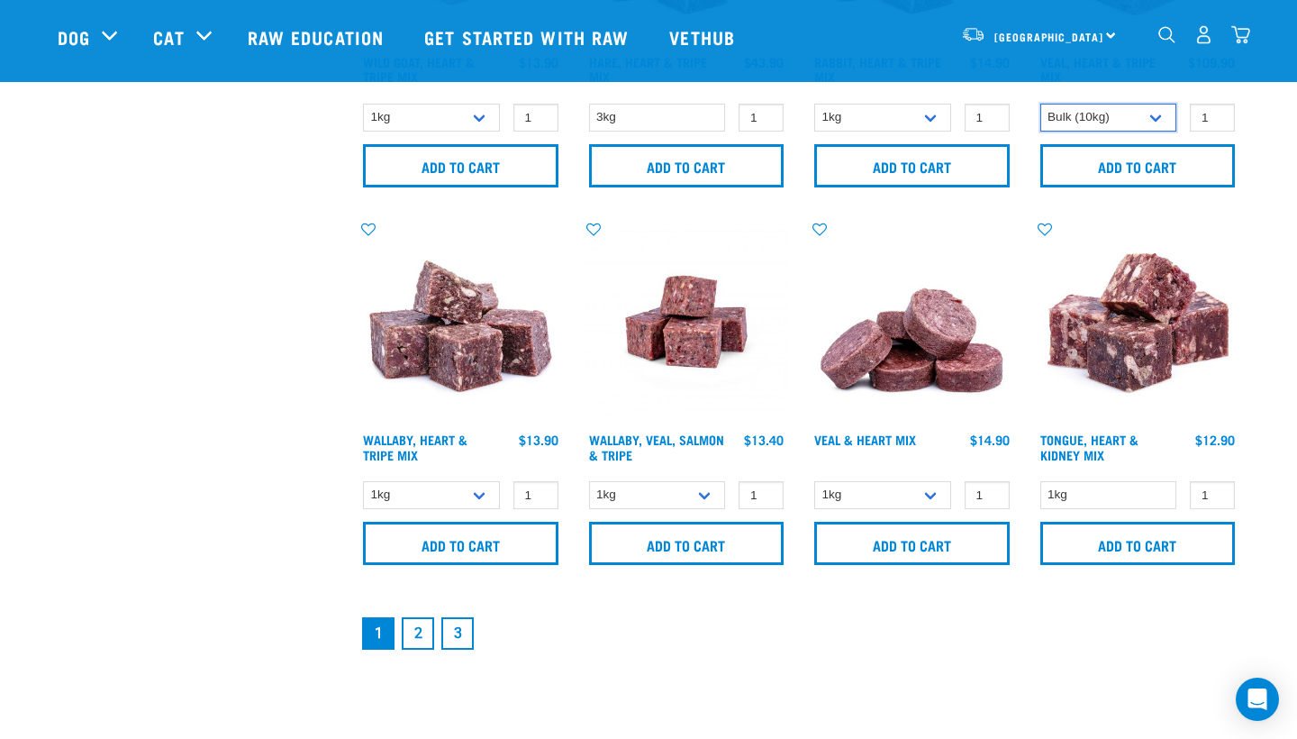
scroll to position [2564, 0]
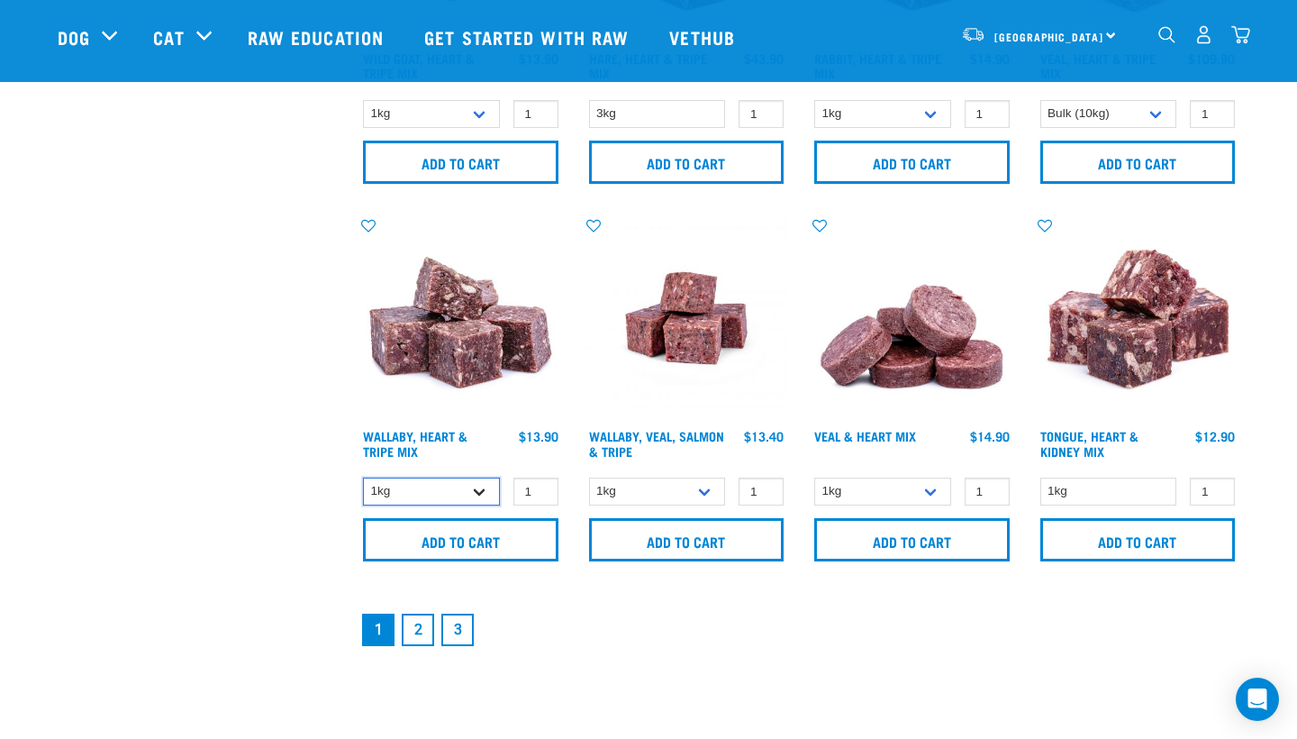
select select "953"
click at [1250, 40] on div "North Island North Island South Island Dog Shop All Dog Get Started Packs 4" at bounding box center [648, 37] width 1211 height 72
click at [1244, 40] on img "dropdown navigation" at bounding box center [1241, 34] width 19 height 19
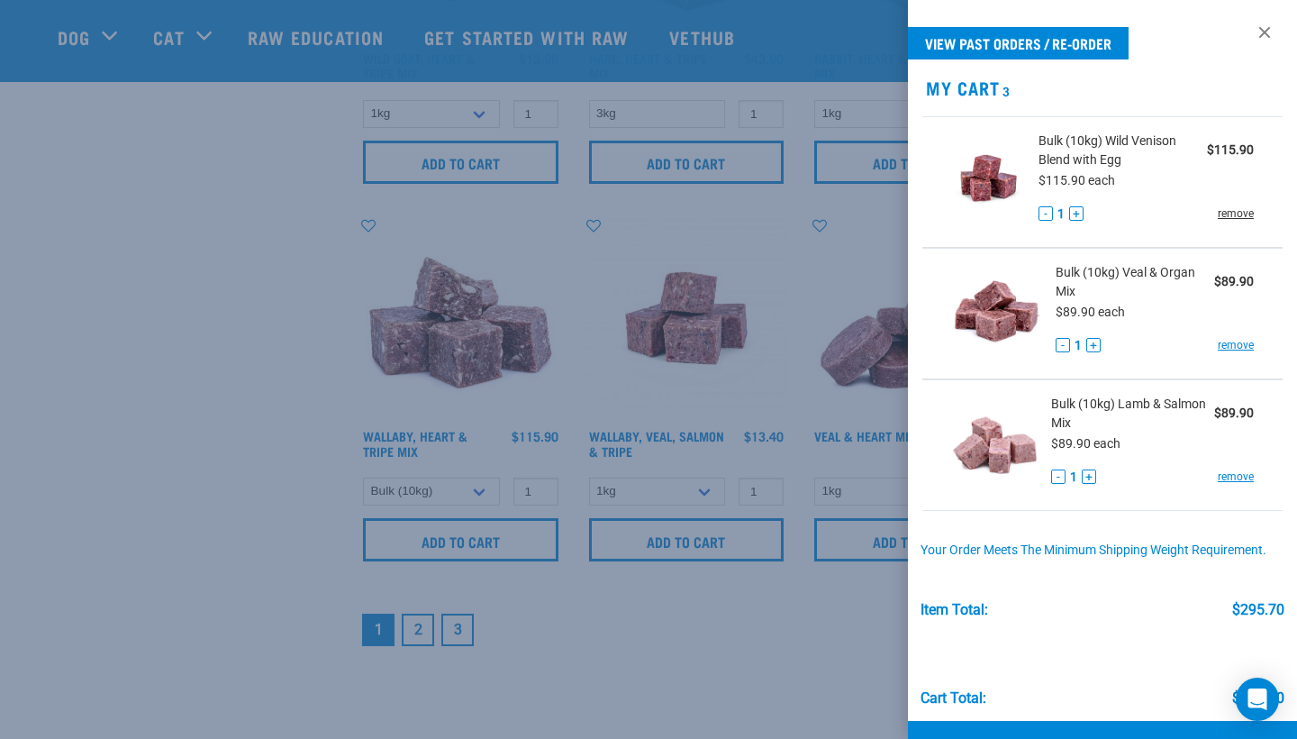
click at [1242, 214] on link "remove" at bounding box center [1236, 213] width 36 height 16
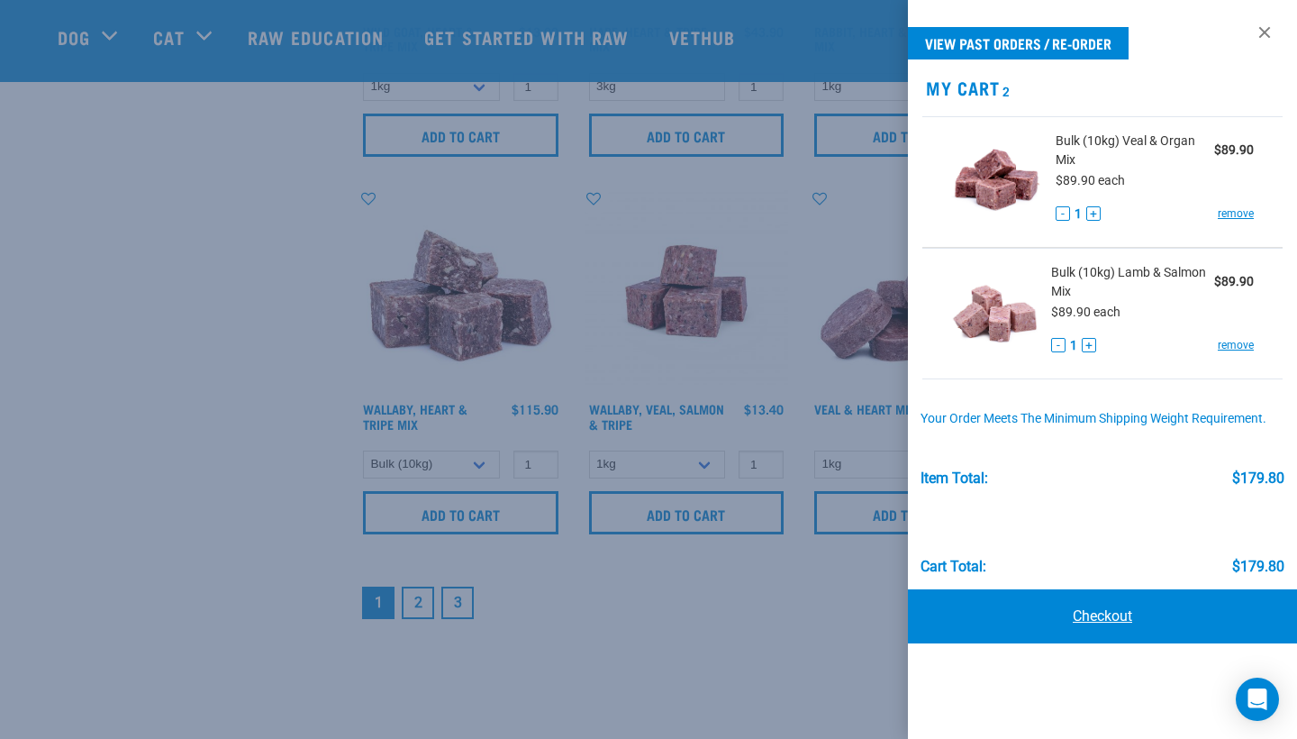
scroll to position [2587, 0]
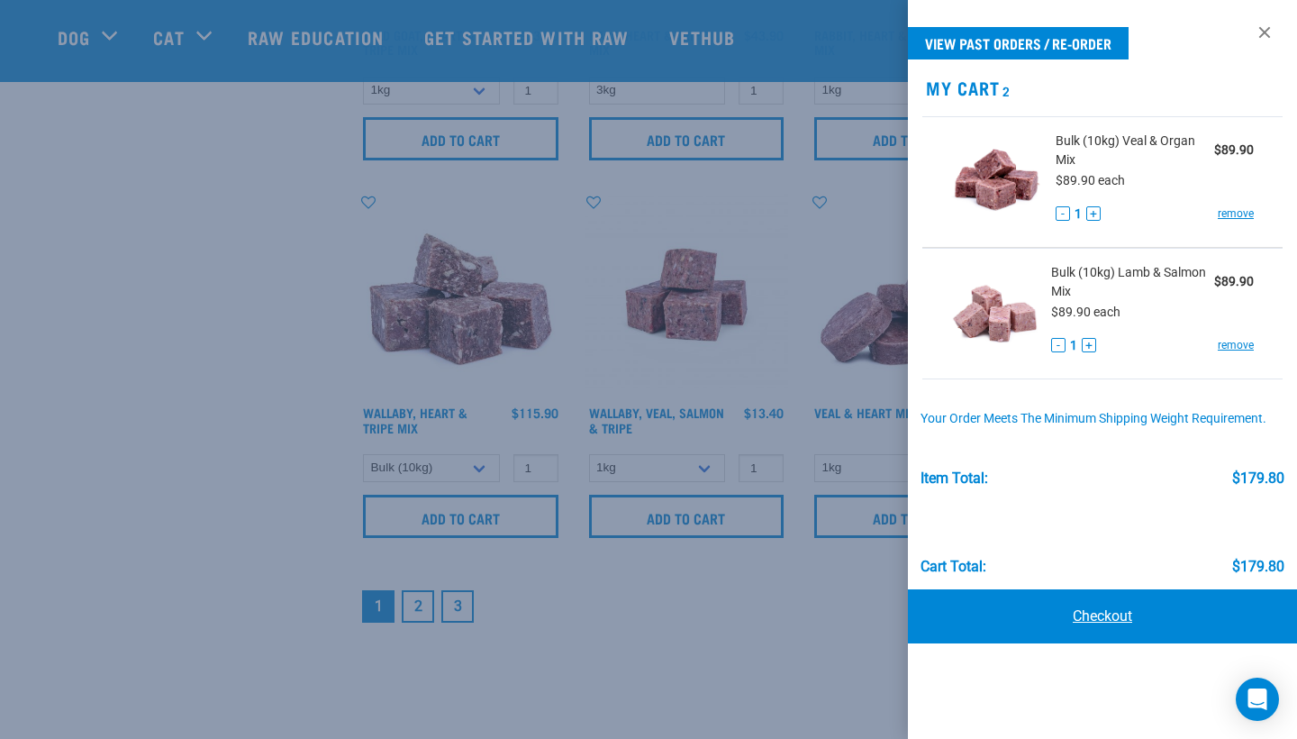
click at [1095, 611] on link "Checkout" at bounding box center [1102, 616] width 389 height 54
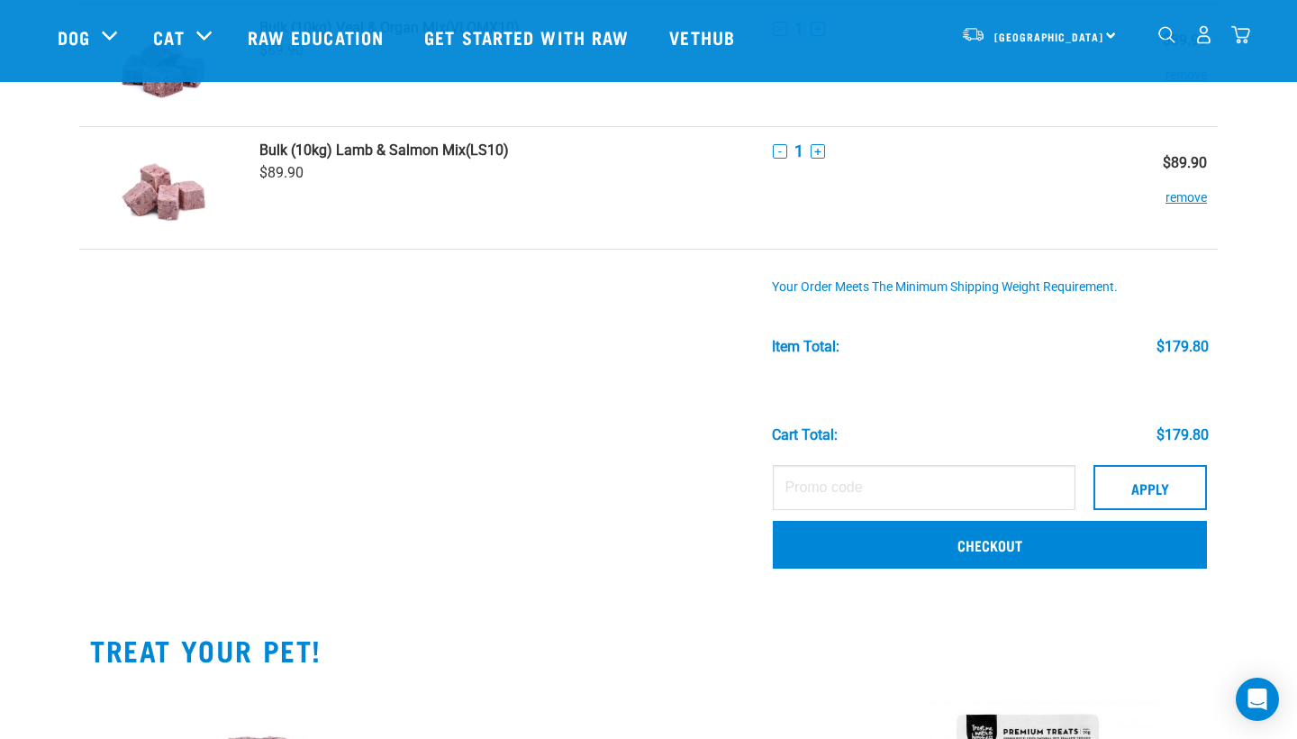
scroll to position [154, 0]
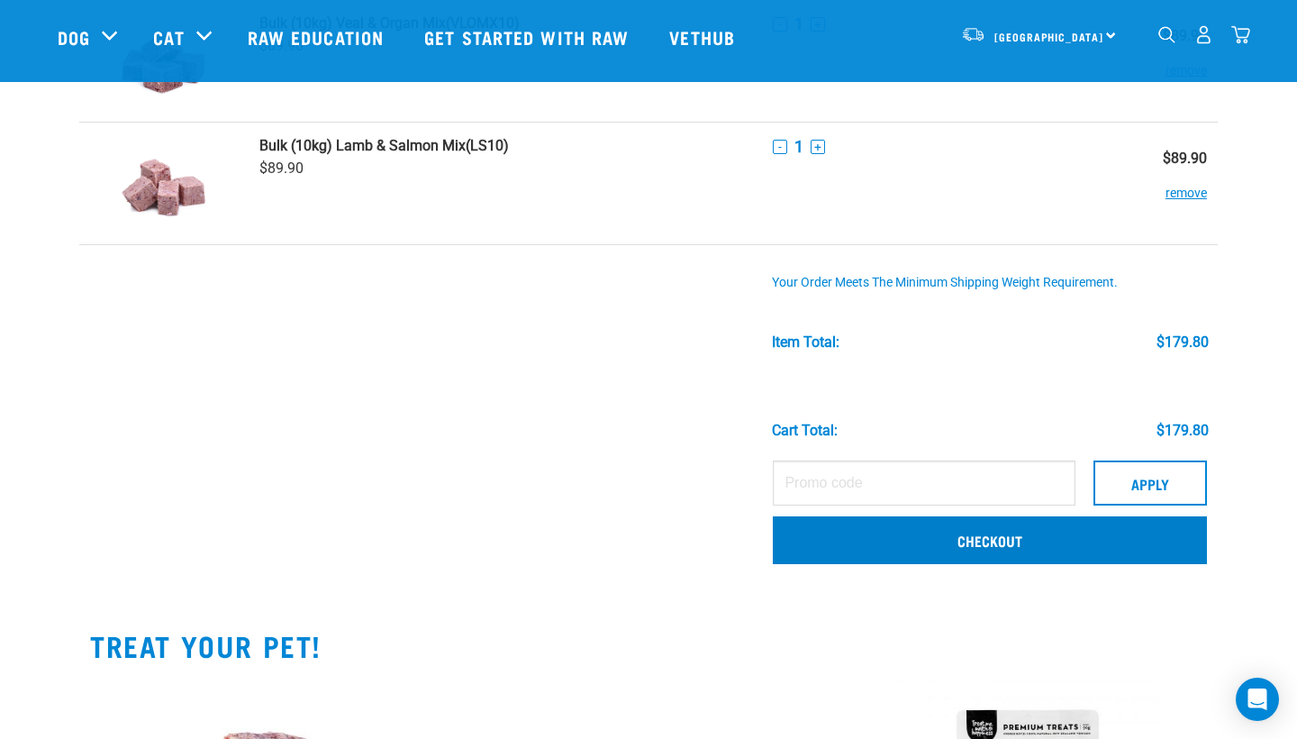
click at [875, 538] on link "Checkout" at bounding box center [990, 539] width 434 height 47
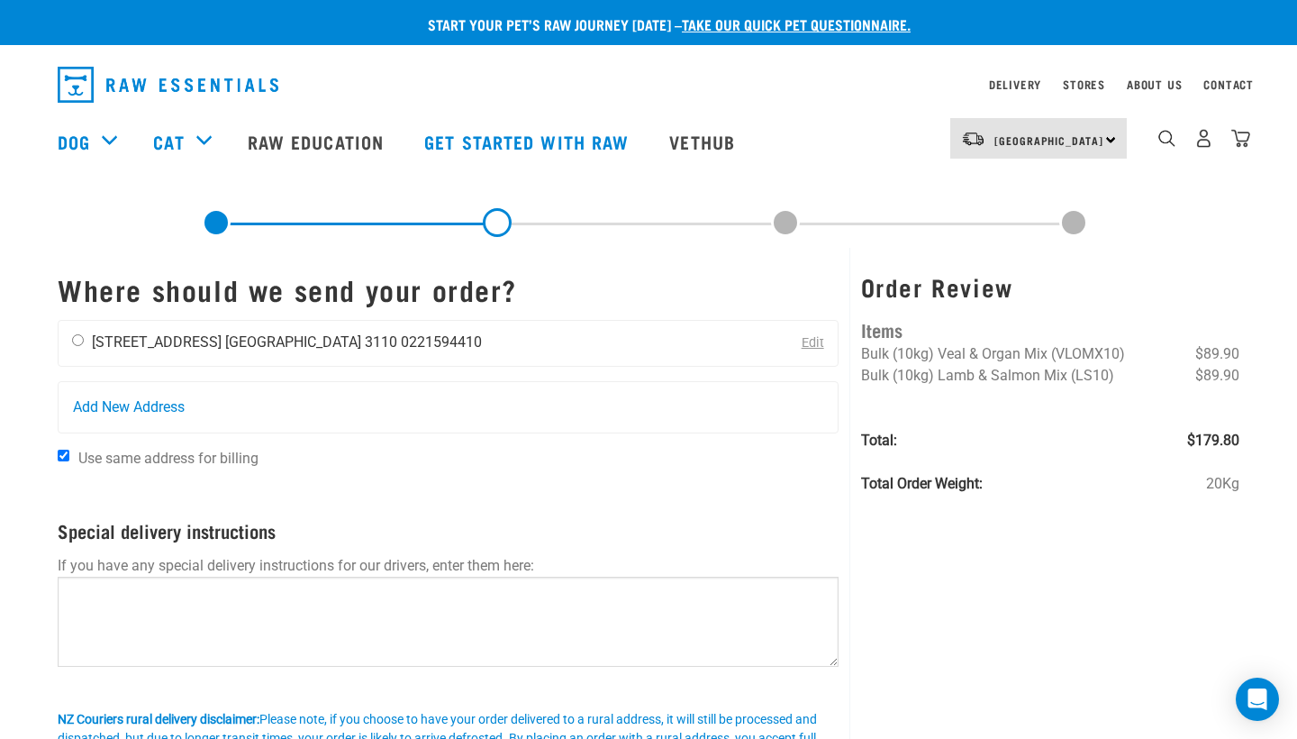
click at [150, 352] on div "Aleksandr Shirykalov 46 Raukawa Drive Tauranga 3110 0221594410" at bounding box center [277, 343] width 437 height 45
click at [78, 344] on input "radio" at bounding box center [78, 340] width 12 height 12
radio input "true"
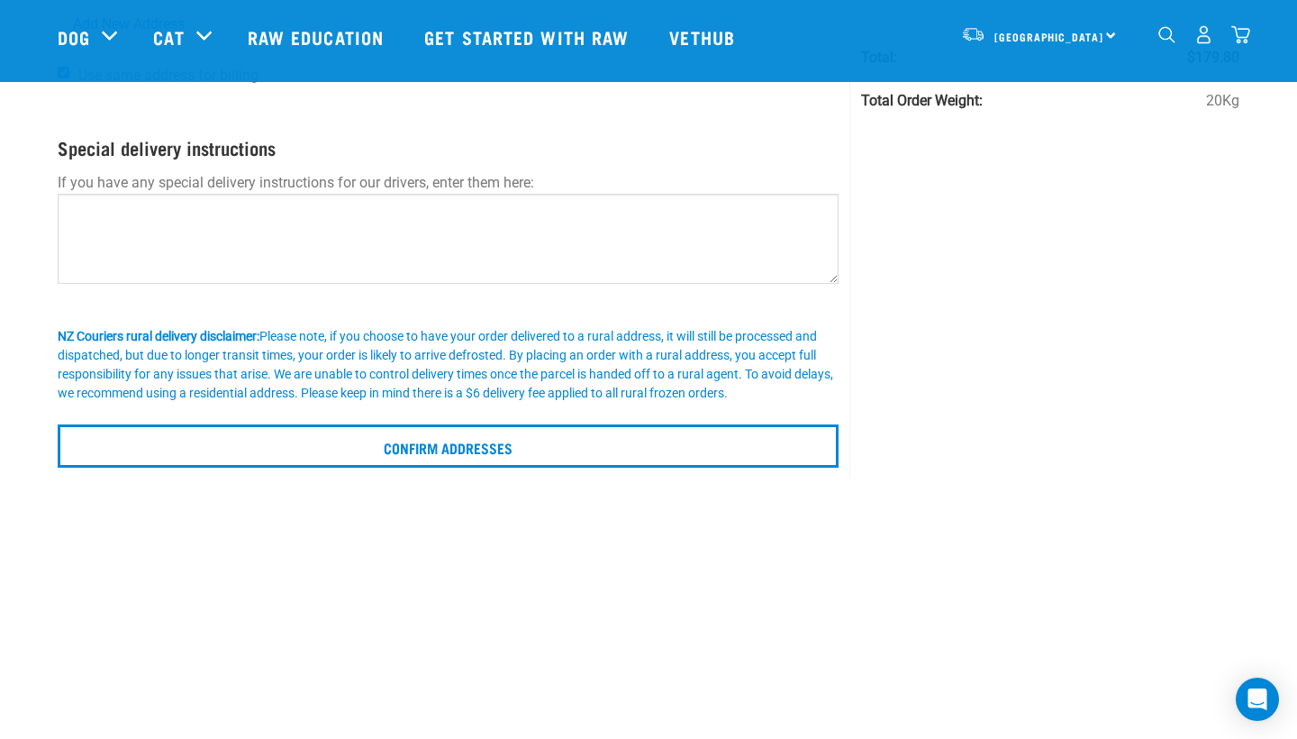
scroll to position [291, 0]
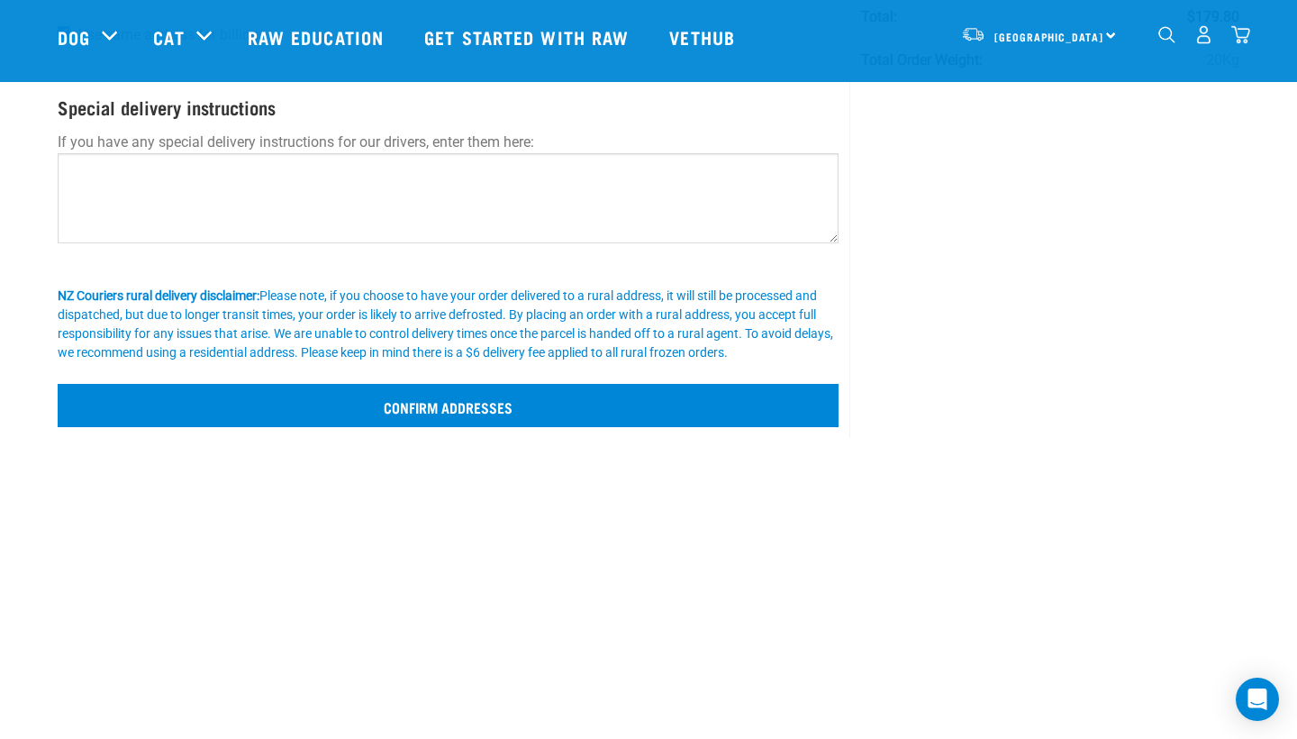
click at [463, 412] on input "Confirm addresses" at bounding box center [448, 405] width 781 height 43
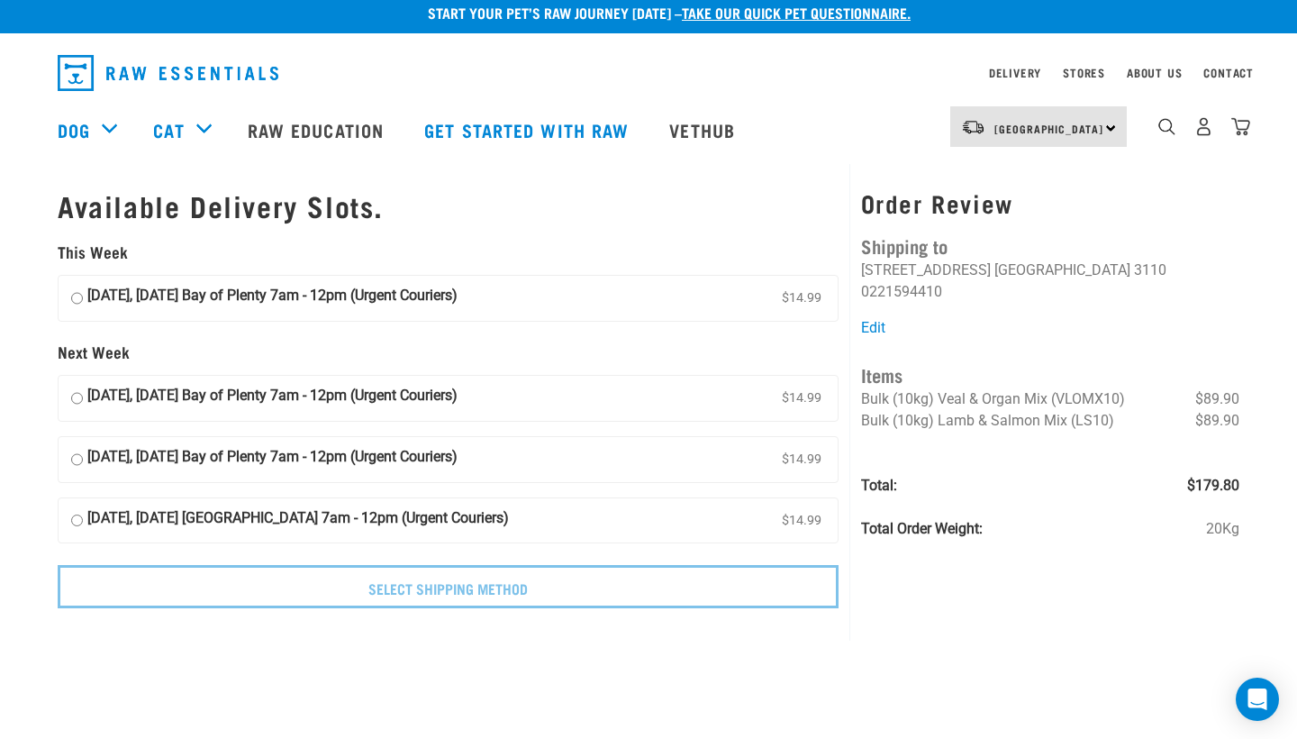
scroll to position [12, 0]
click at [79, 289] on input "[DATE], [DATE] Bay of Plenty 7am - 12pm (Urgent Couriers) $14.99" at bounding box center [77, 298] width 12 height 27
radio input "true"
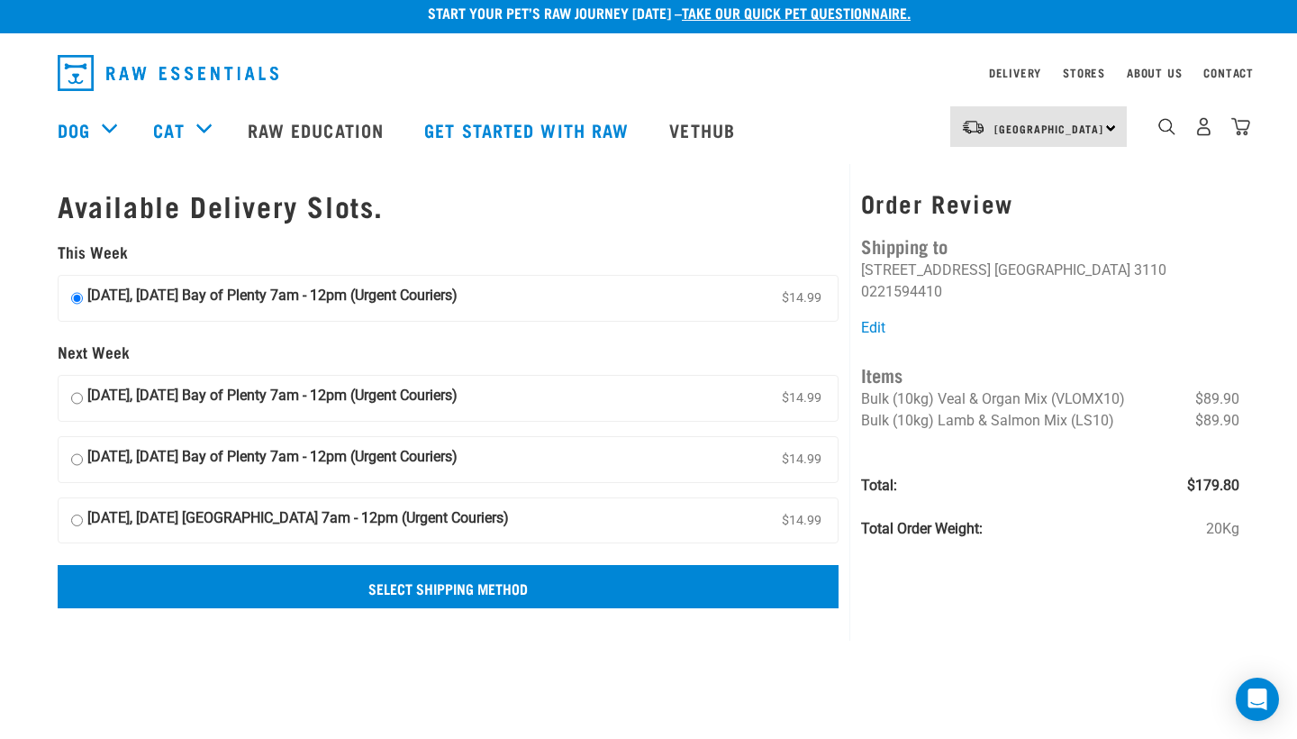
click at [447, 581] on input "Select Shipping Method" at bounding box center [448, 586] width 781 height 43
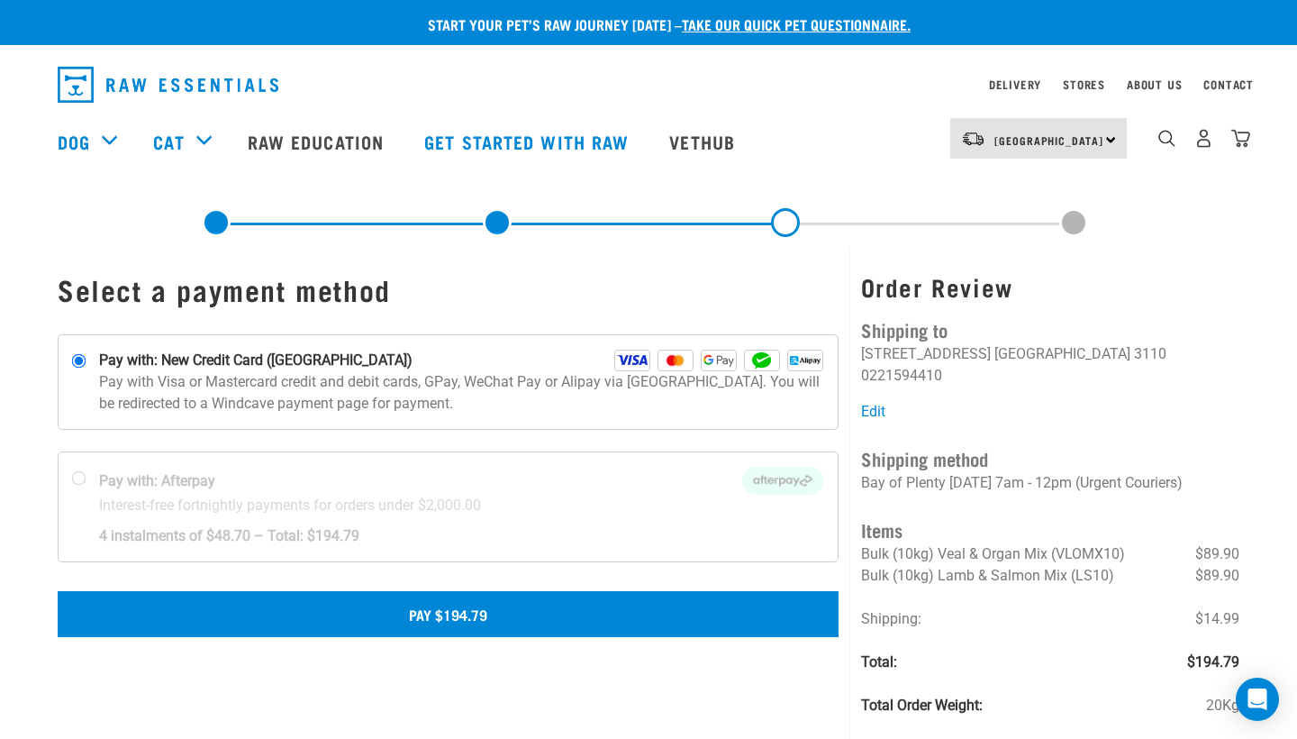
click at [441, 615] on button "Pay $194.79" at bounding box center [448, 613] width 781 height 45
